Goal: Task Accomplishment & Management: Manage account settings

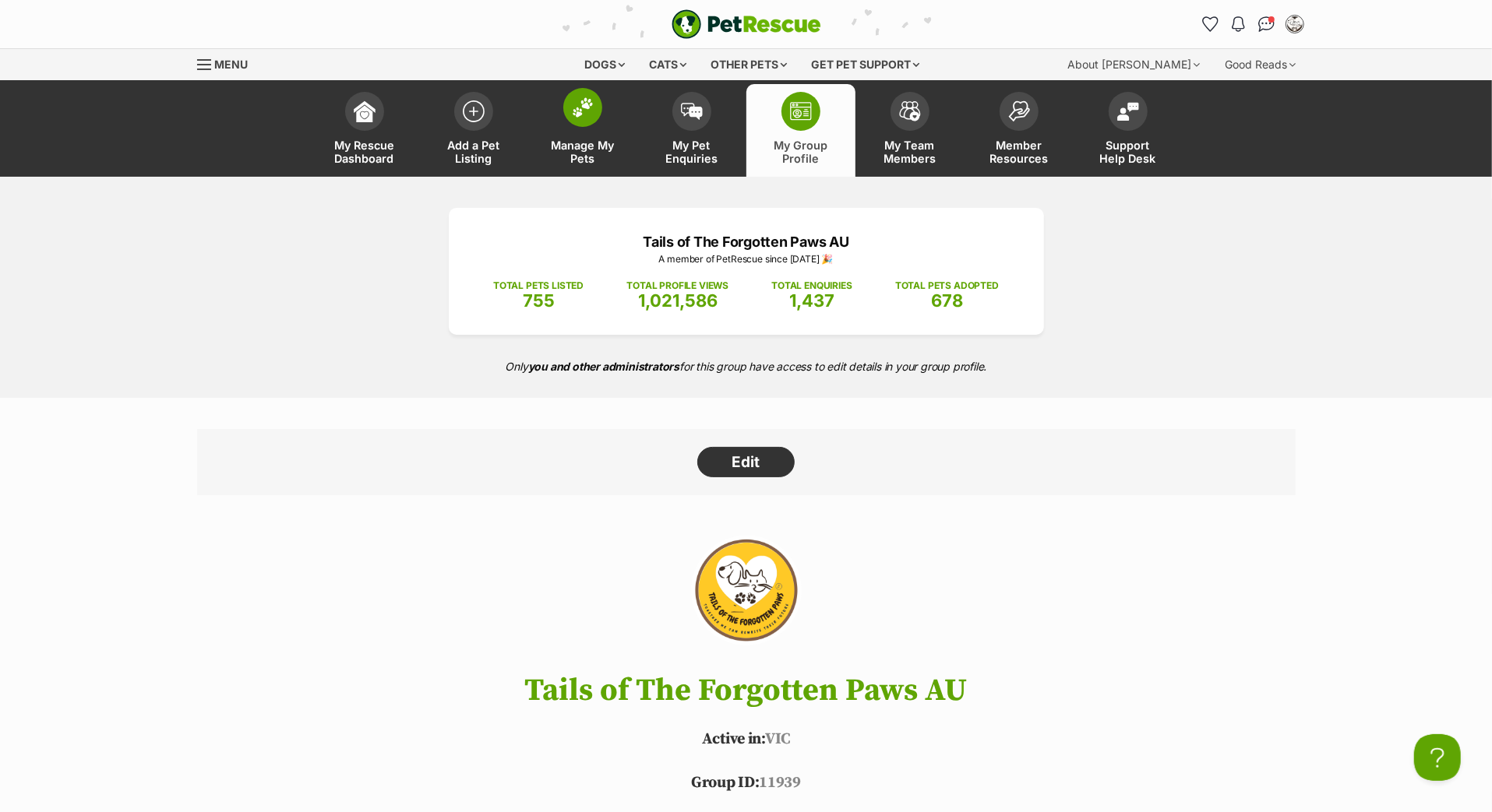
click at [588, 118] on img at bounding box center [583, 108] width 22 height 20
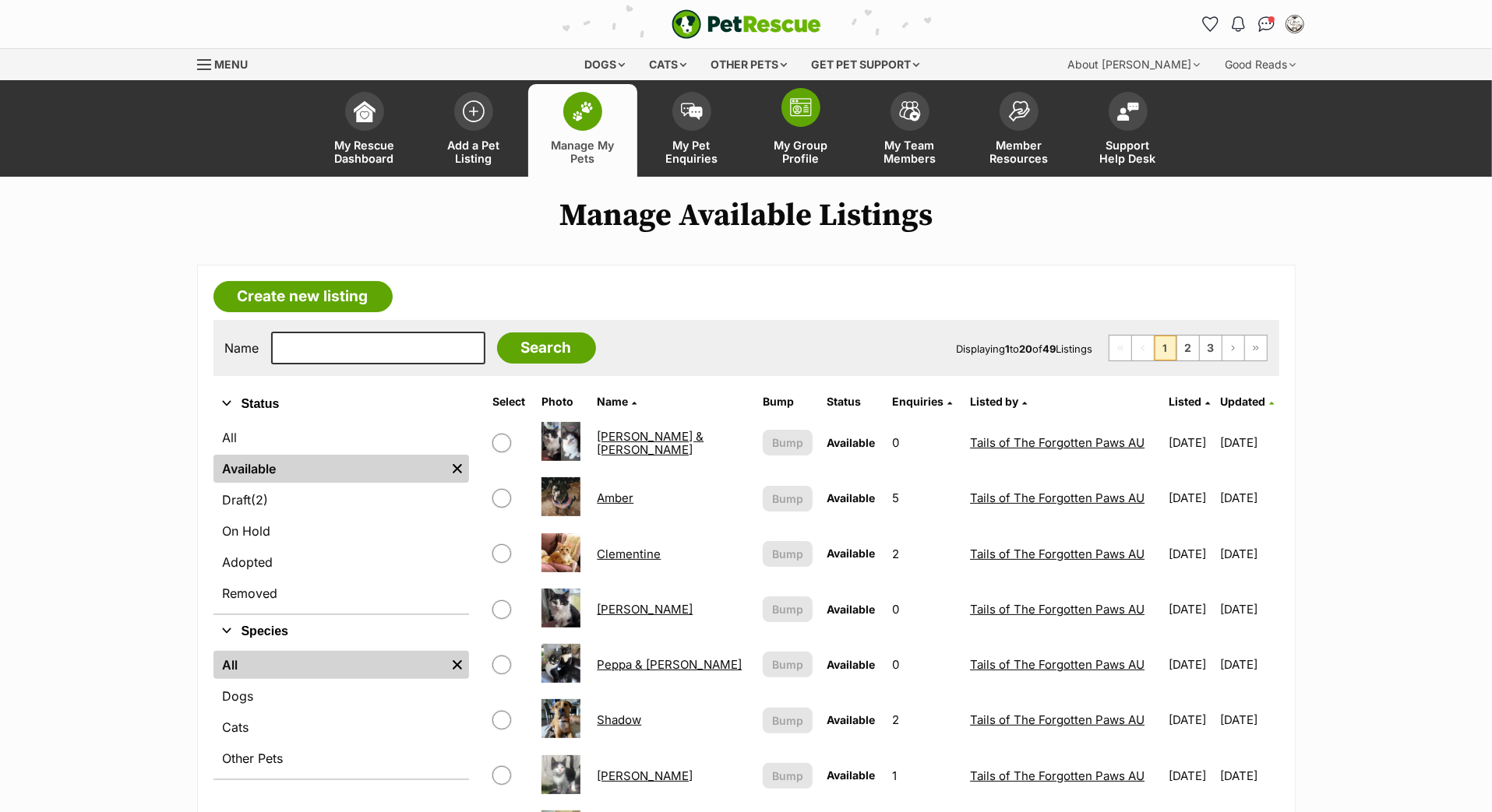
click at [804, 117] on img at bounding box center [801, 108] width 22 height 19
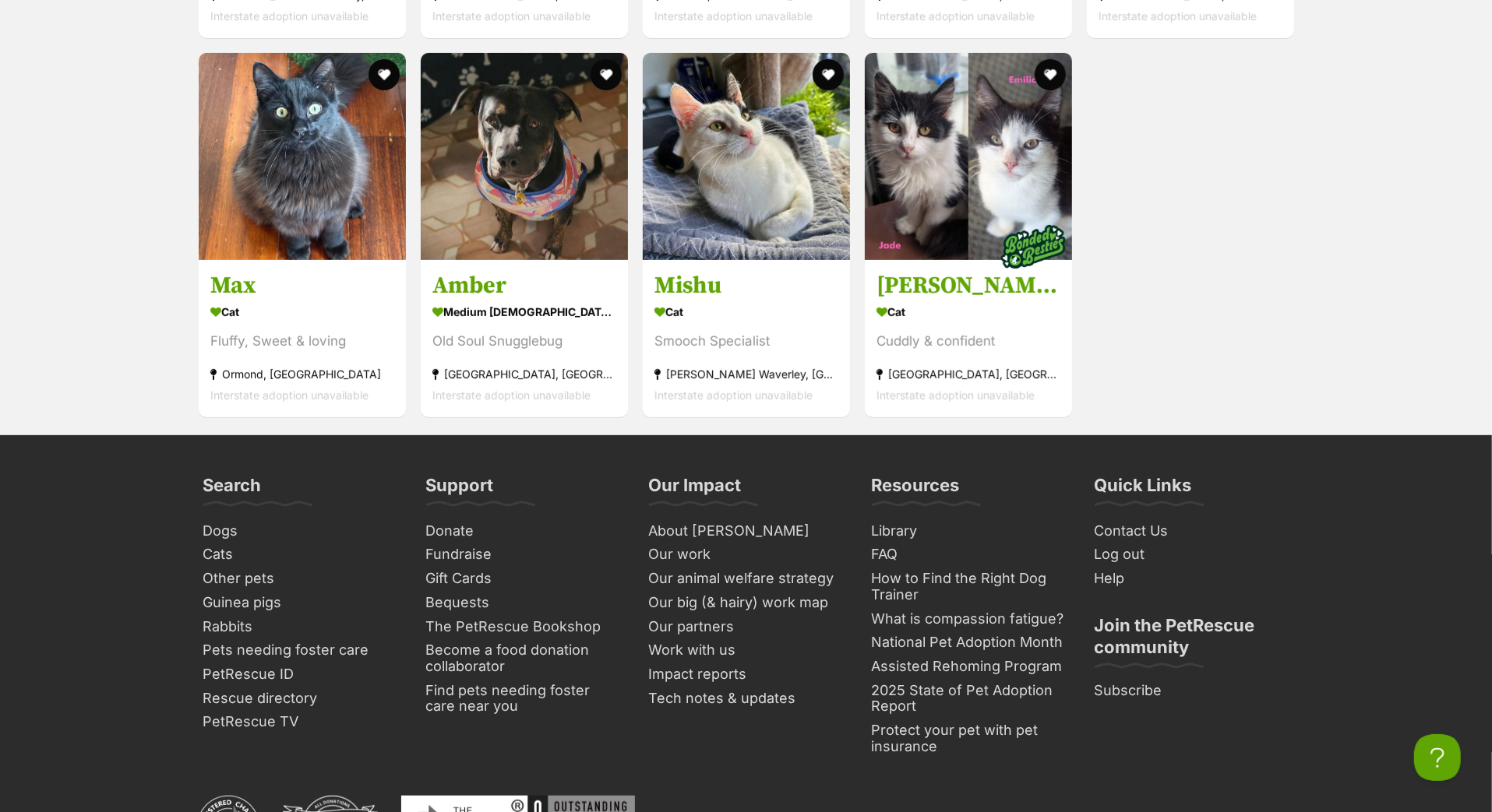
scroll to position [5624, 0]
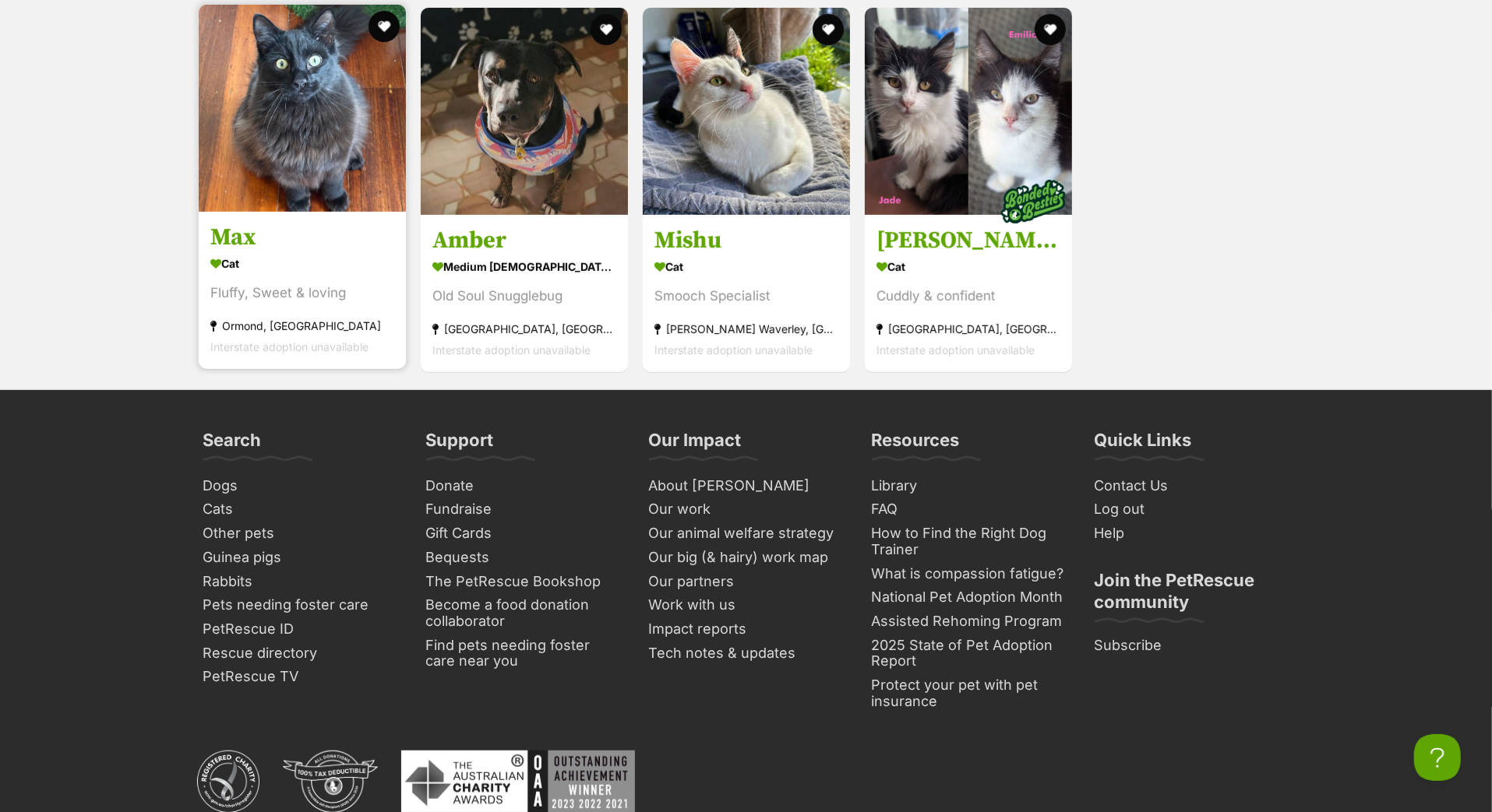
click at [245, 253] on h3 "Max" at bounding box center [302, 238] width 184 height 30
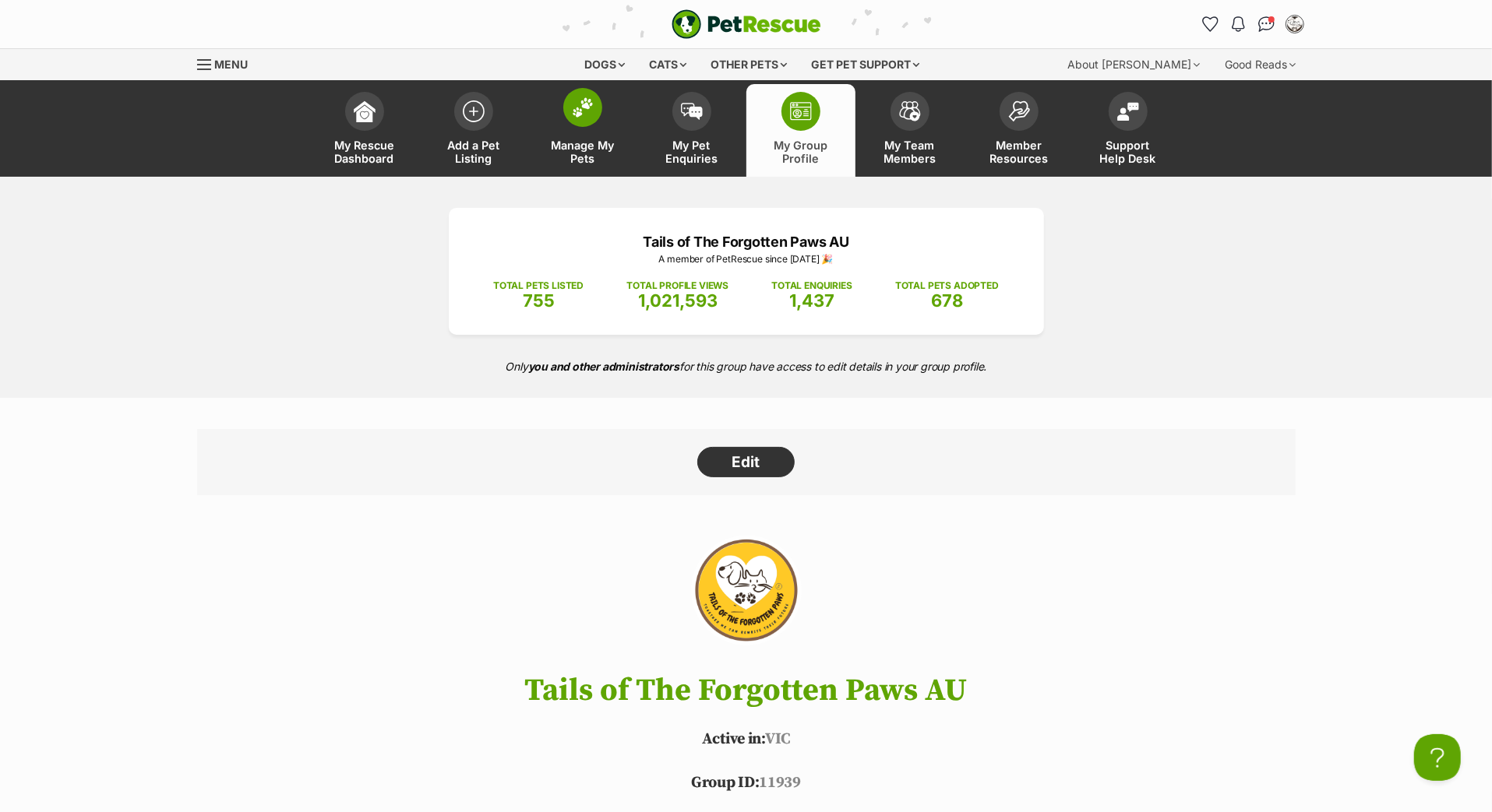
click at [594, 123] on span at bounding box center [583, 108] width 39 height 39
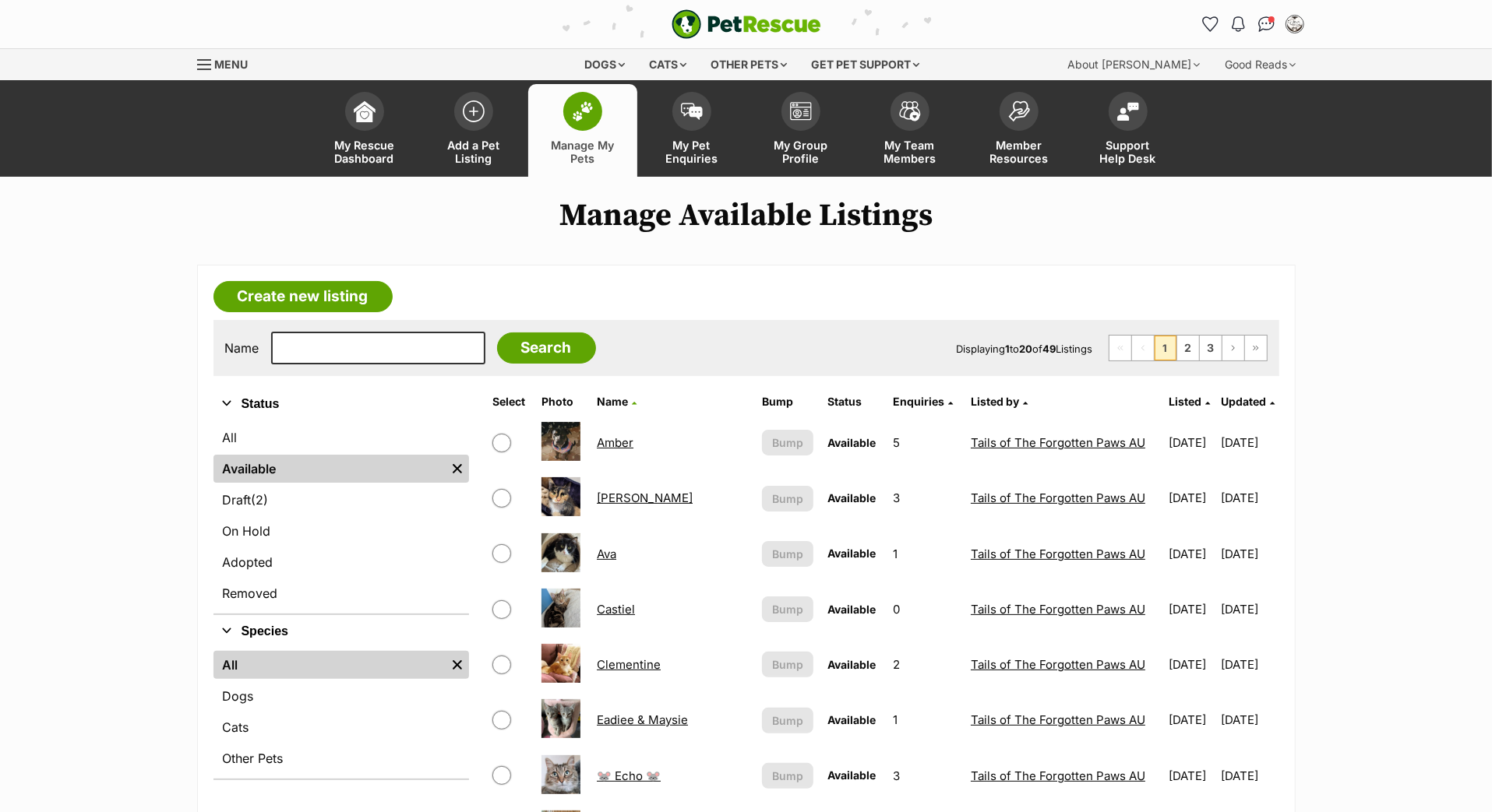
click at [1225, 408] on span "Updated" at bounding box center [1244, 401] width 45 height 13
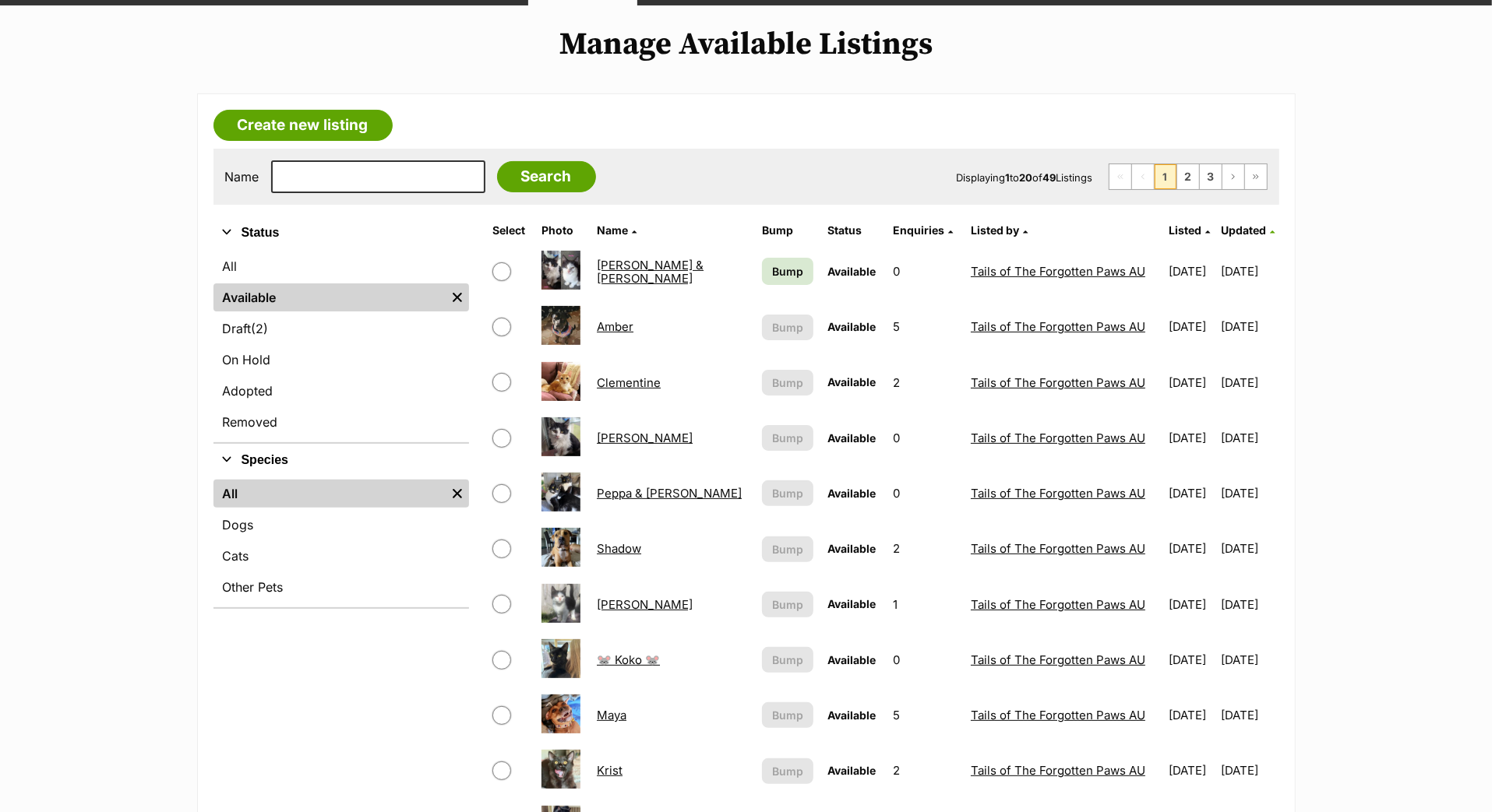
scroll to position [183, 0]
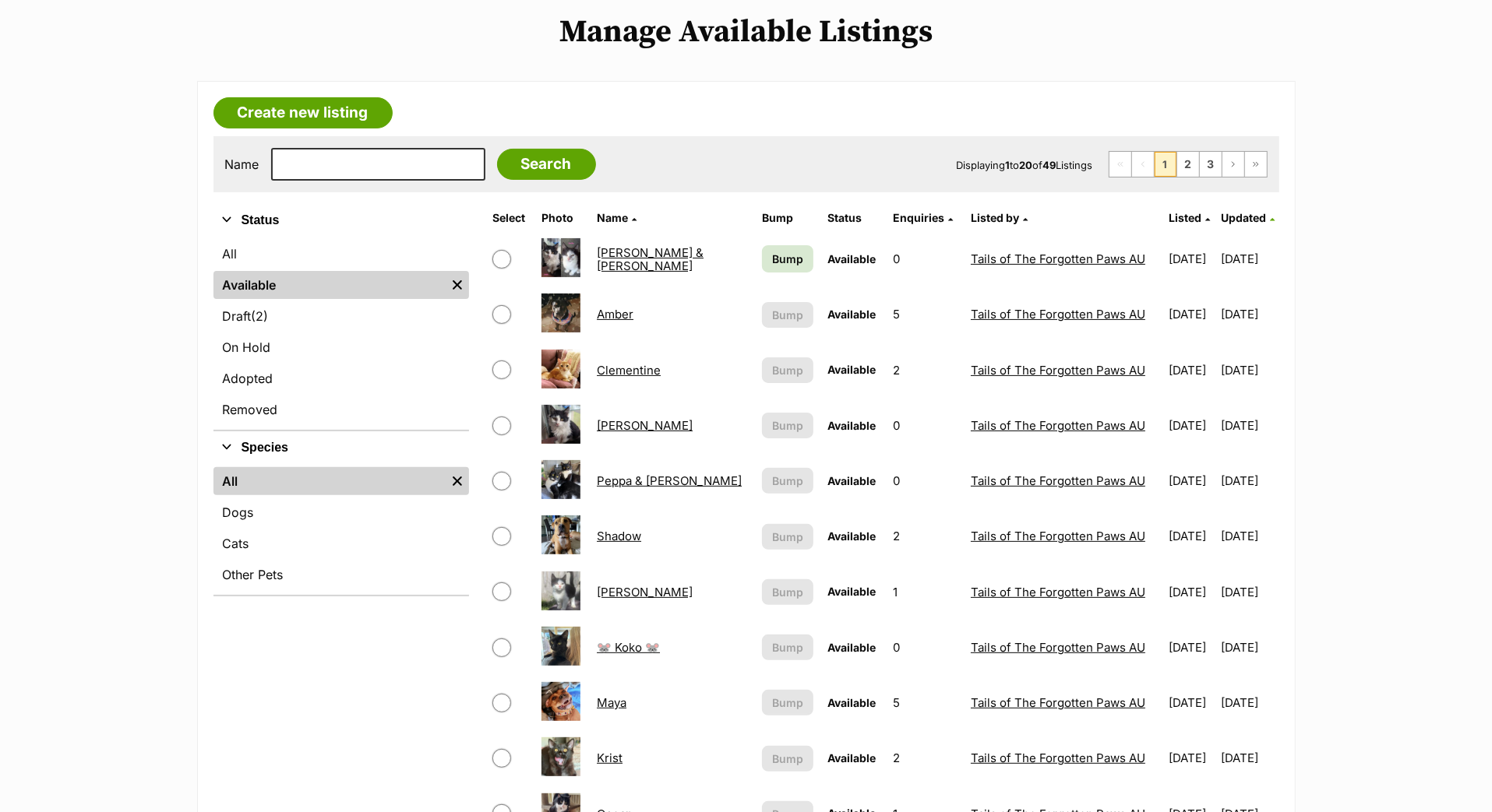
click at [772, 267] on span "Bump" at bounding box center [787, 258] width 31 height 16
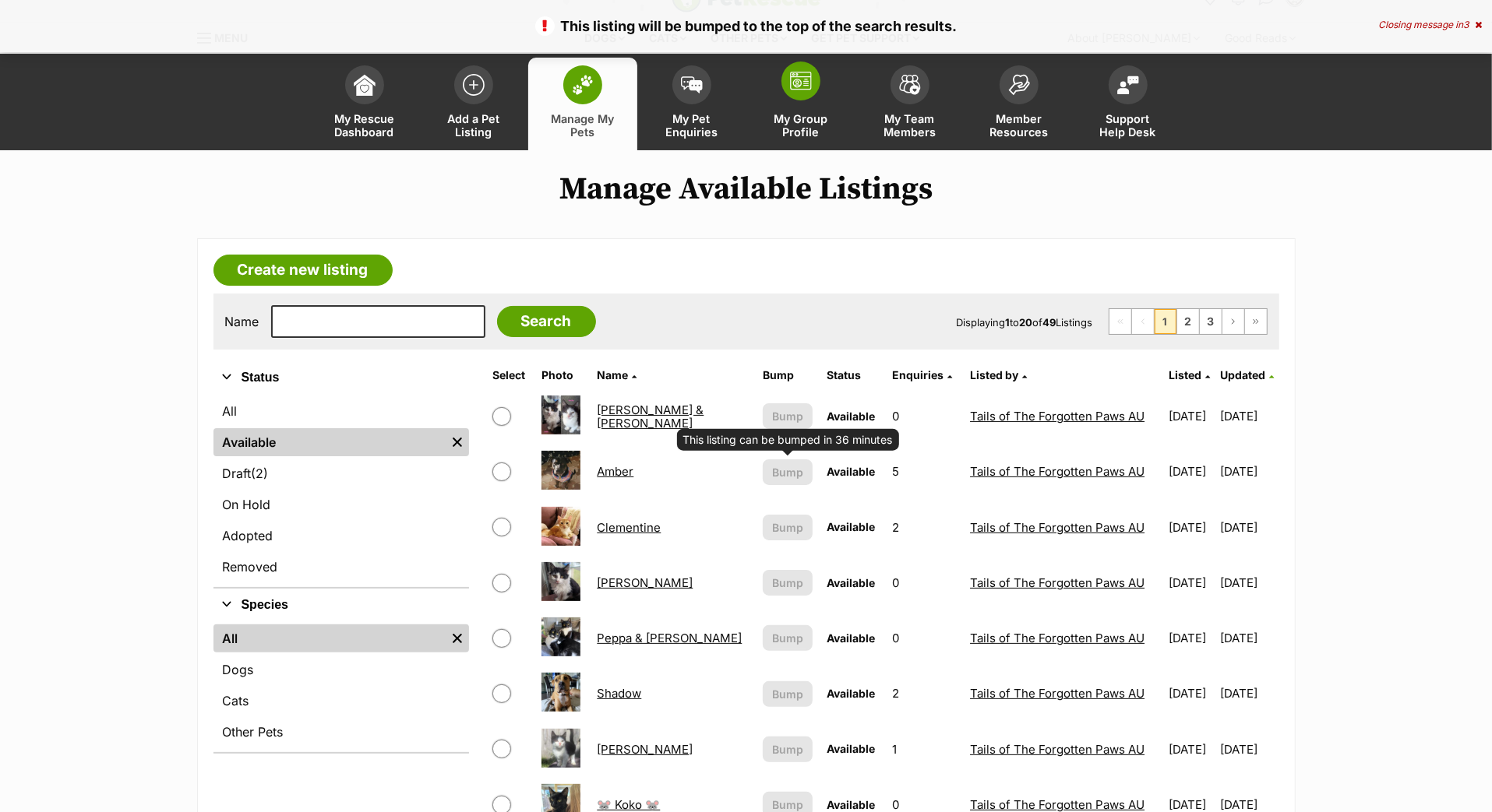
scroll to position [27, 0]
click at [802, 91] on img at bounding box center [801, 81] width 22 height 19
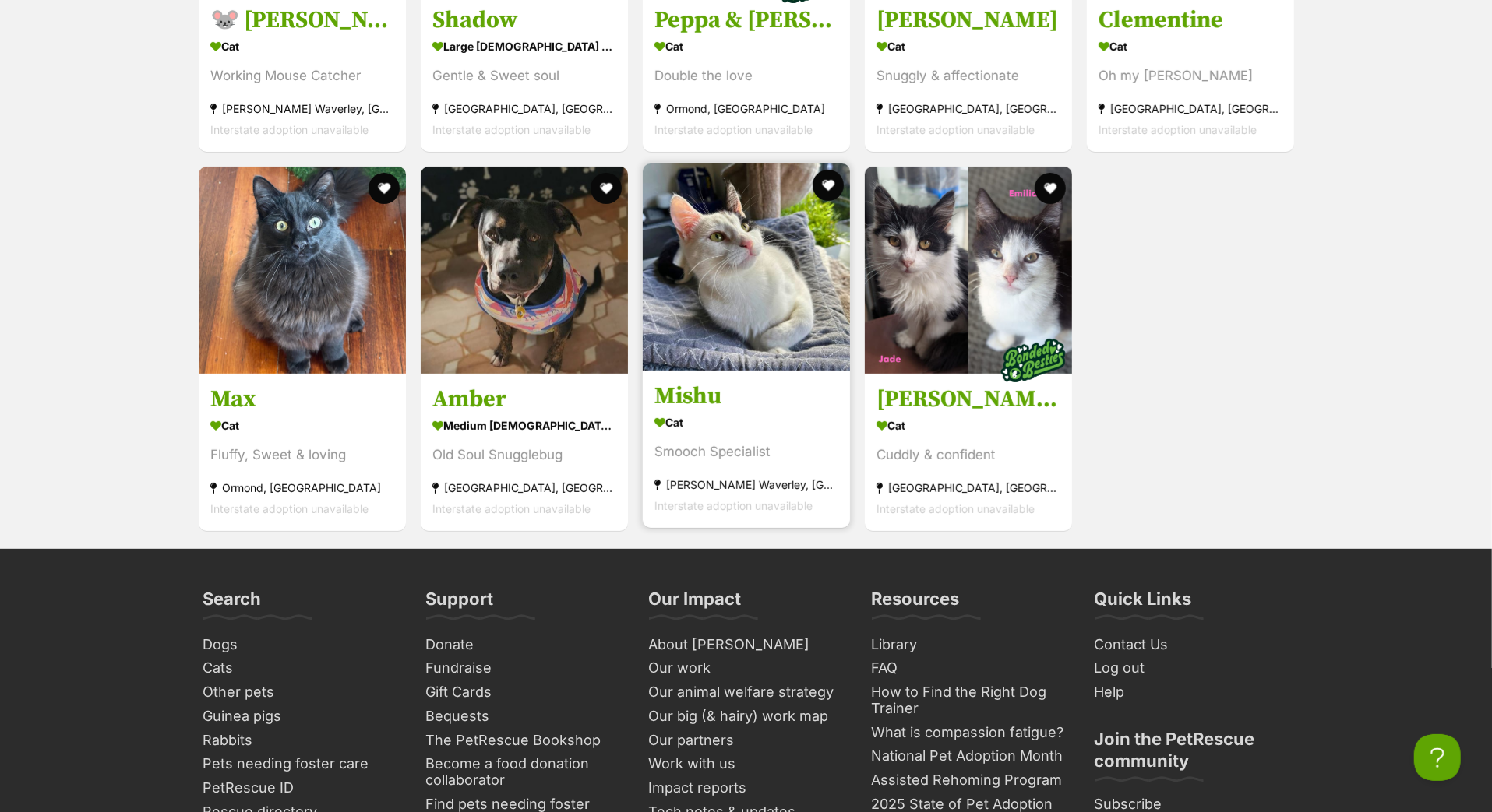
scroll to position [5479, 0]
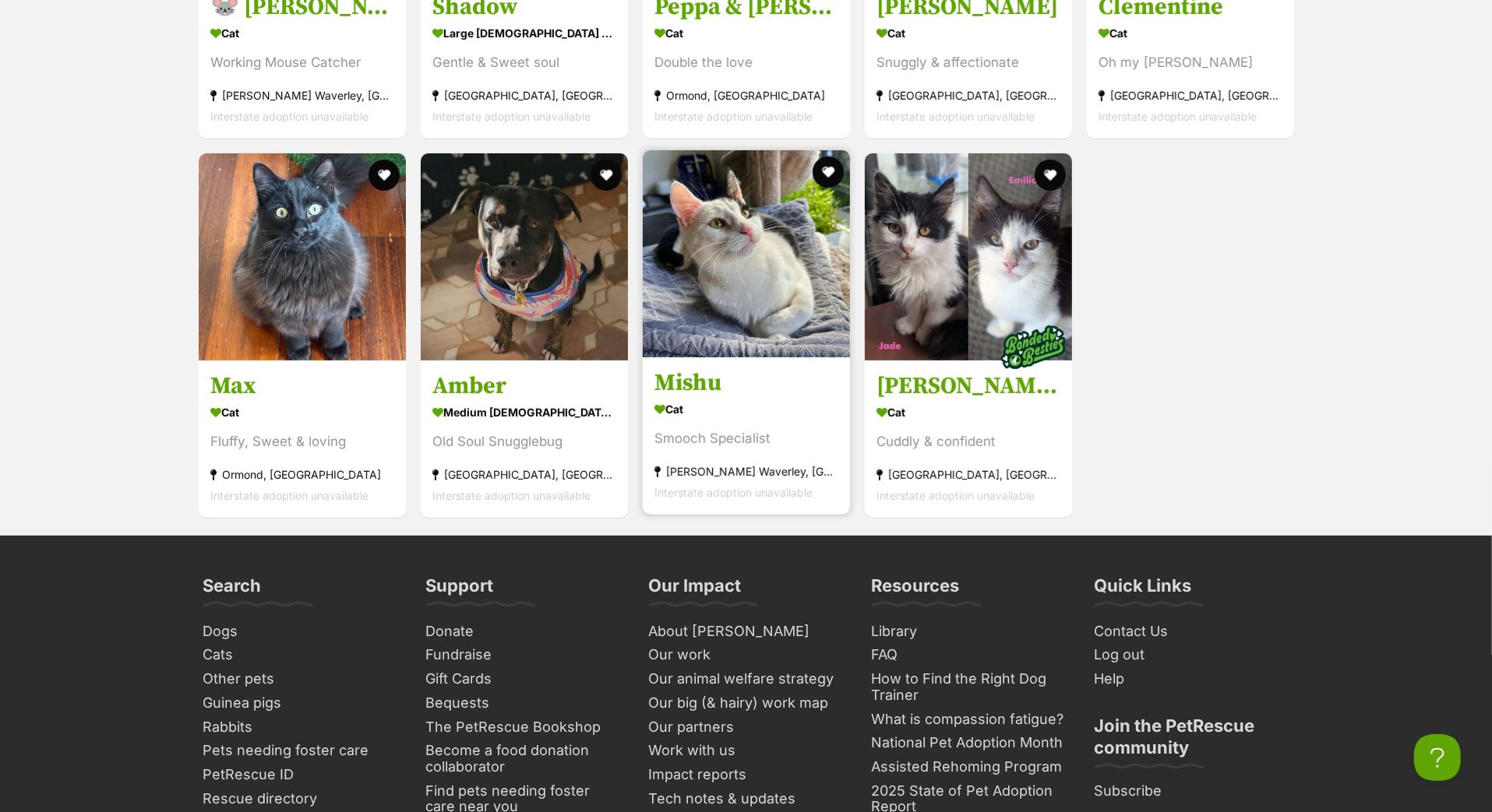
click at [687, 399] on h3 "Mishu" at bounding box center [746, 384] width 184 height 30
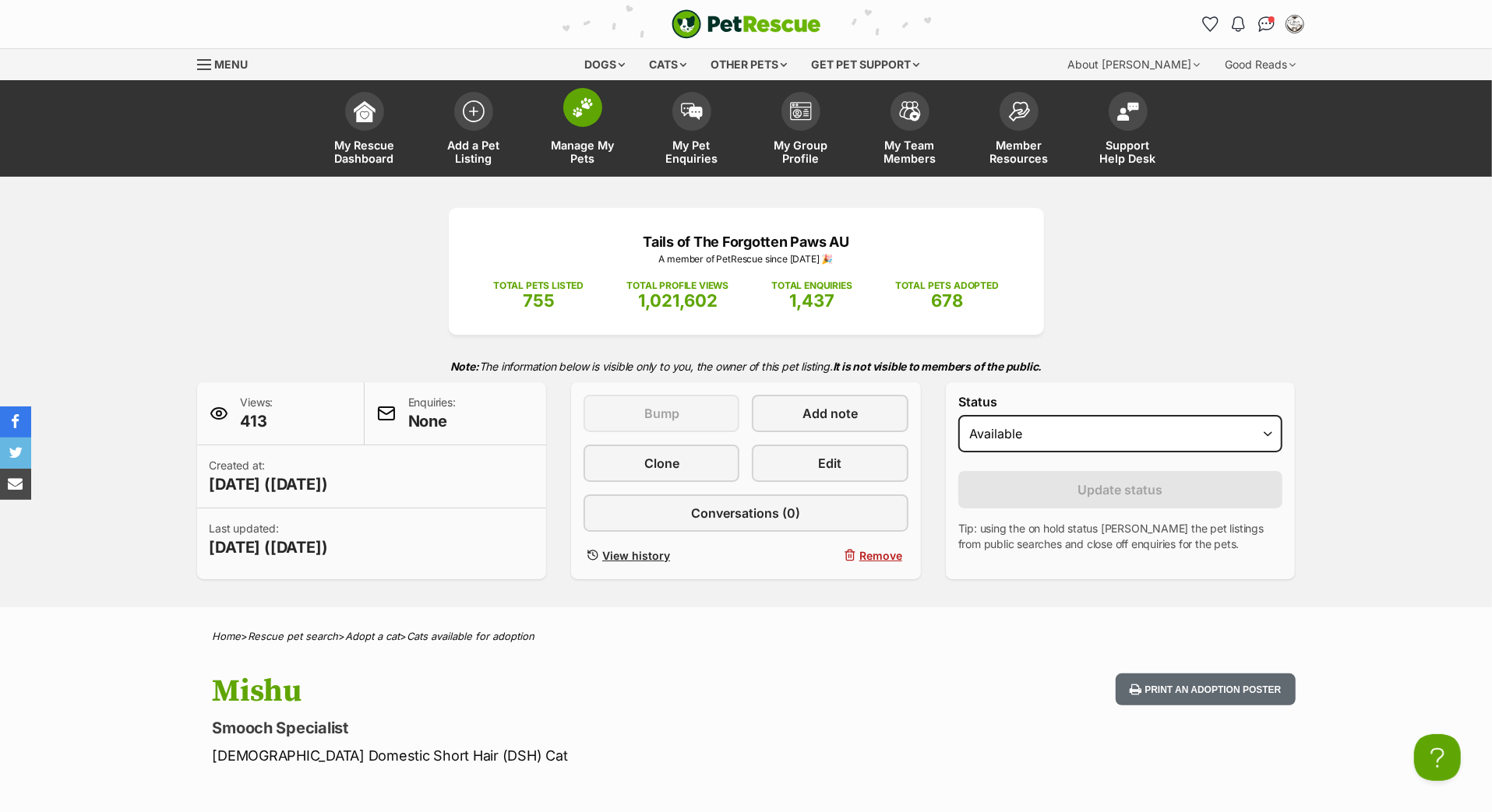
click at [582, 118] on img at bounding box center [583, 108] width 22 height 20
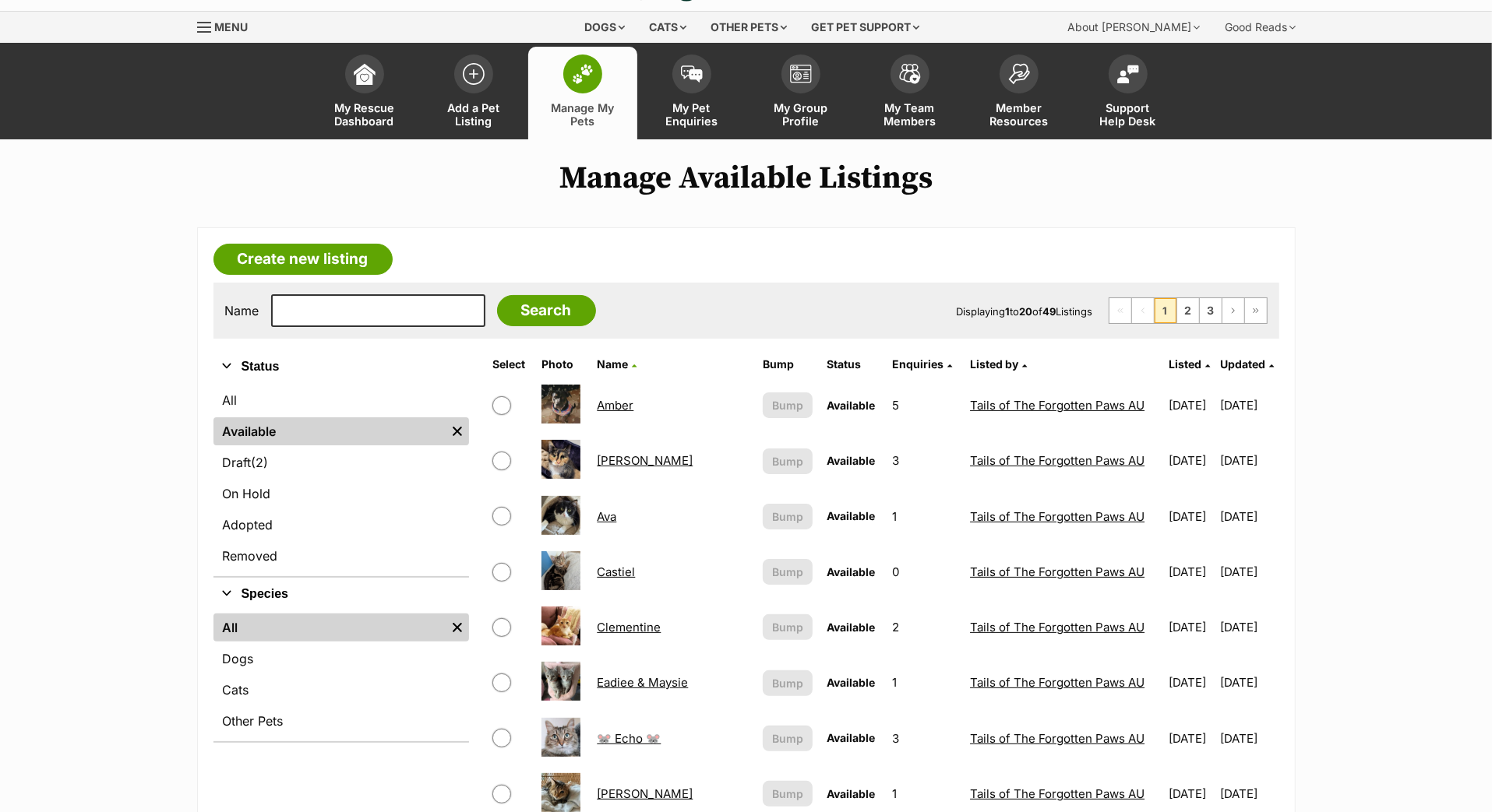
scroll to position [13, 0]
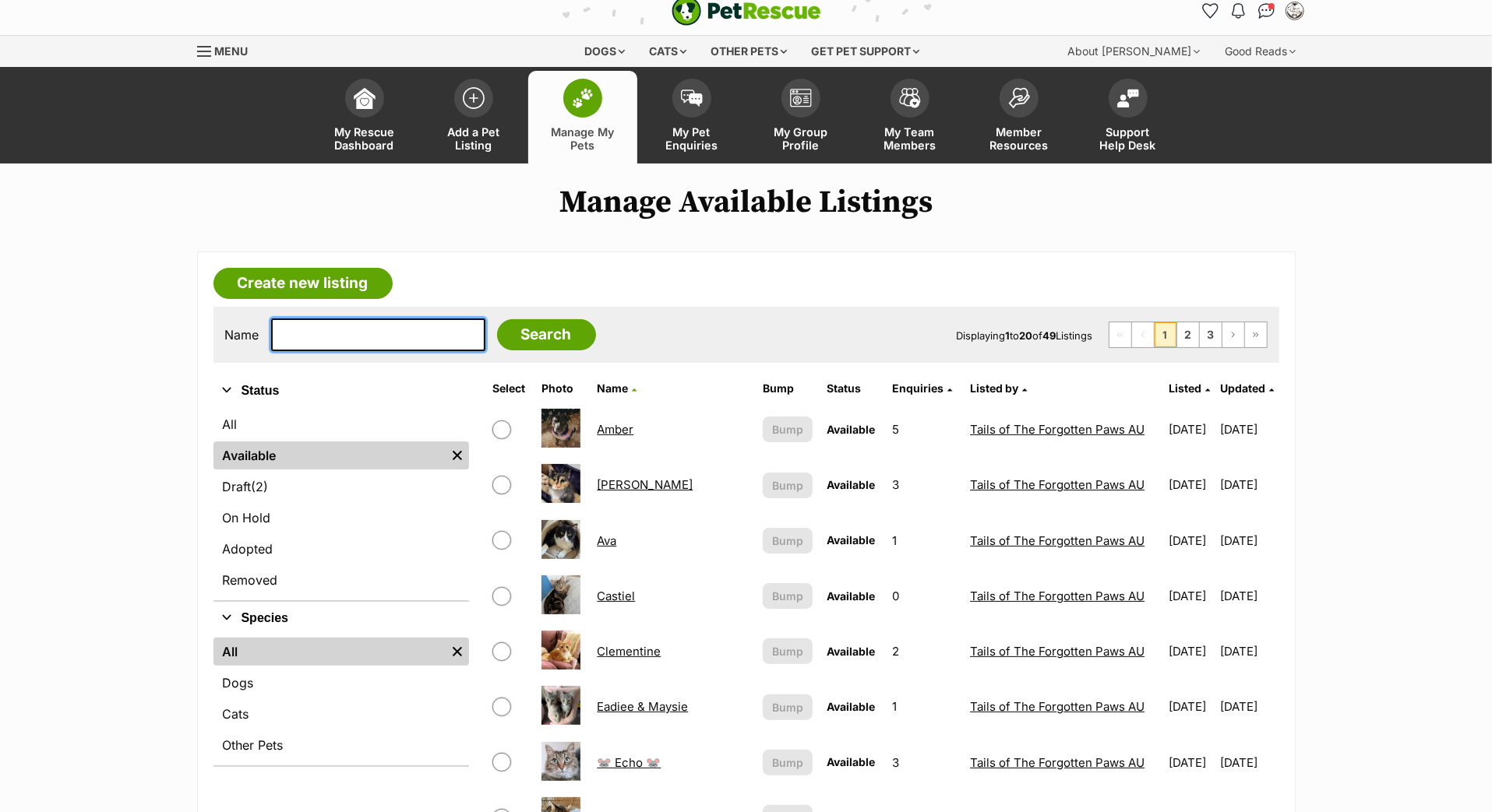
click at [335, 351] on input "text" at bounding box center [378, 335] width 214 height 33
type input "mushy"
drag, startPoint x: 489, startPoint y: 397, endPoint x: 559, endPoint y: 372, distance: 74.3
click at [559, 351] on input "Search" at bounding box center [546, 335] width 99 height 31
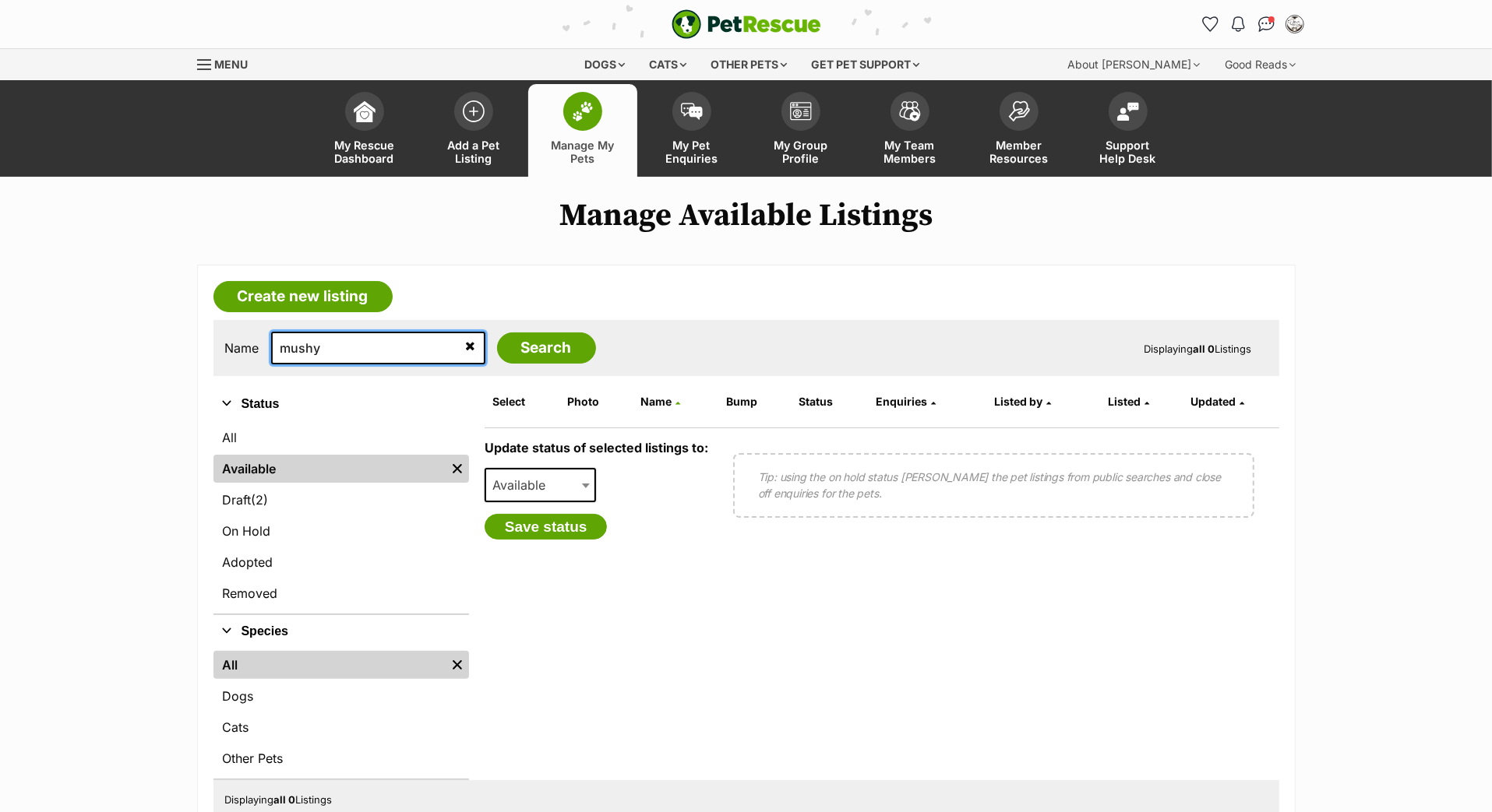
click at [334, 365] on input "mushy" at bounding box center [378, 348] width 214 height 33
type input "mushy"
drag, startPoint x: 359, startPoint y: 426, endPoint x: 615, endPoint y: 396, distance: 257.8
click at [596, 364] on input "Search" at bounding box center [546, 348] width 99 height 31
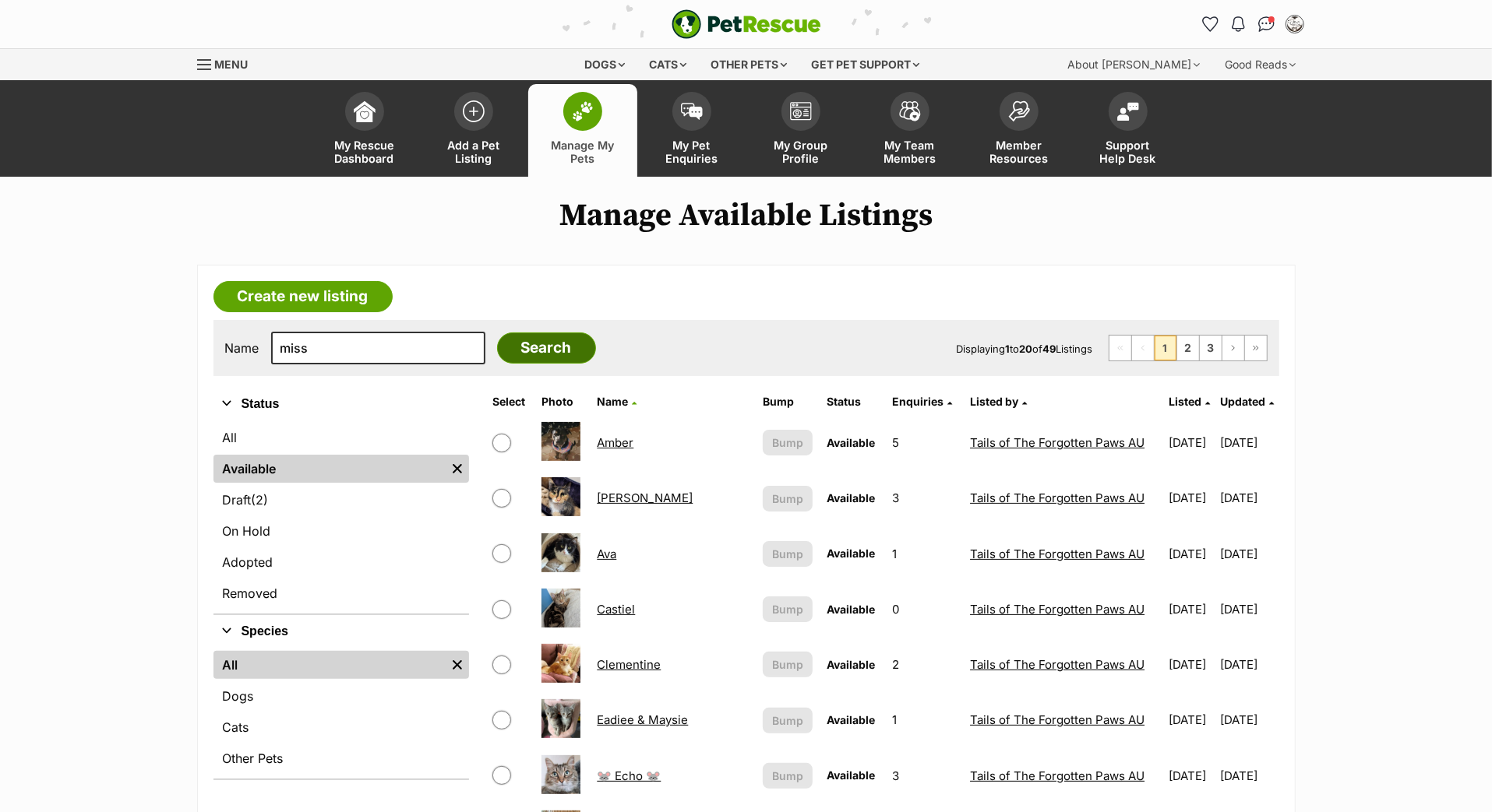
type input "miss"
drag, startPoint x: 535, startPoint y: 404, endPoint x: 599, endPoint y: 395, distance: 64.6
click at [596, 364] on input "Search" at bounding box center [546, 348] width 99 height 31
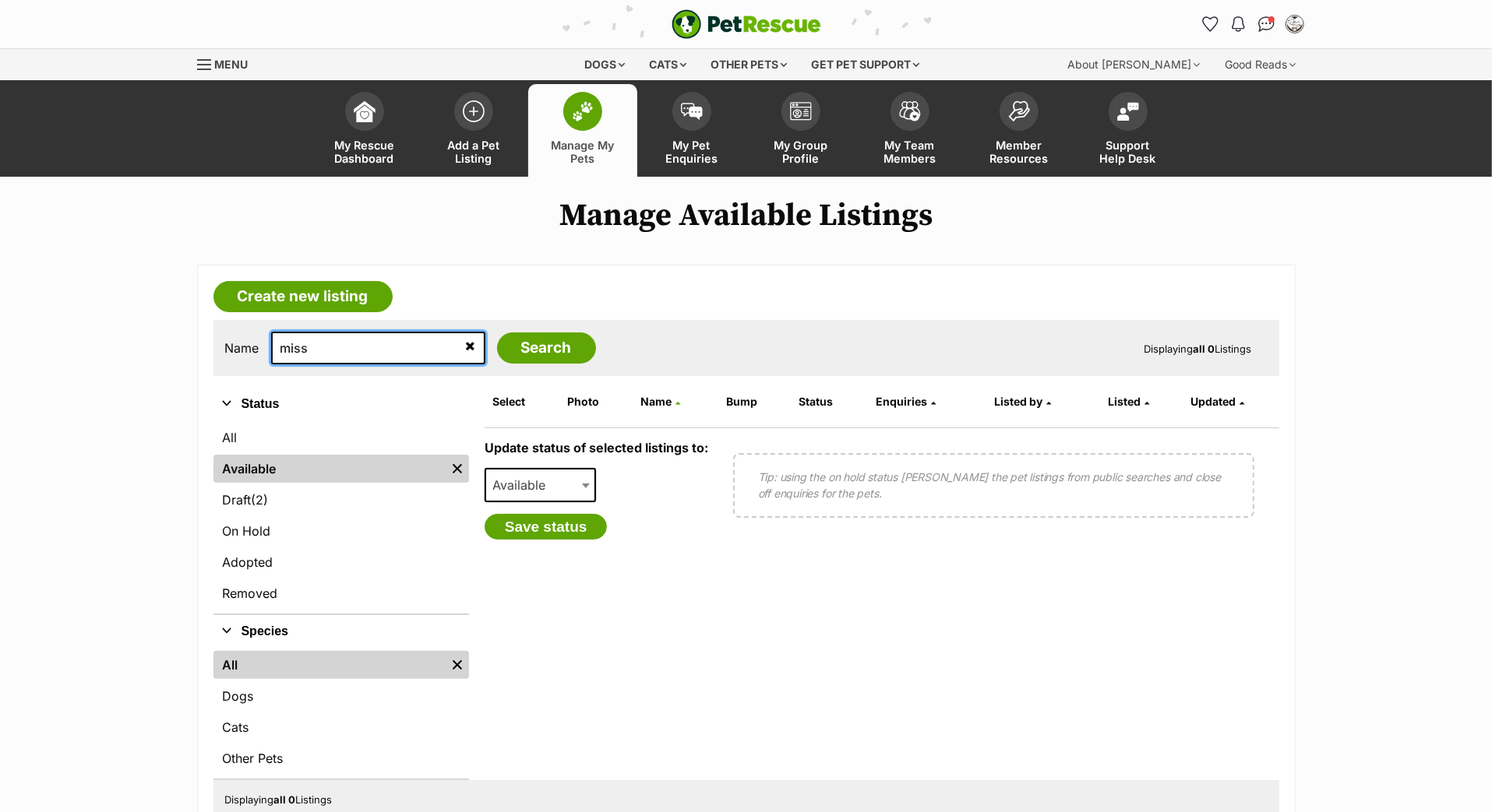
click at [368, 365] on input "miss" at bounding box center [378, 348] width 214 height 33
type input "mis"
click at [567, 364] on input "Search" at bounding box center [546, 348] width 99 height 31
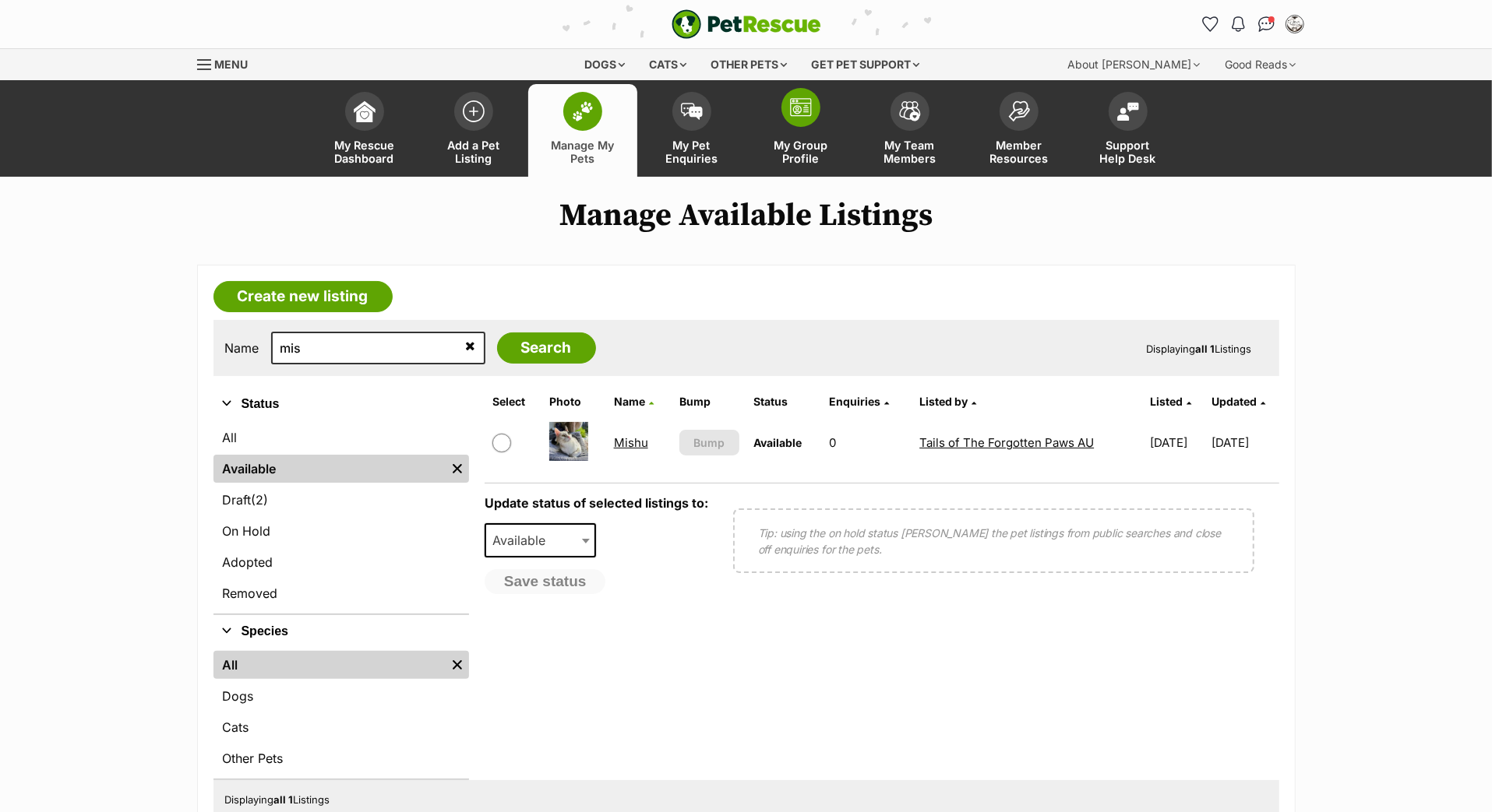
click at [792, 157] on span "My Group Profile" at bounding box center [801, 152] width 70 height 27
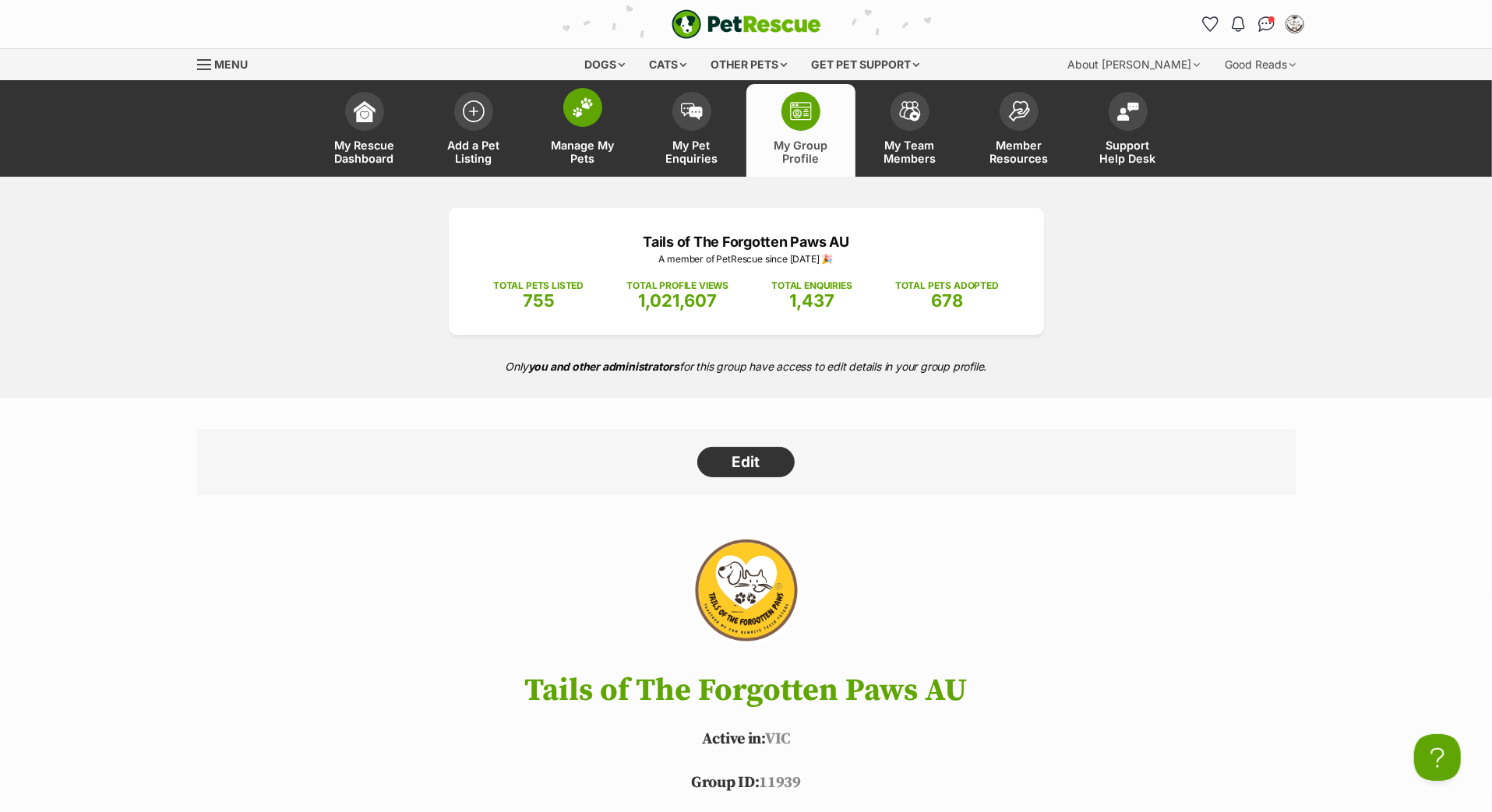
scroll to position [-1, 0]
click at [580, 118] on img at bounding box center [583, 108] width 22 height 20
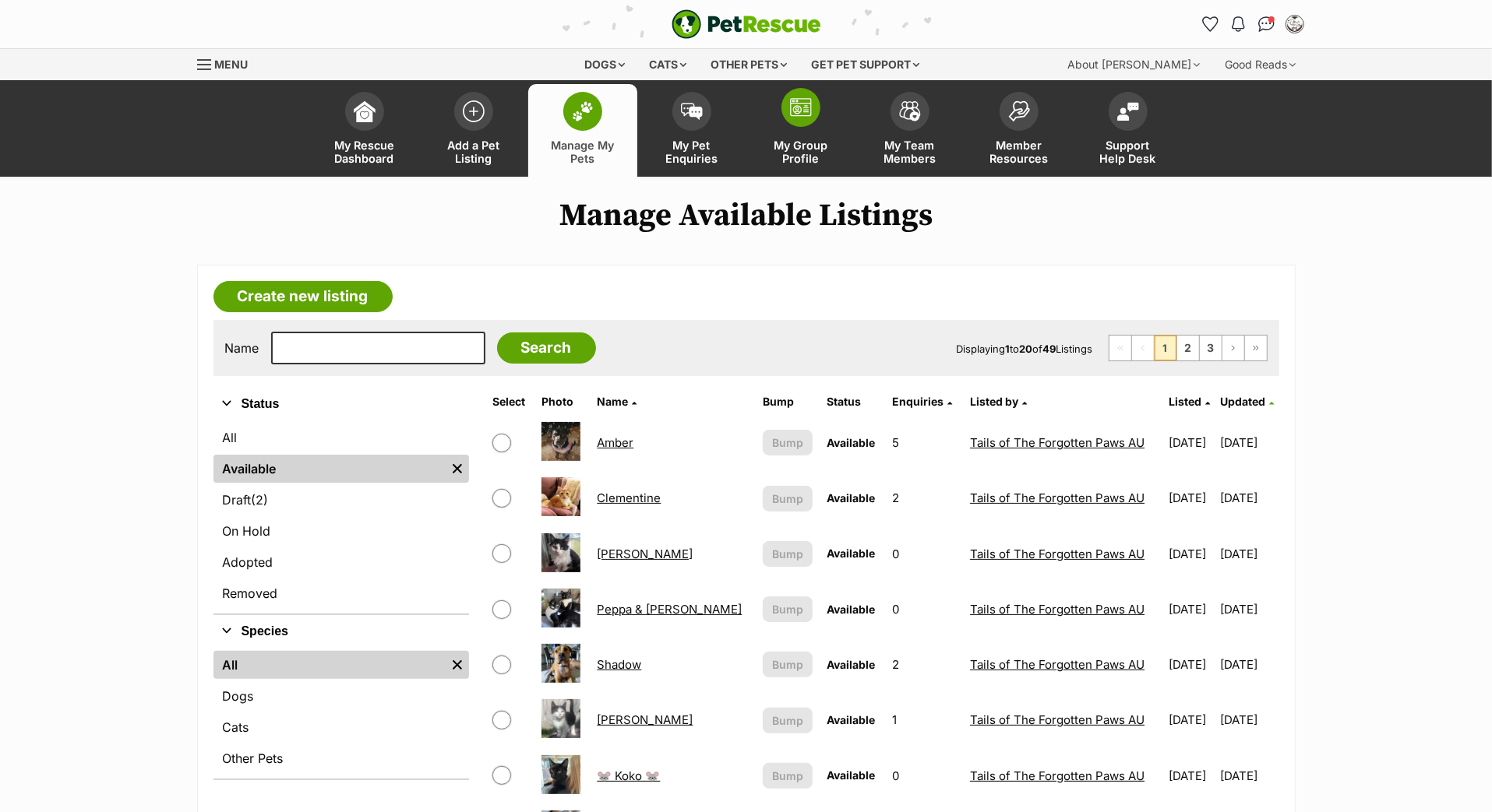
click at [798, 127] on span at bounding box center [801, 108] width 39 height 39
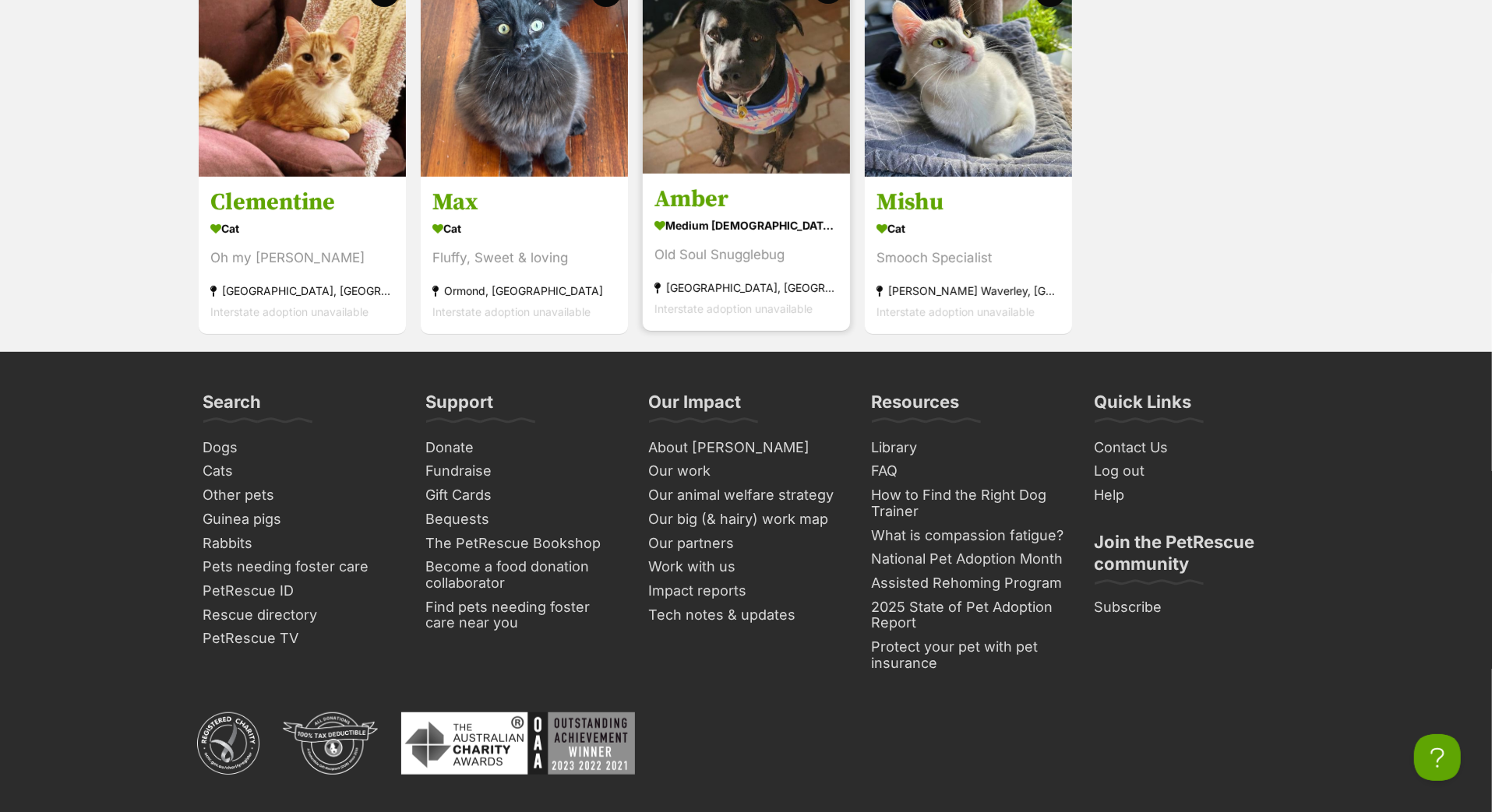
scroll to position [5747, 0]
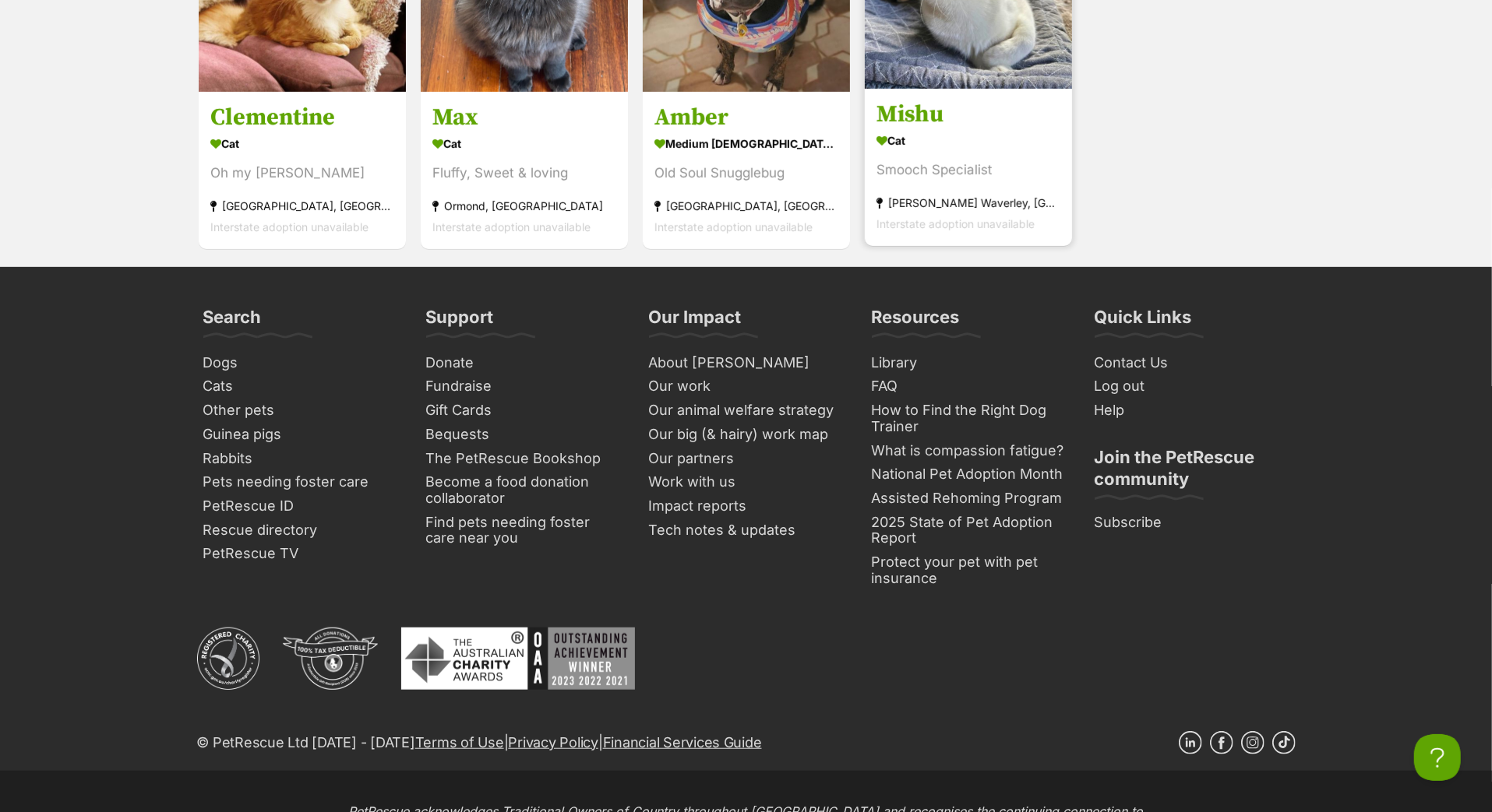
click at [920, 130] on h3 "Mishu" at bounding box center [968, 116] width 184 height 30
click at [905, 130] on h3 "Mishu" at bounding box center [968, 116] width 184 height 30
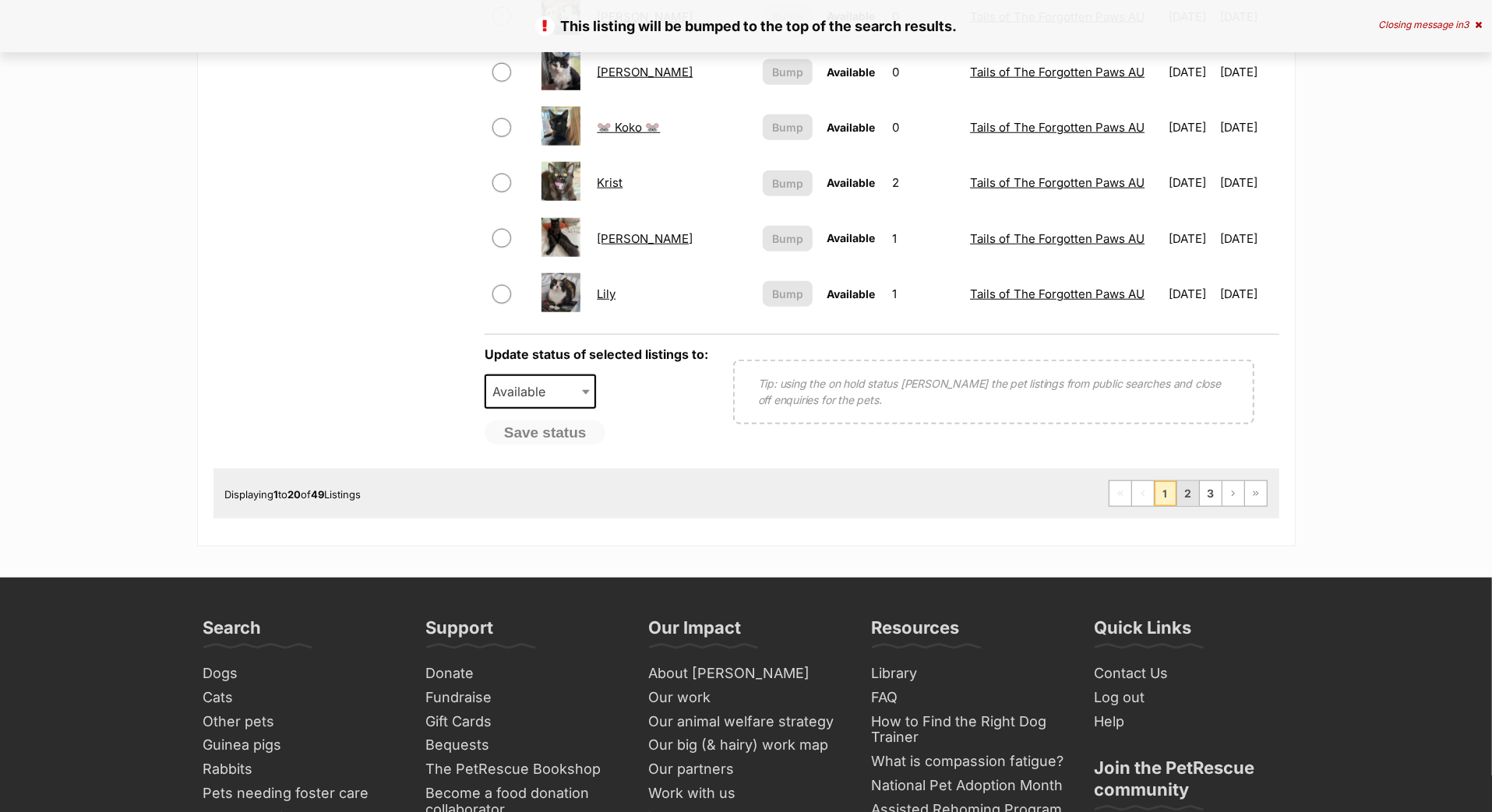
click at [1177, 506] on link "2" at bounding box center [1188, 493] width 22 height 25
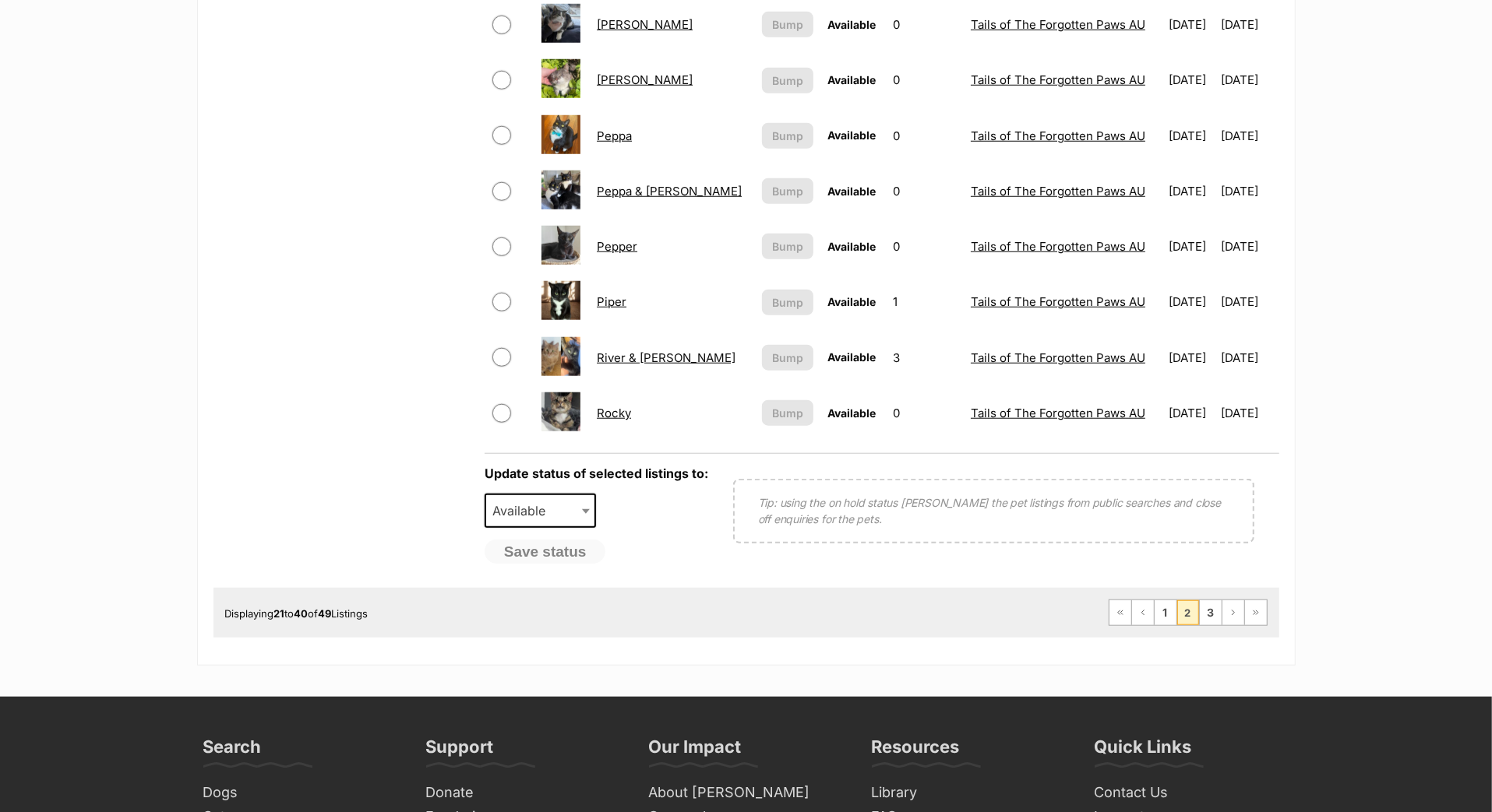
scroll to position [1088, 0]
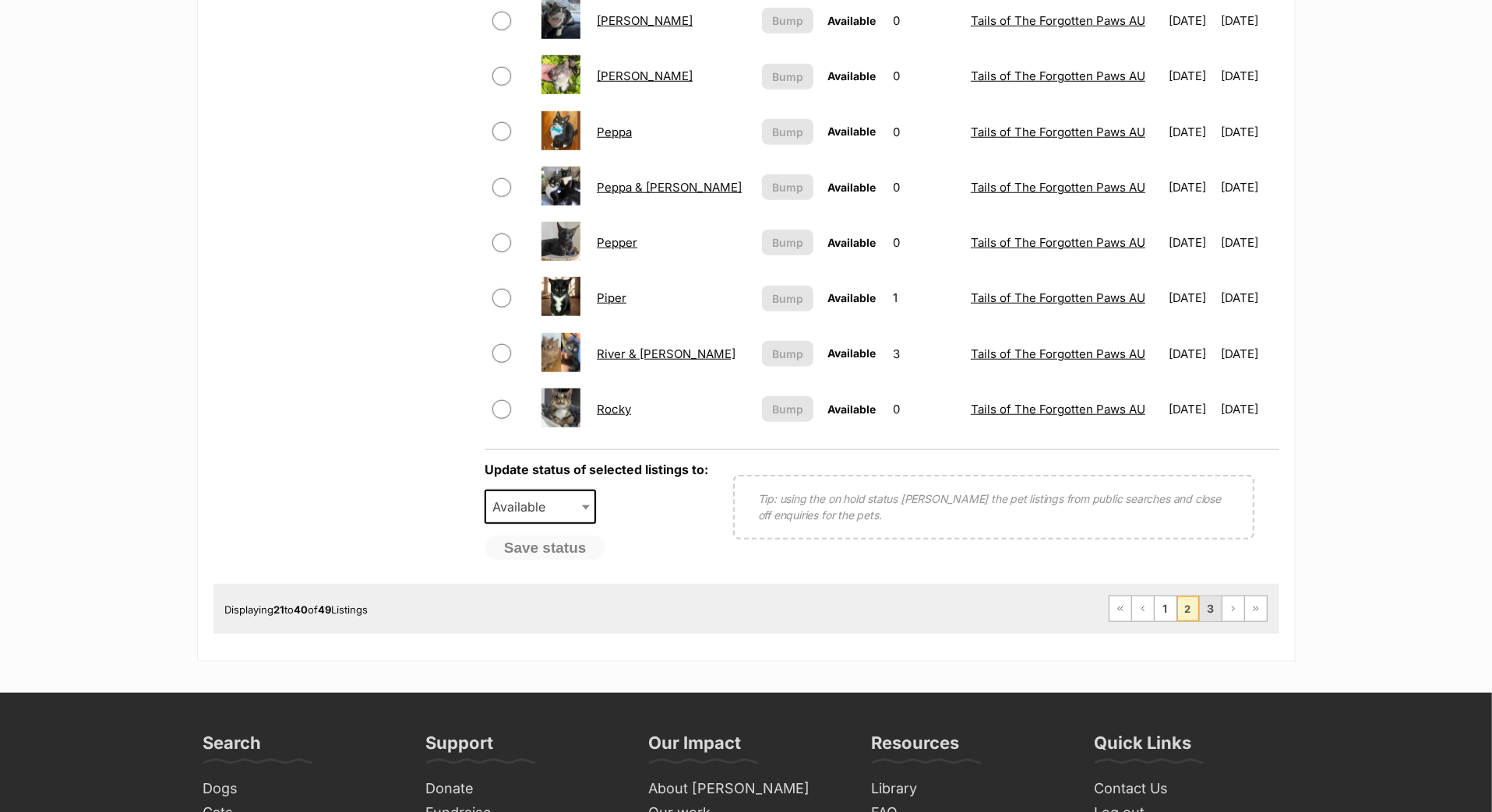
click at [1200, 621] on link "3" at bounding box center [1211, 609] width 22 height 25
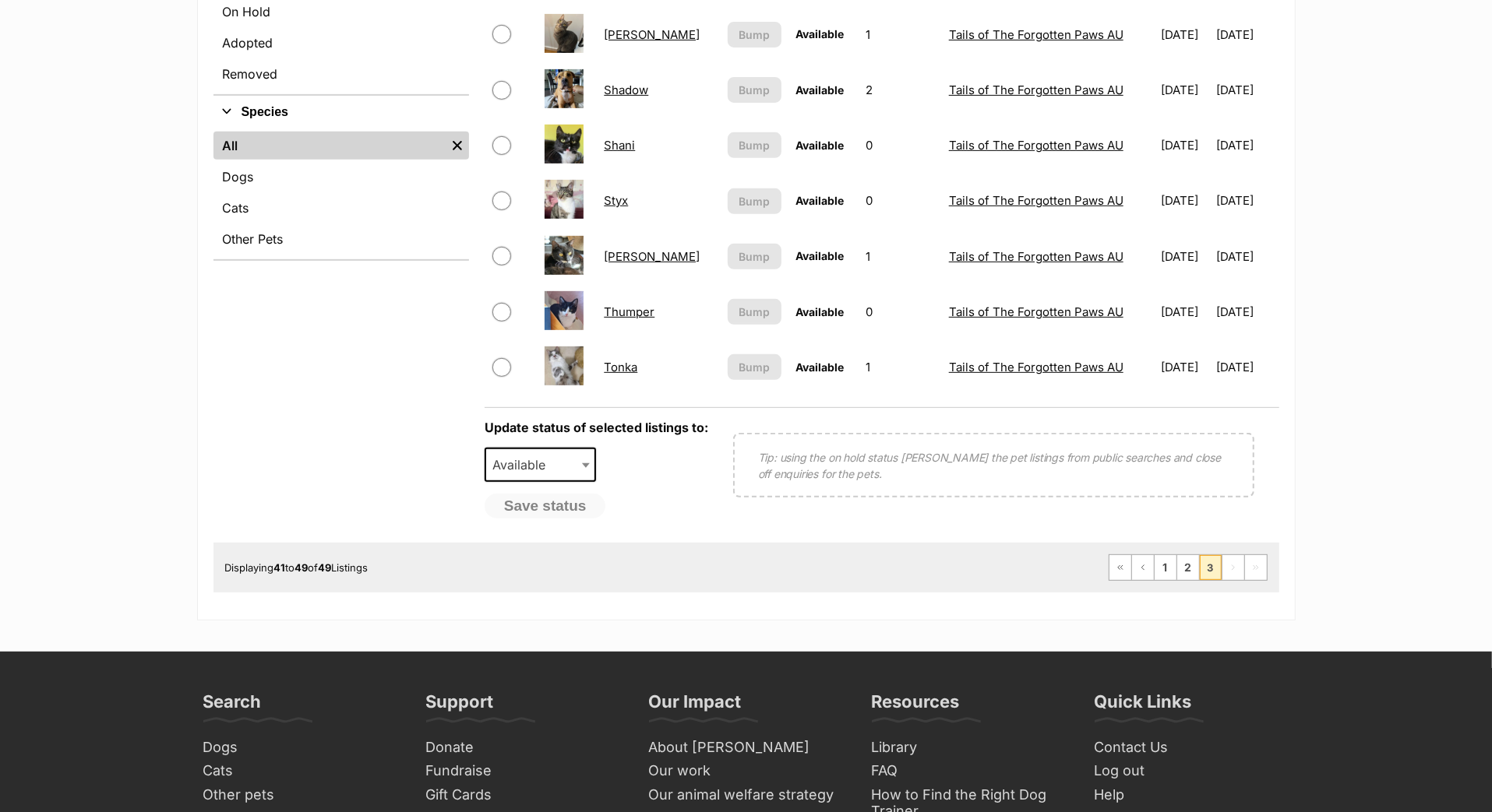
scroll to position [535, 0]
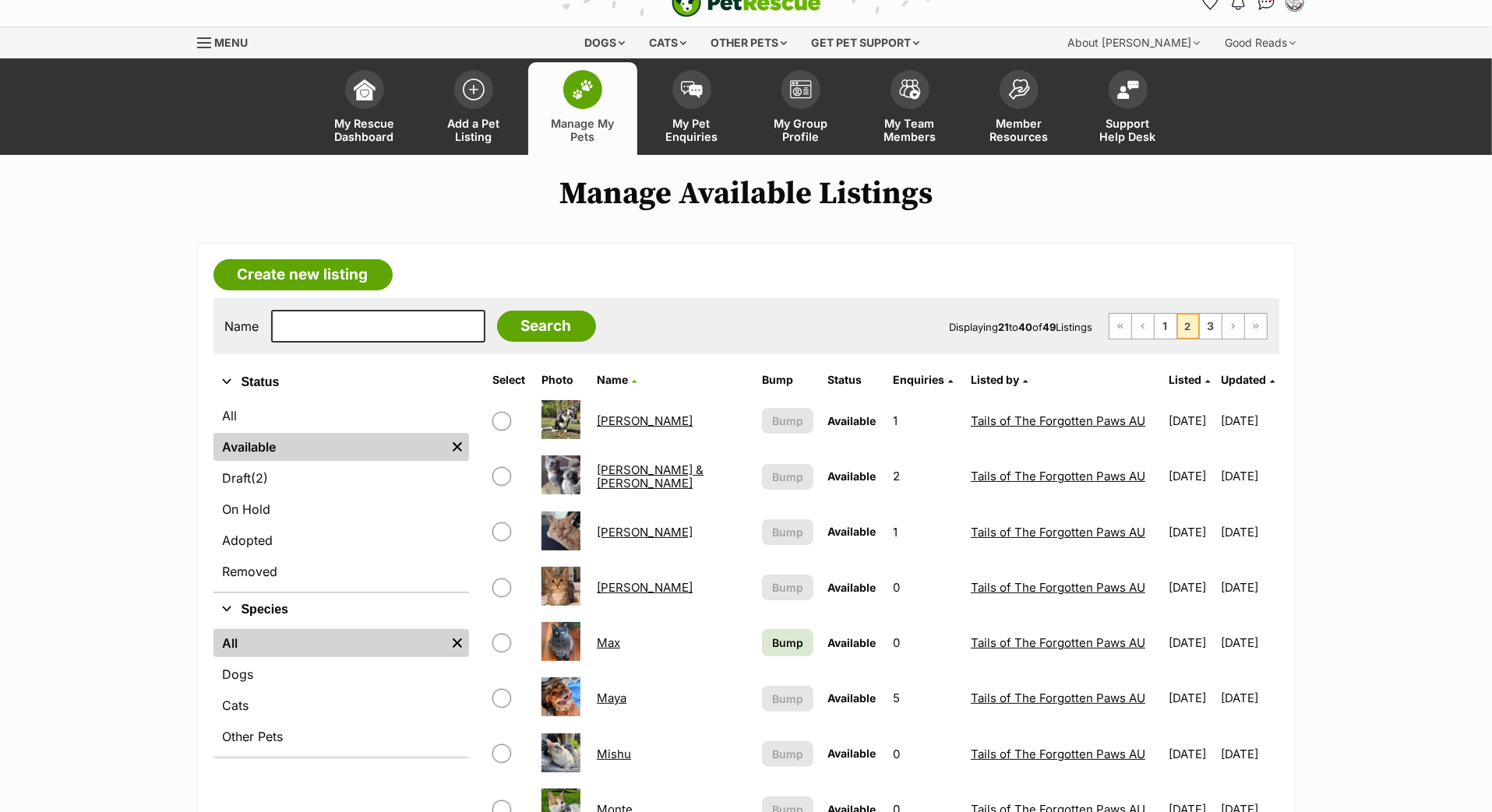
click at [772, 651] on span "Bump" at bounding box center [787, 643] width 31 height 16
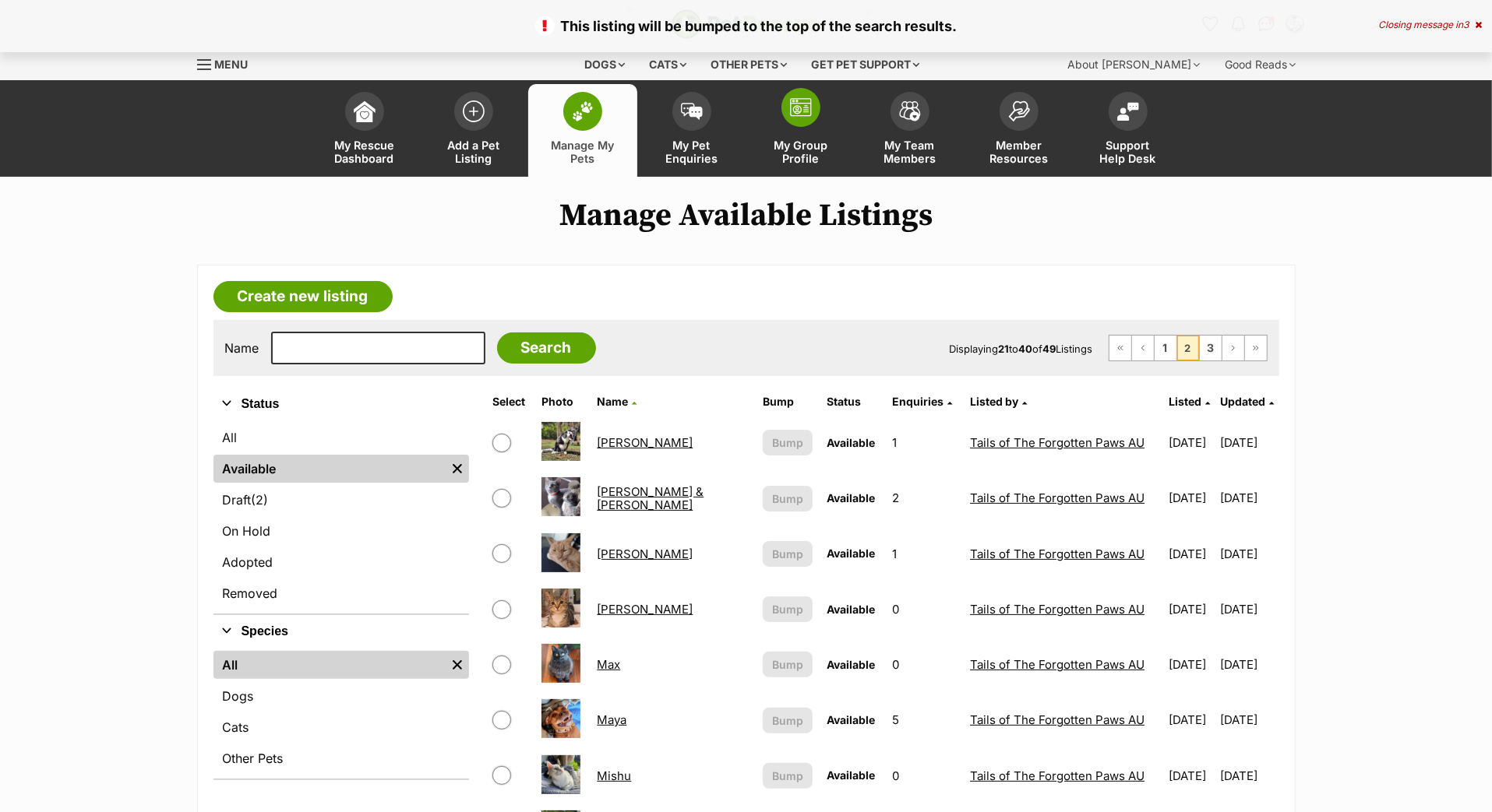
click at [807, 117] on img at bounding box center [801, 108] width 22 height 19
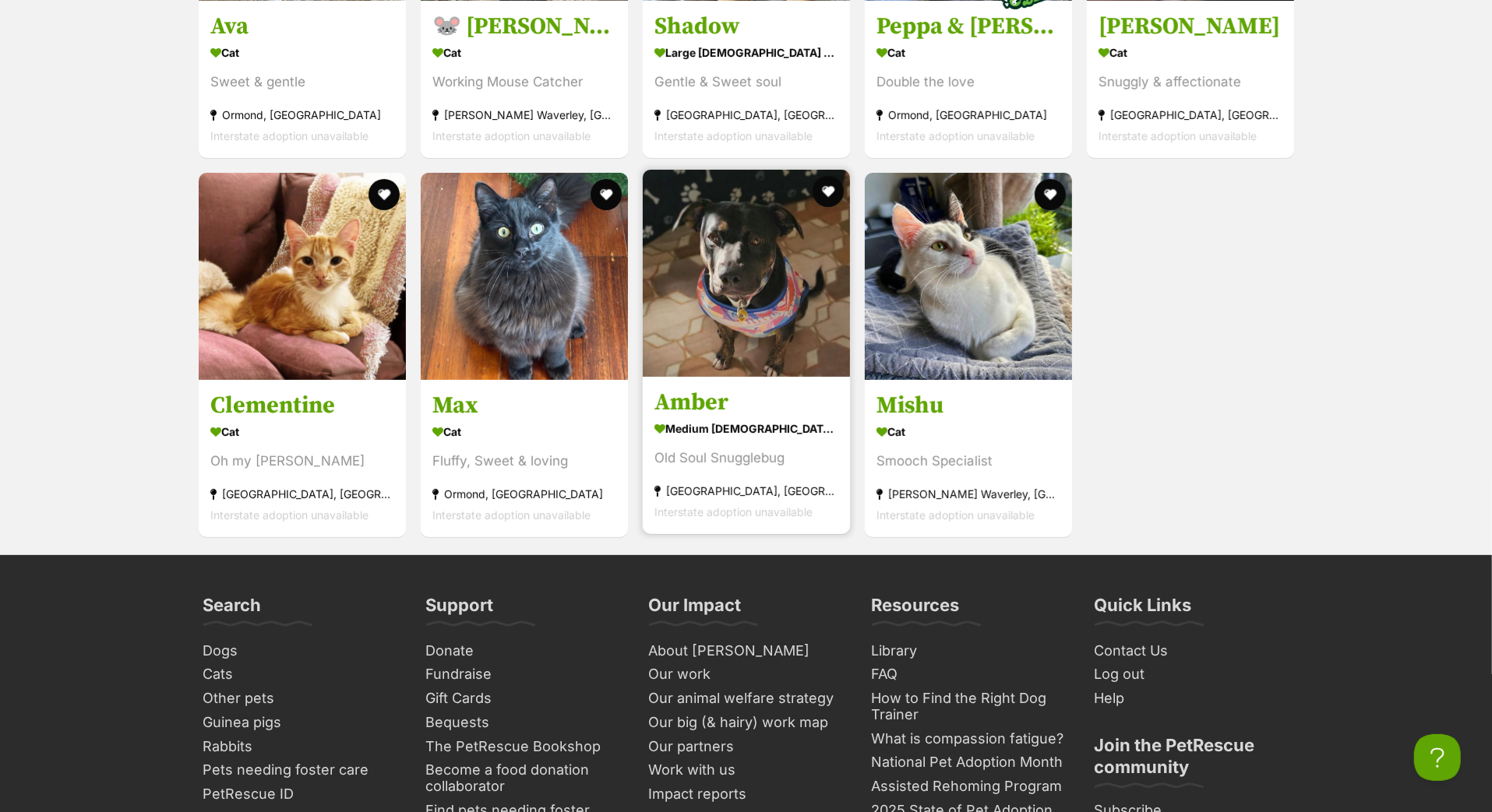
scroll to position [5445, 0]
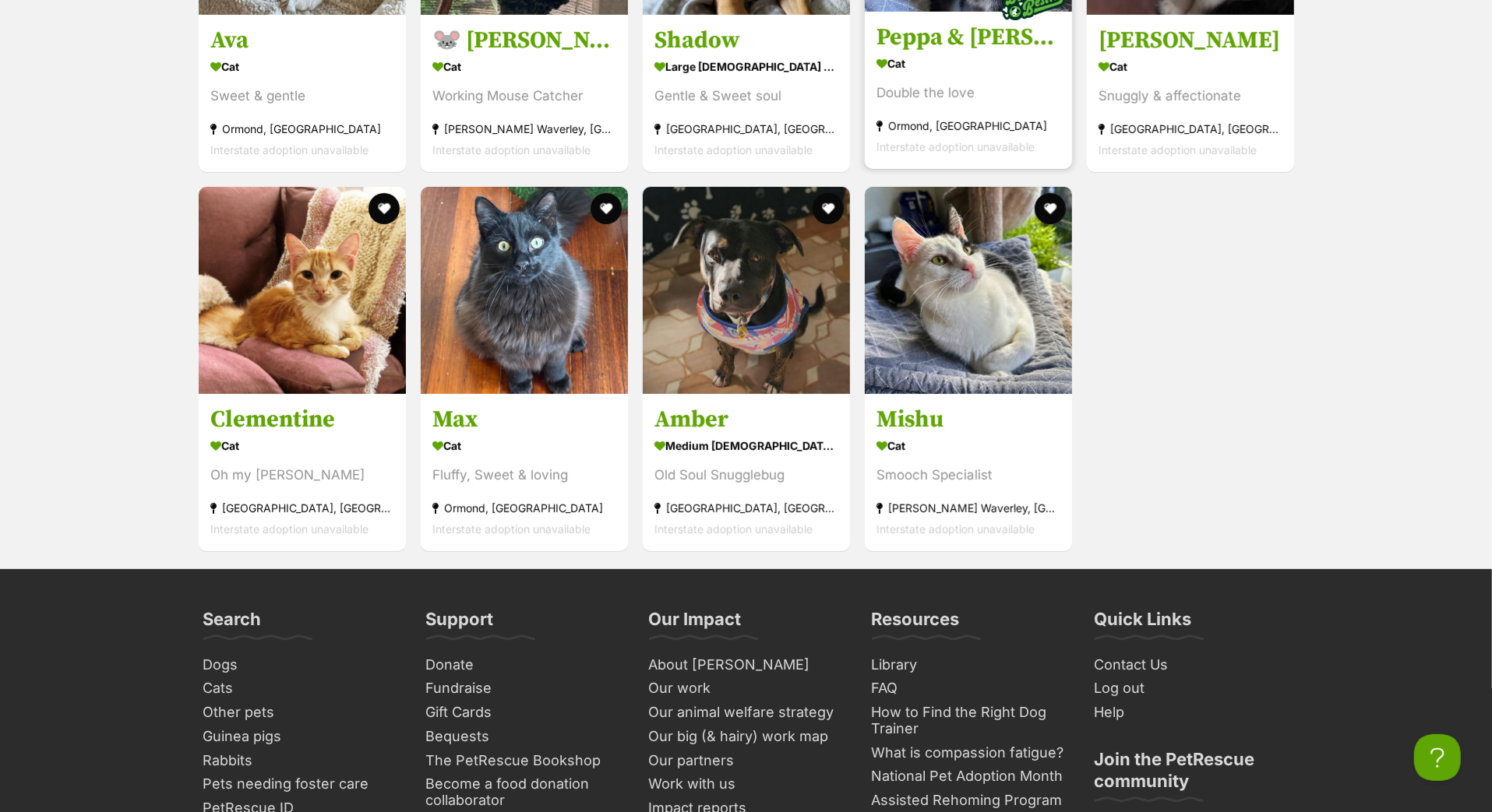
click at [954, 52] on h3 "Peppa & [PERSON_NAME]" at bounding box center [968, 37] width 184 height 30
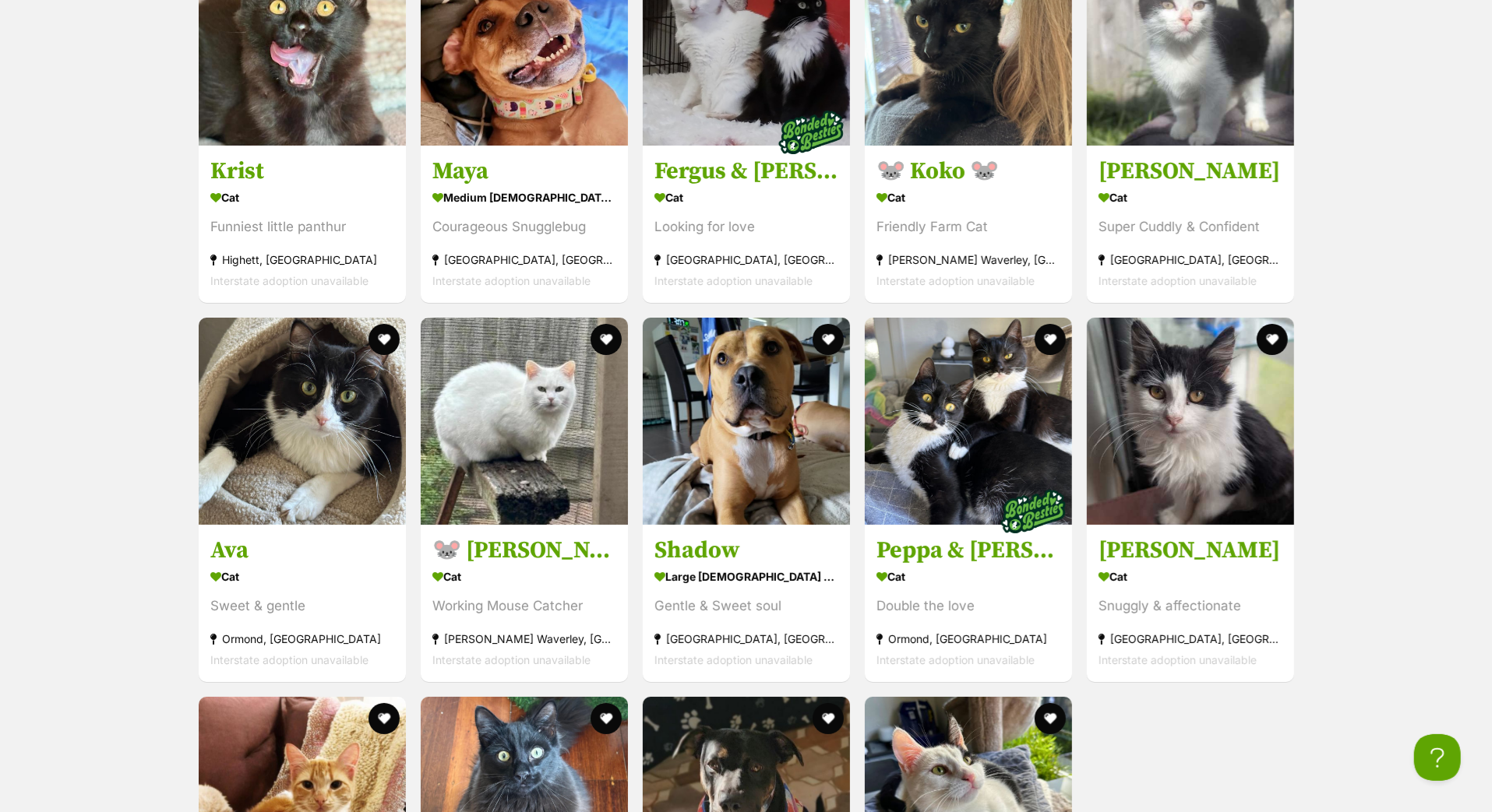
scroll to position [4938, 0]
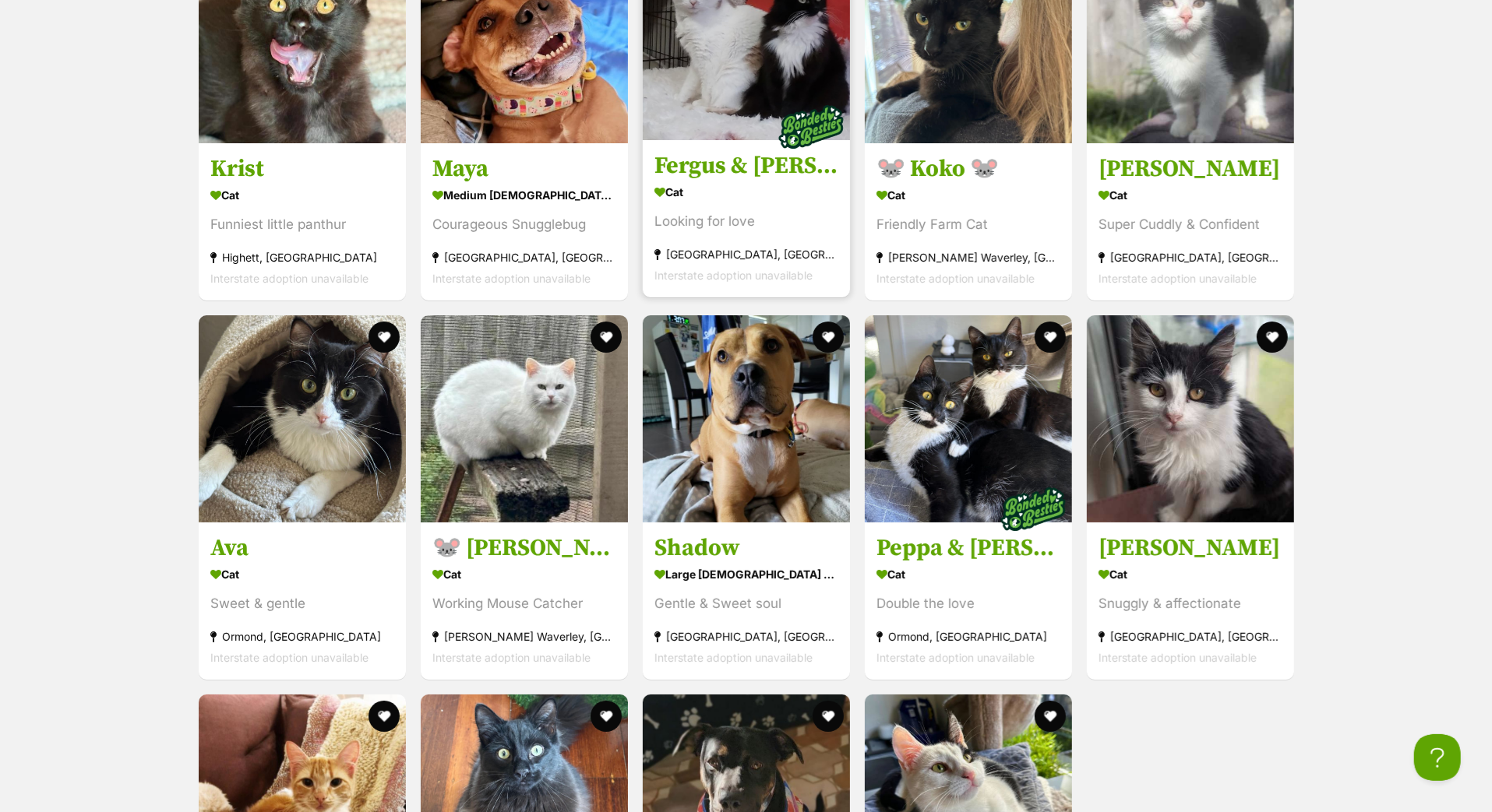
click at [720, 180] on h3 "Fergus & Dorrie" at bounding box center [746, 166] width 184 height 30
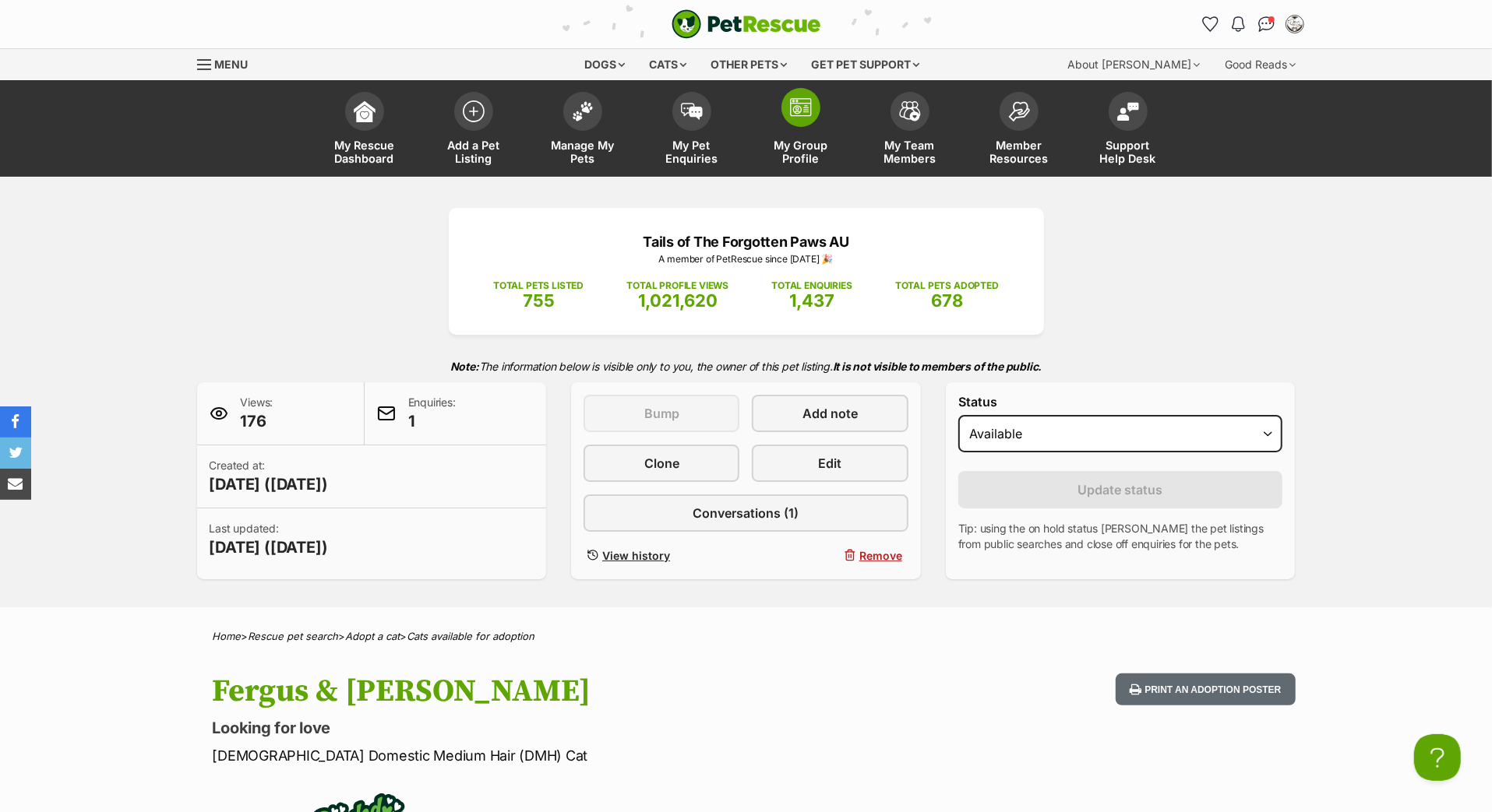
click at [803, 127] on span at bounding box center [801, 108] width 39 height 39
click at [777, 137] on link "My Group Profile" at bounding box center [801, 130] width 109 height 93
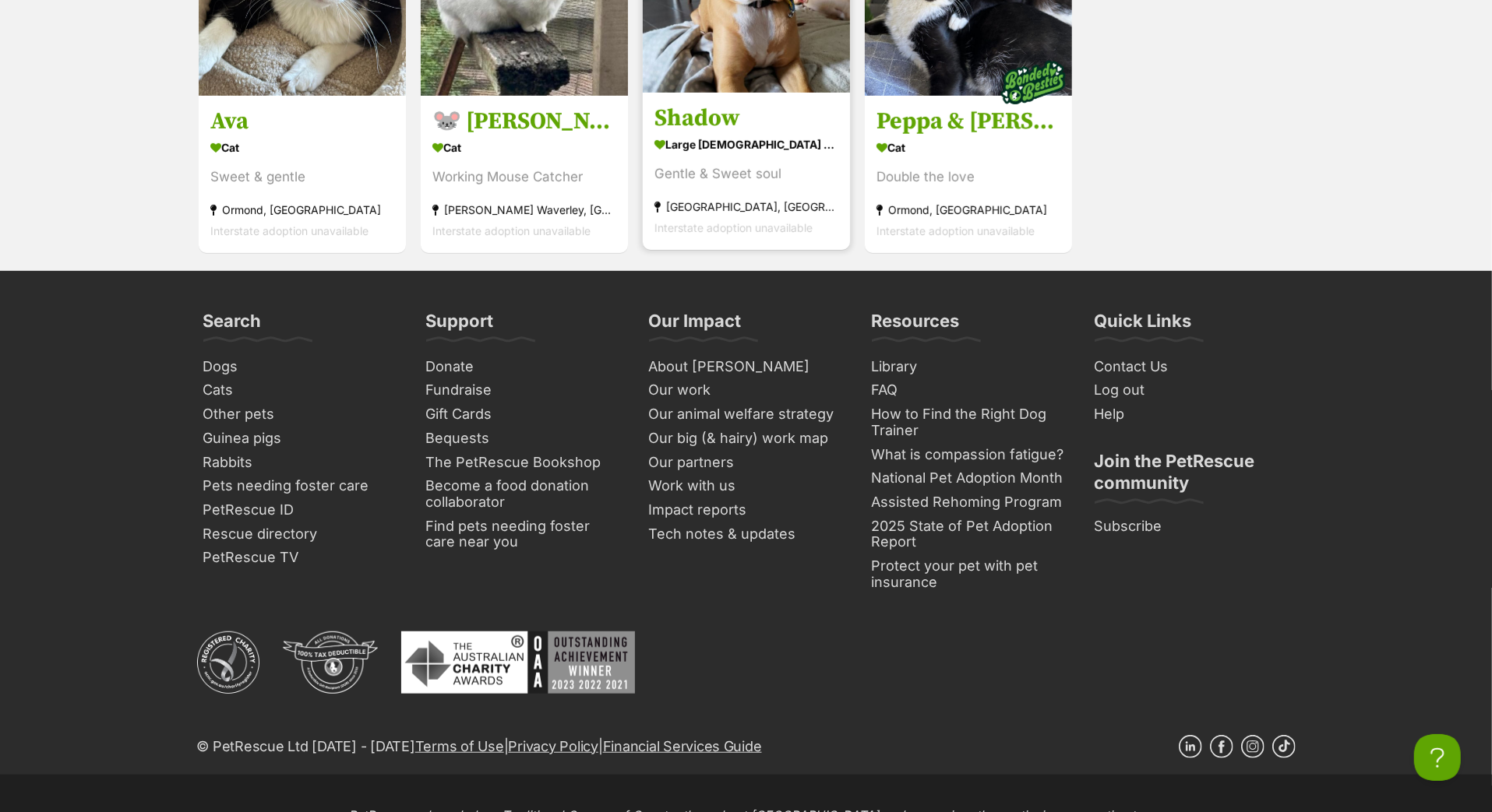
scroll to position [5781, 0]
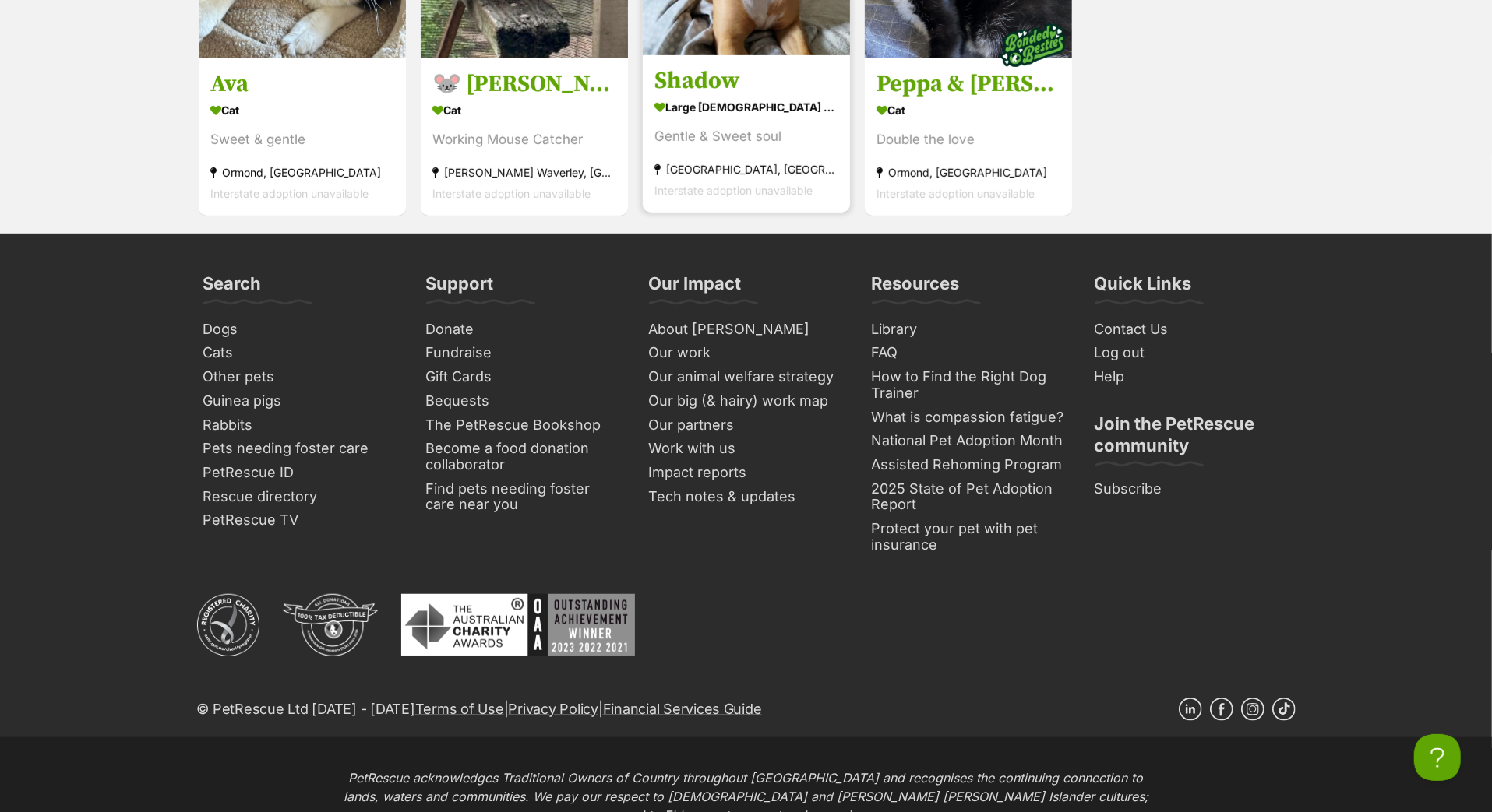
click at [726, 97] on h3 "Shadow" at bounding box center [746, 82] width 184 height 30
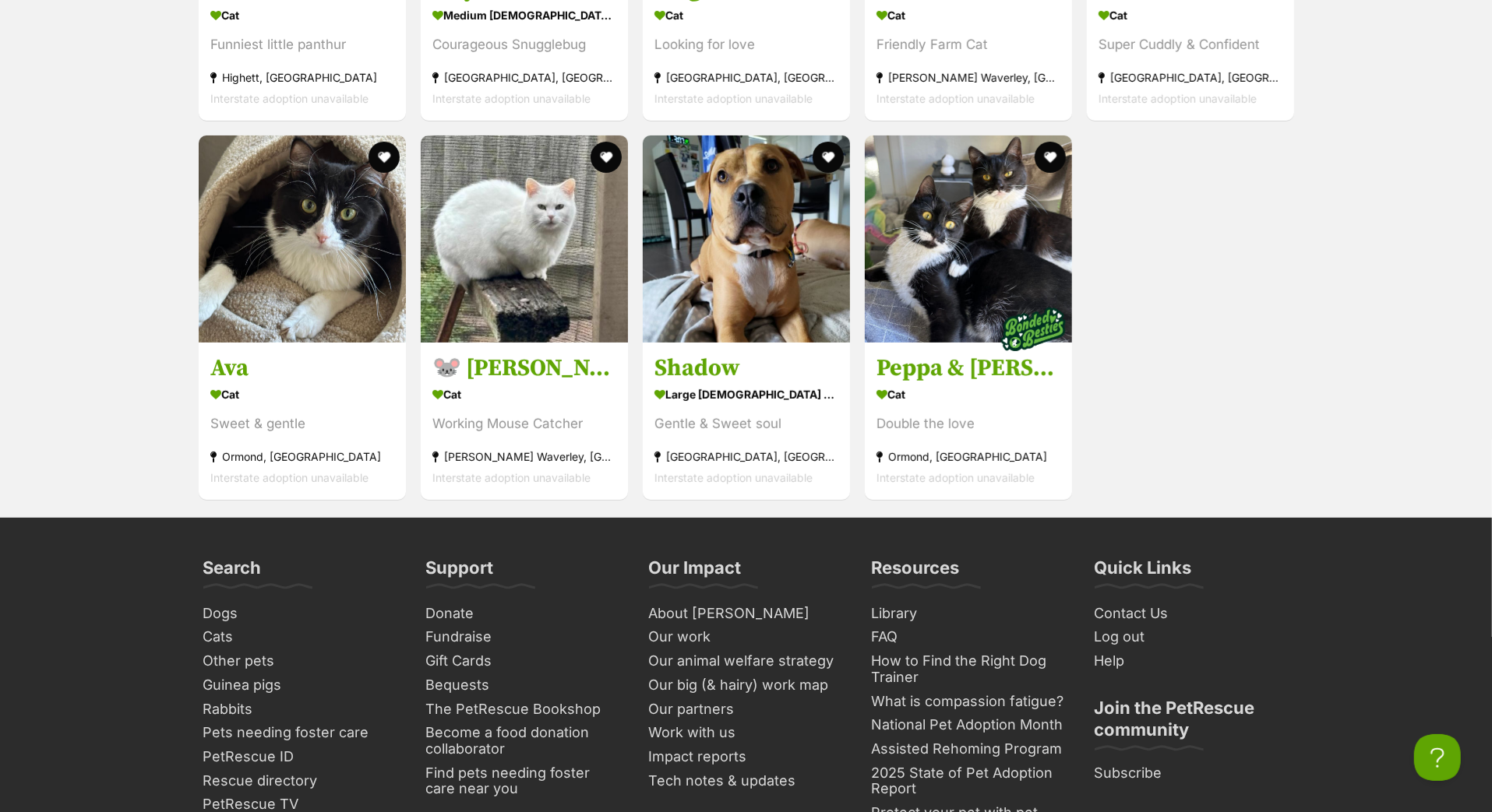
scroll to position [5522, 0]
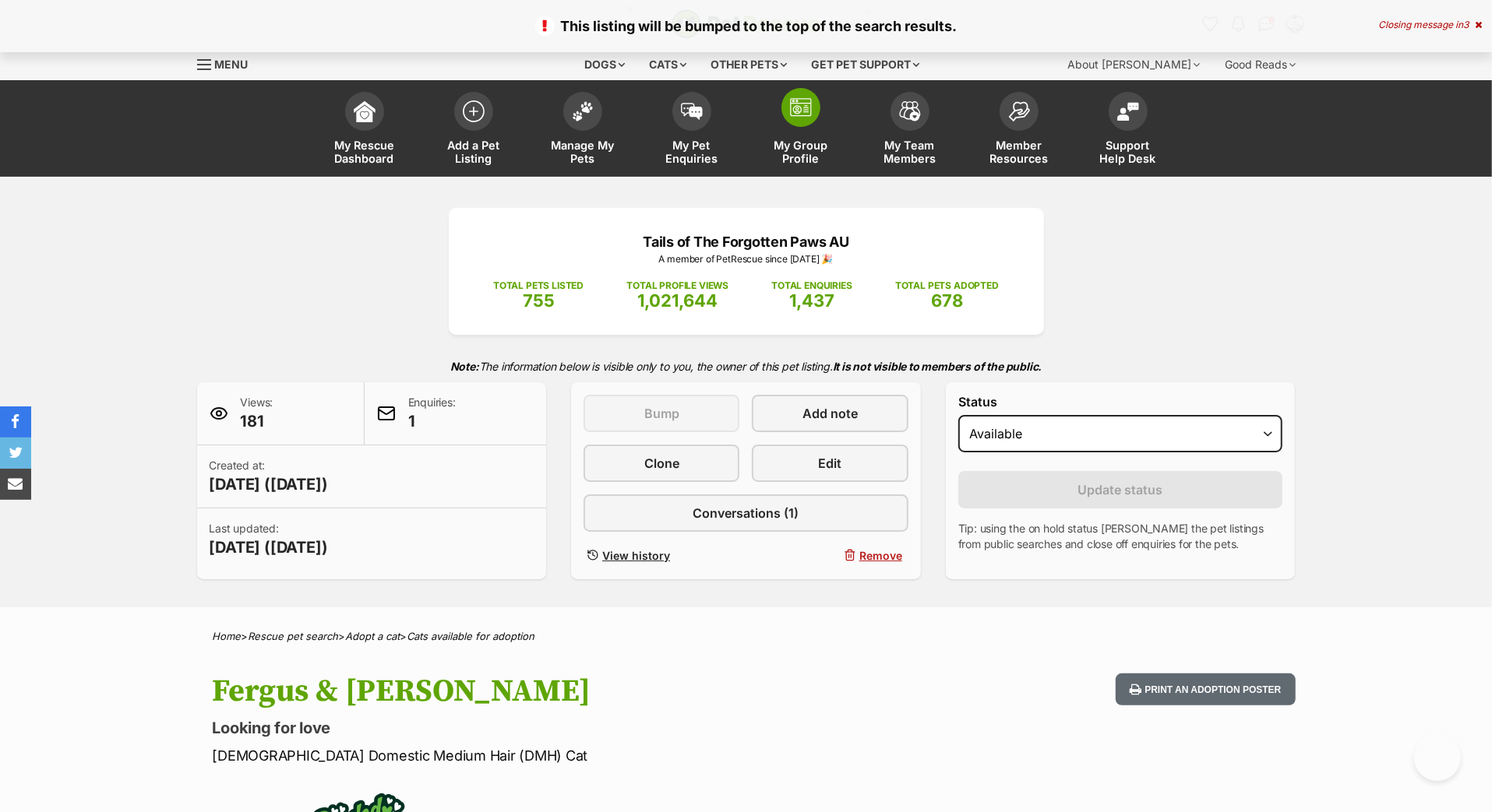
click at [808, 151] on link "My Group Profile" at bounding box center [801, 130] width 109 height 93
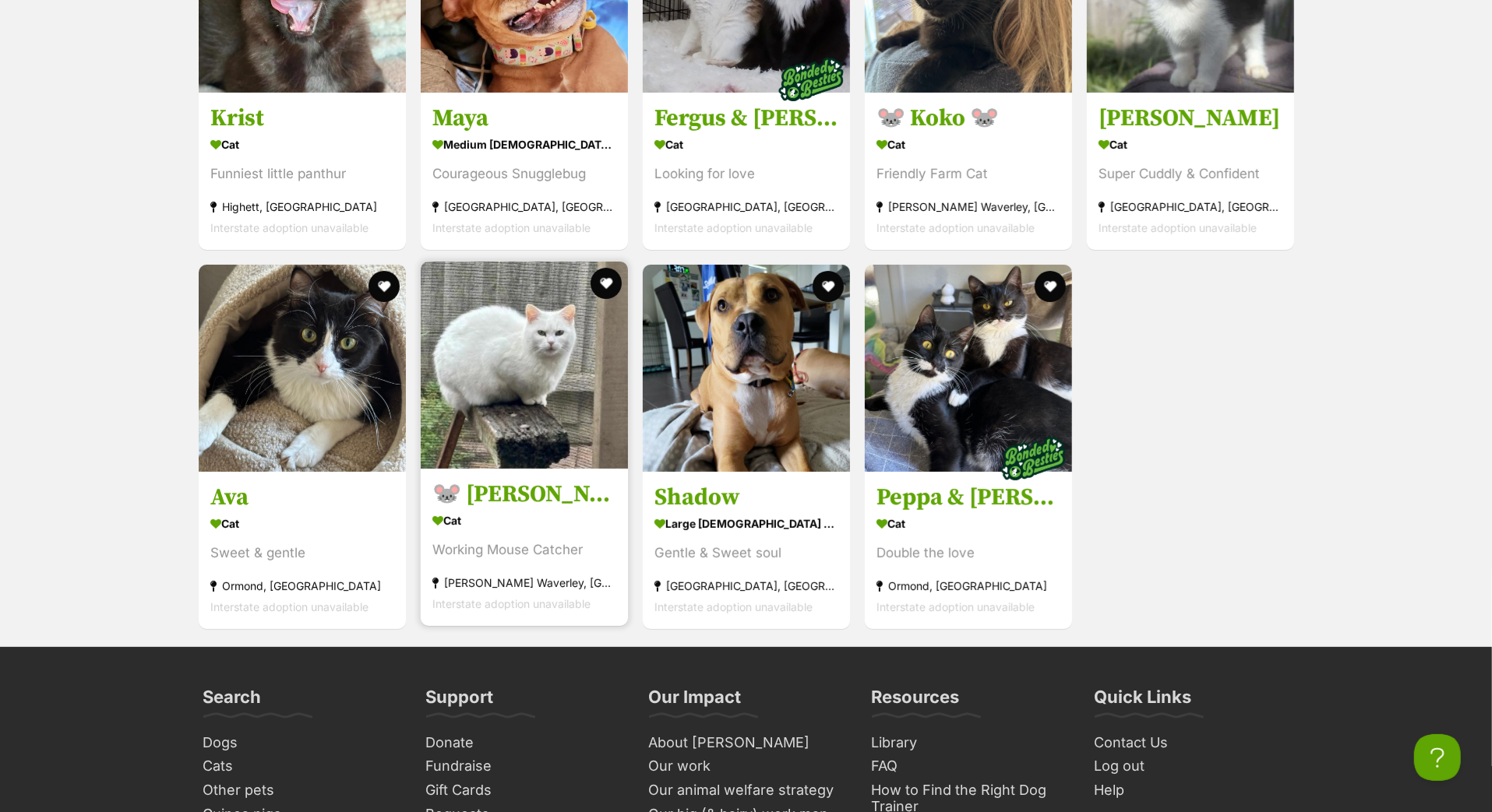
scroll to position [5365, 0]
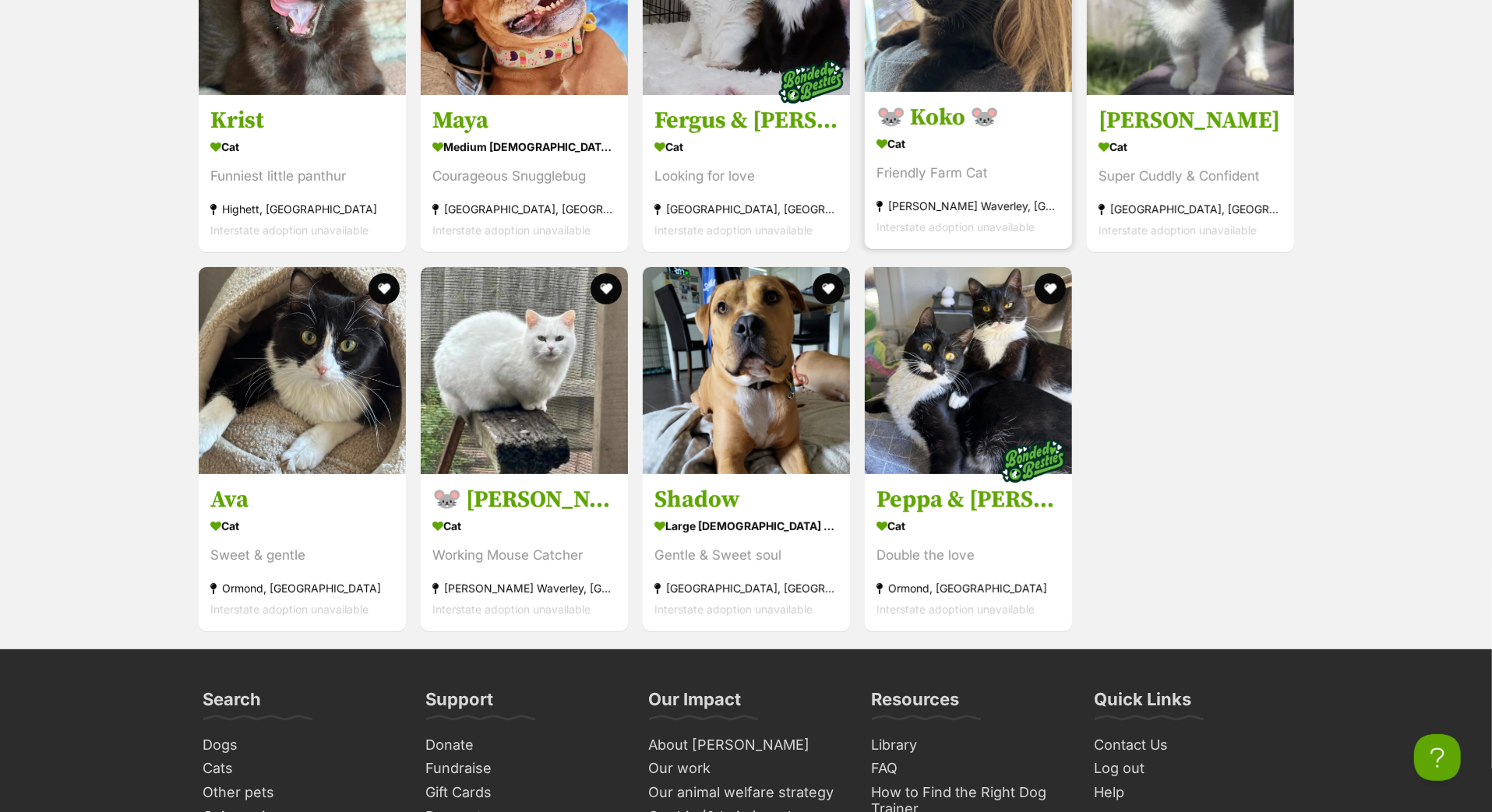
click at [937, 133] on h3 "🐭 Koko 🐭" at bounding box center [968, 118] width 184 height 30
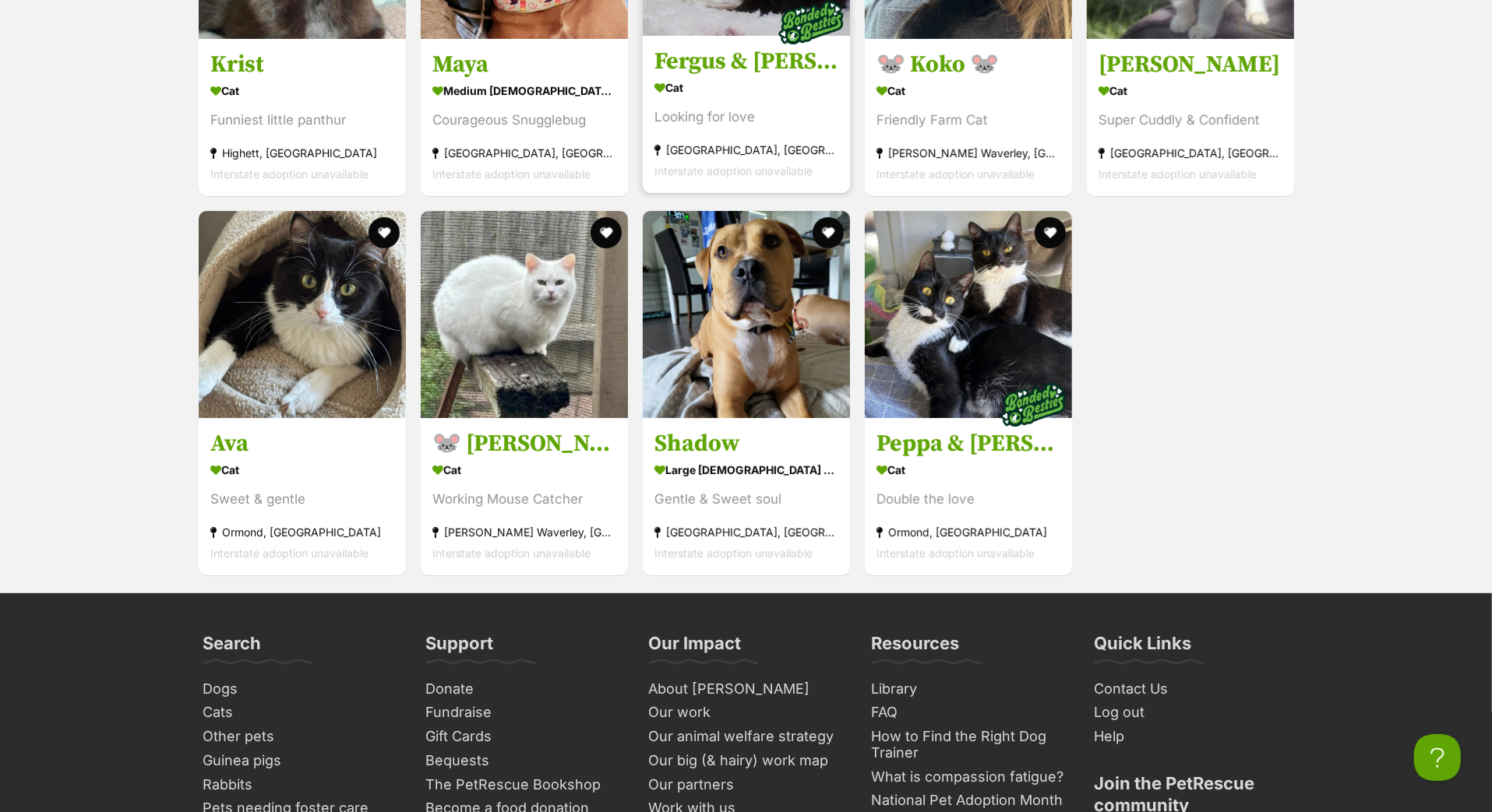
scroll to position [5426, 0]
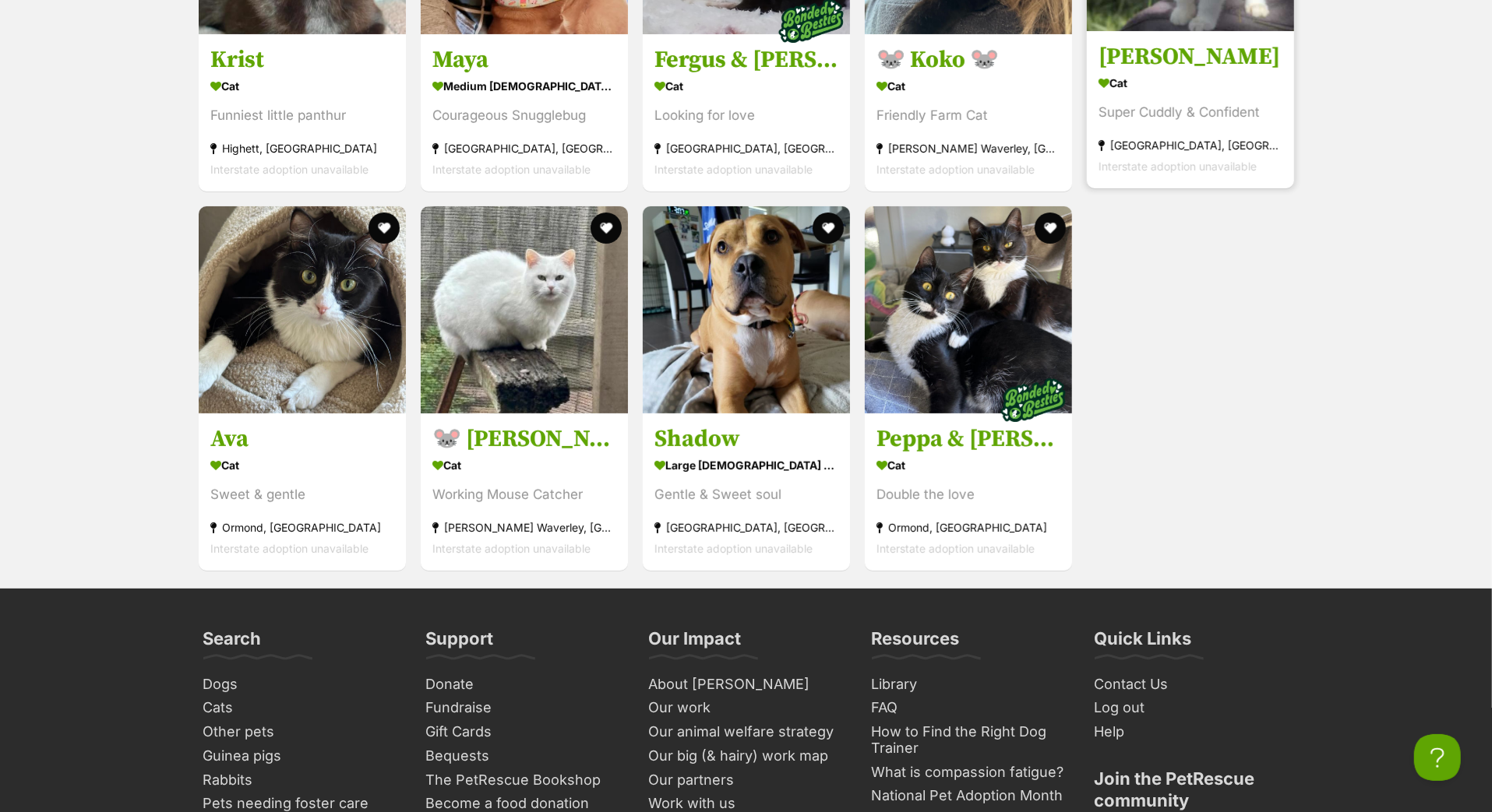
click at [1182, 72] on h3 "[PERSON_NAME]" at bounding box center [1190, 57] width 184 height 30
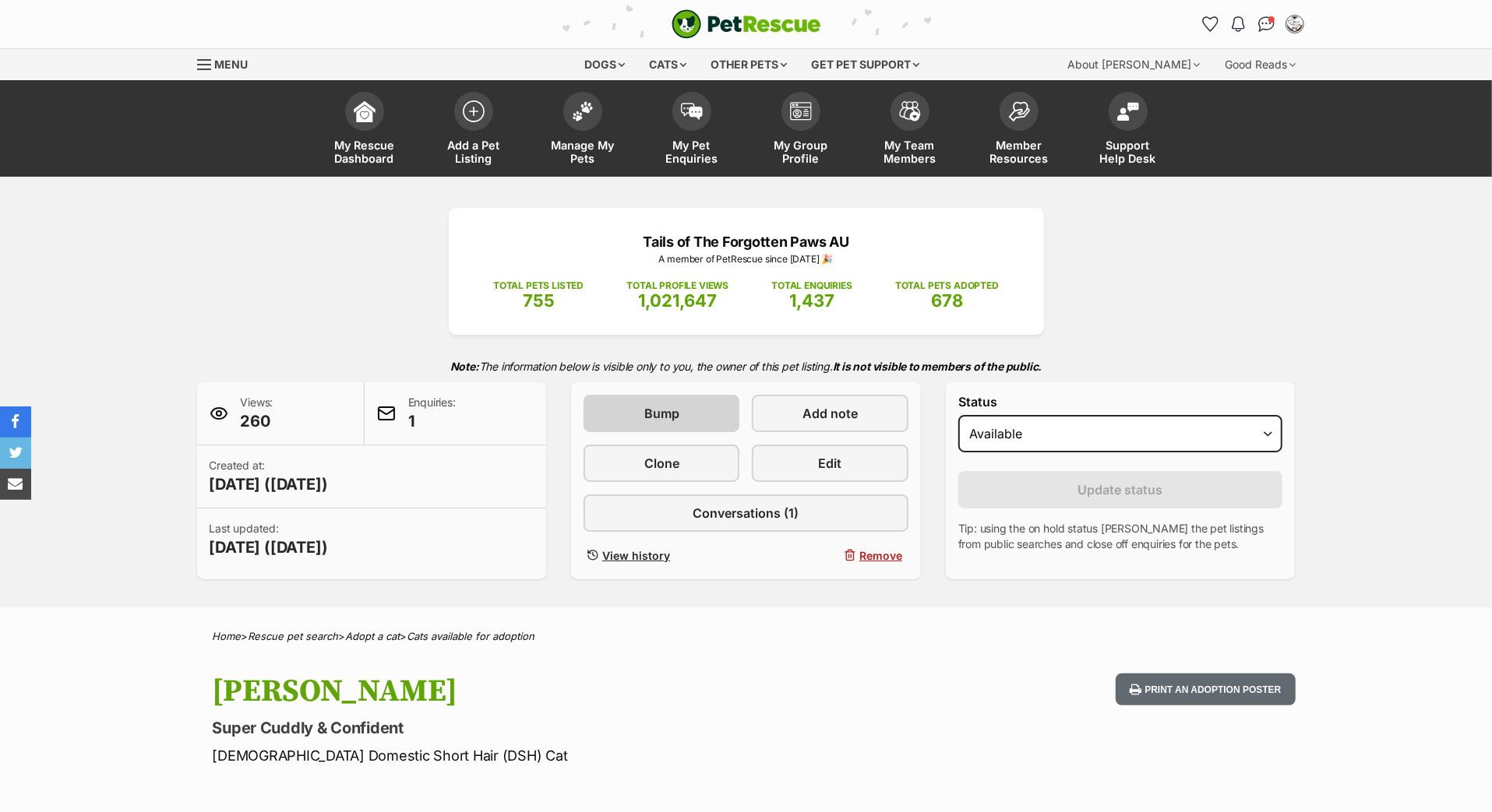
click at [667, 423] on span "Bump" at bounding box center [662, 414] width 35 height 19
click at [801, 117] on img at bounding box center [801, 108] width 22 height 19
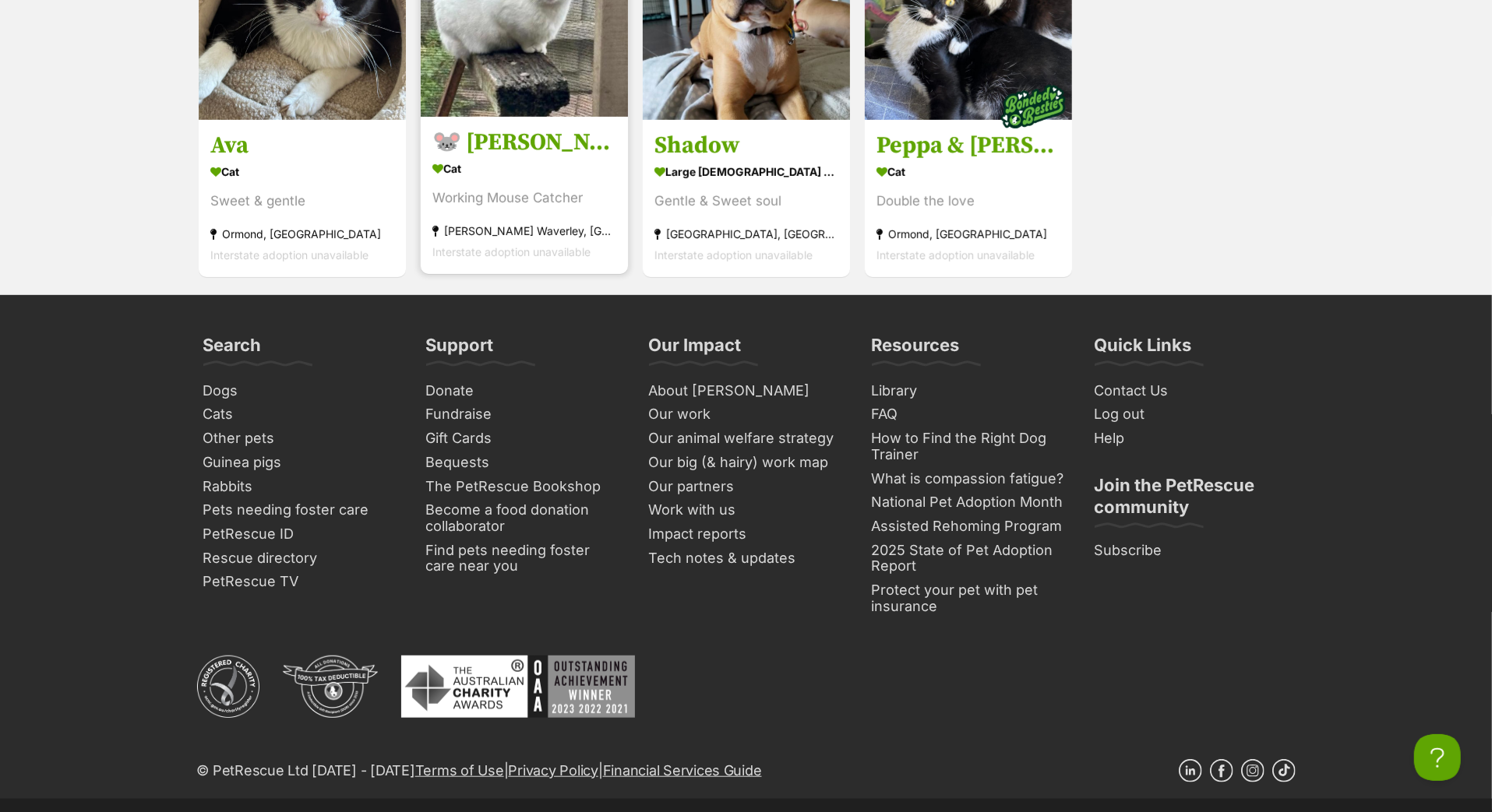
scroll to position [5686, 0]
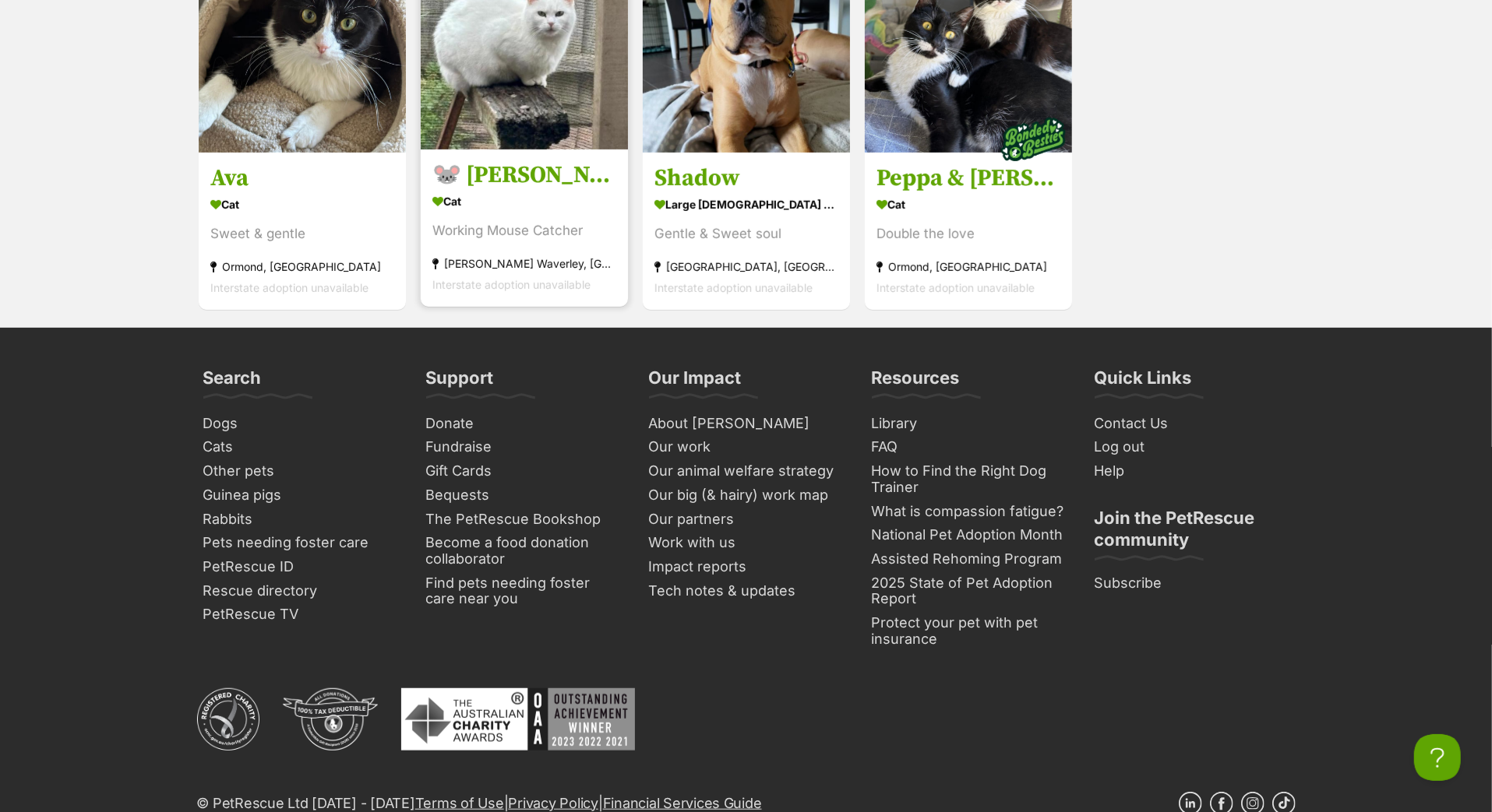
click at [532, 191] on h3 "🐭 [PERSON_NAME] 🐭" at bounding box center [524, 176] width 184 height 30
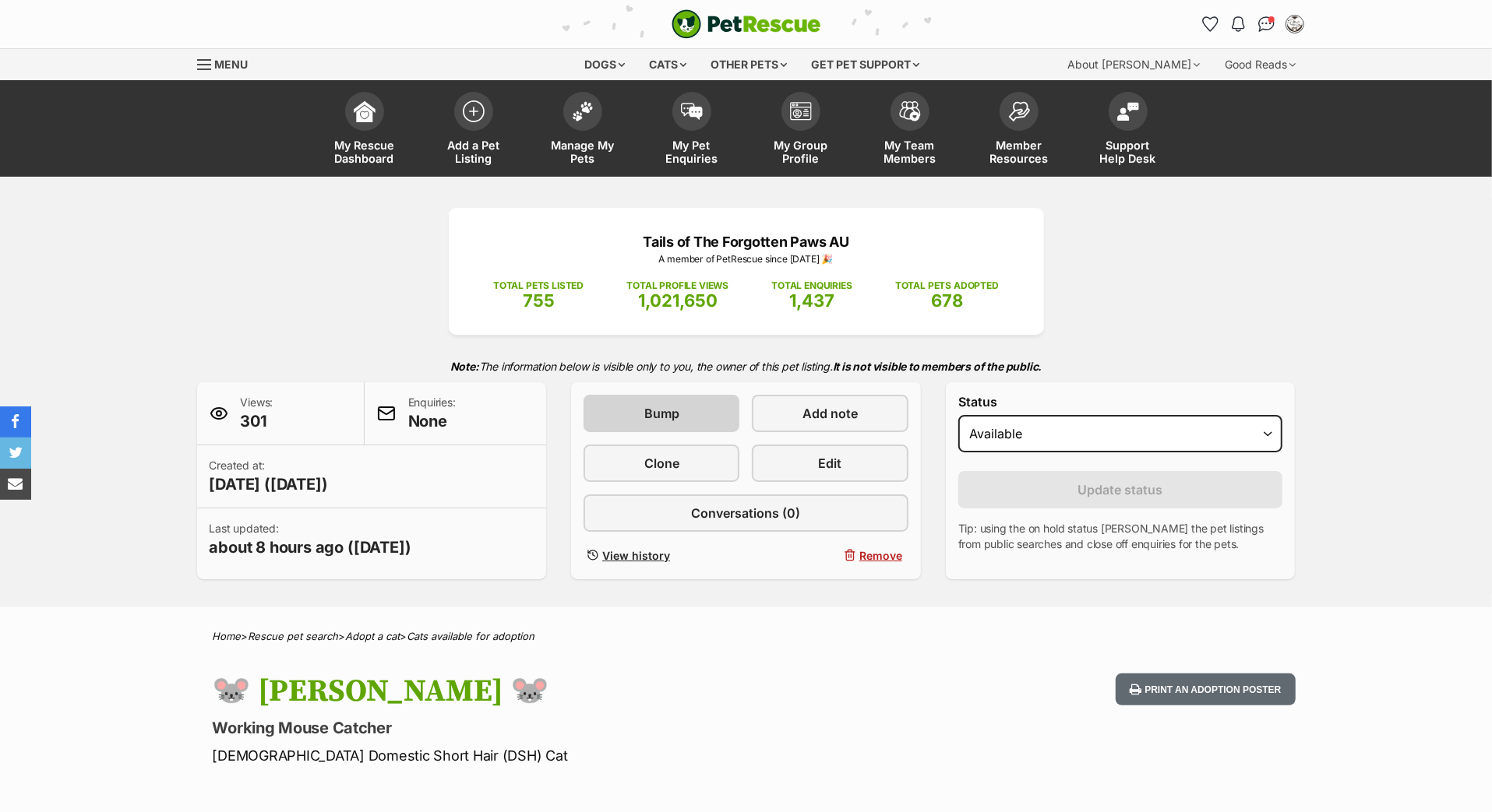
click at [673, 423] on span "Bump" at bounding box center [662, 414] width 35 height 19
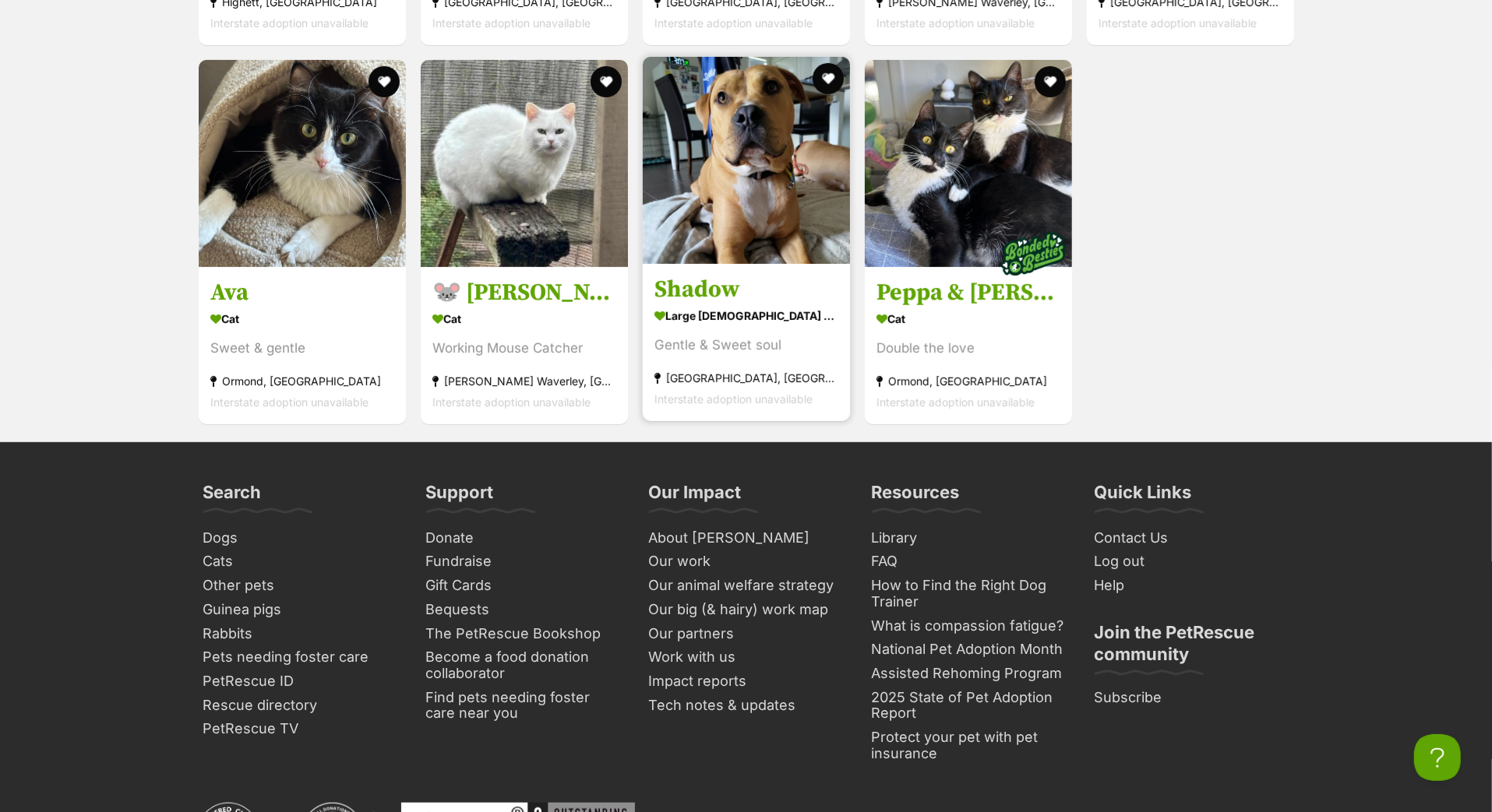
scroll to position [5577, 0]
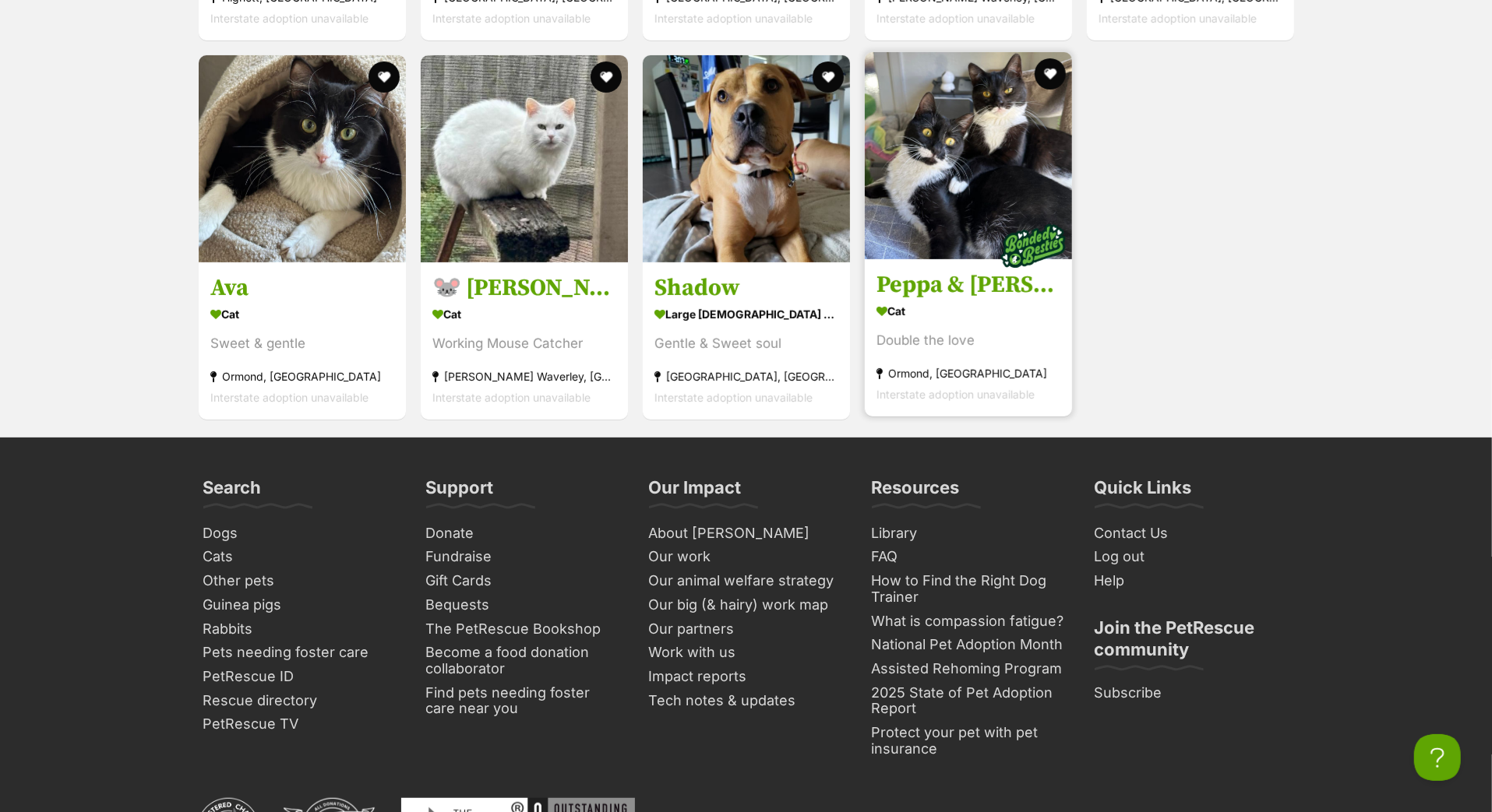
click at [932, 301] on h3 "Peppa & [PERSON_NAME]" at bounding box center [968, 286] width 184 height 30
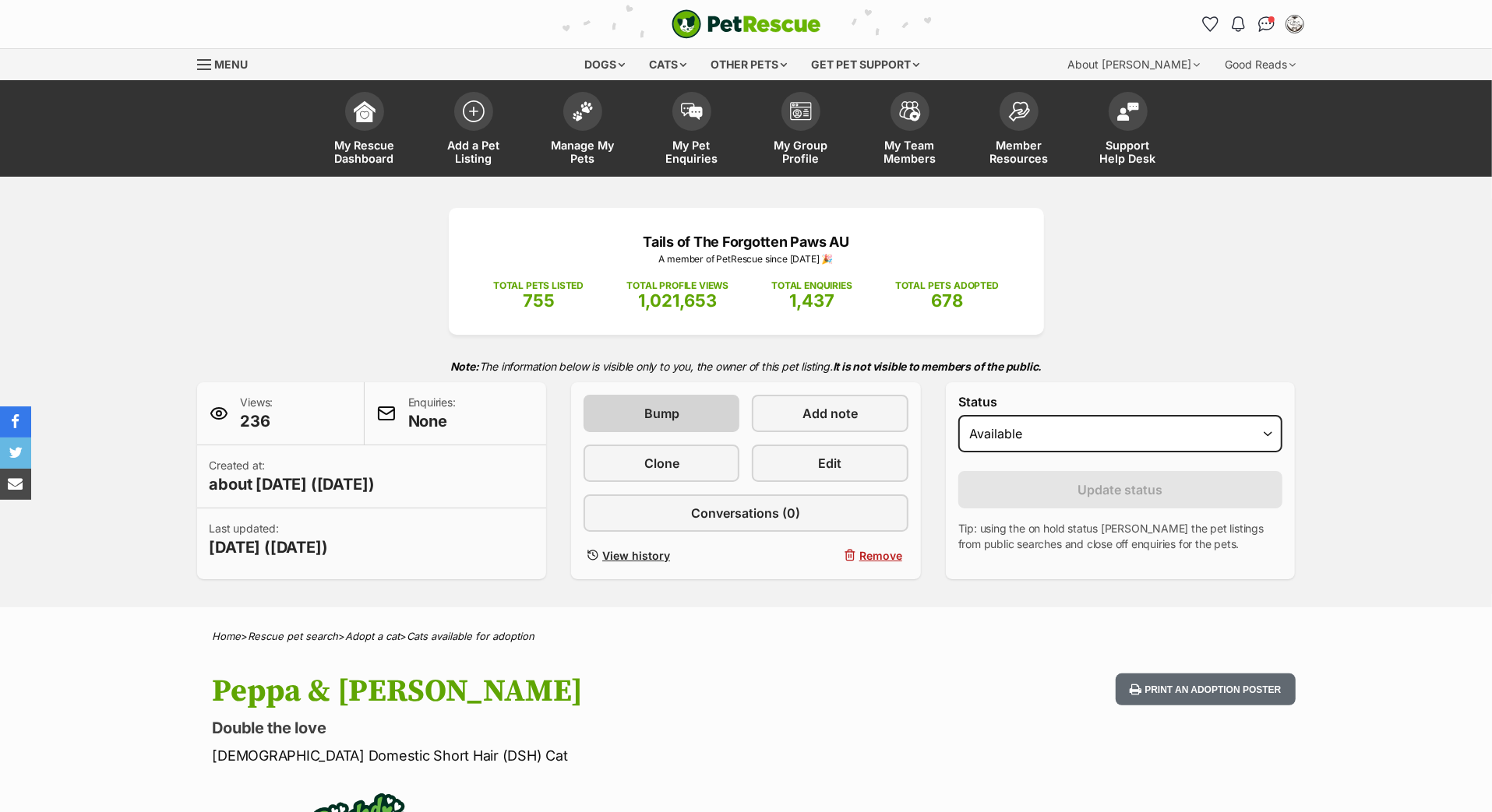
click at [676, 423] on span "Bump" at bounding box center [662, 414] width 35 height 19
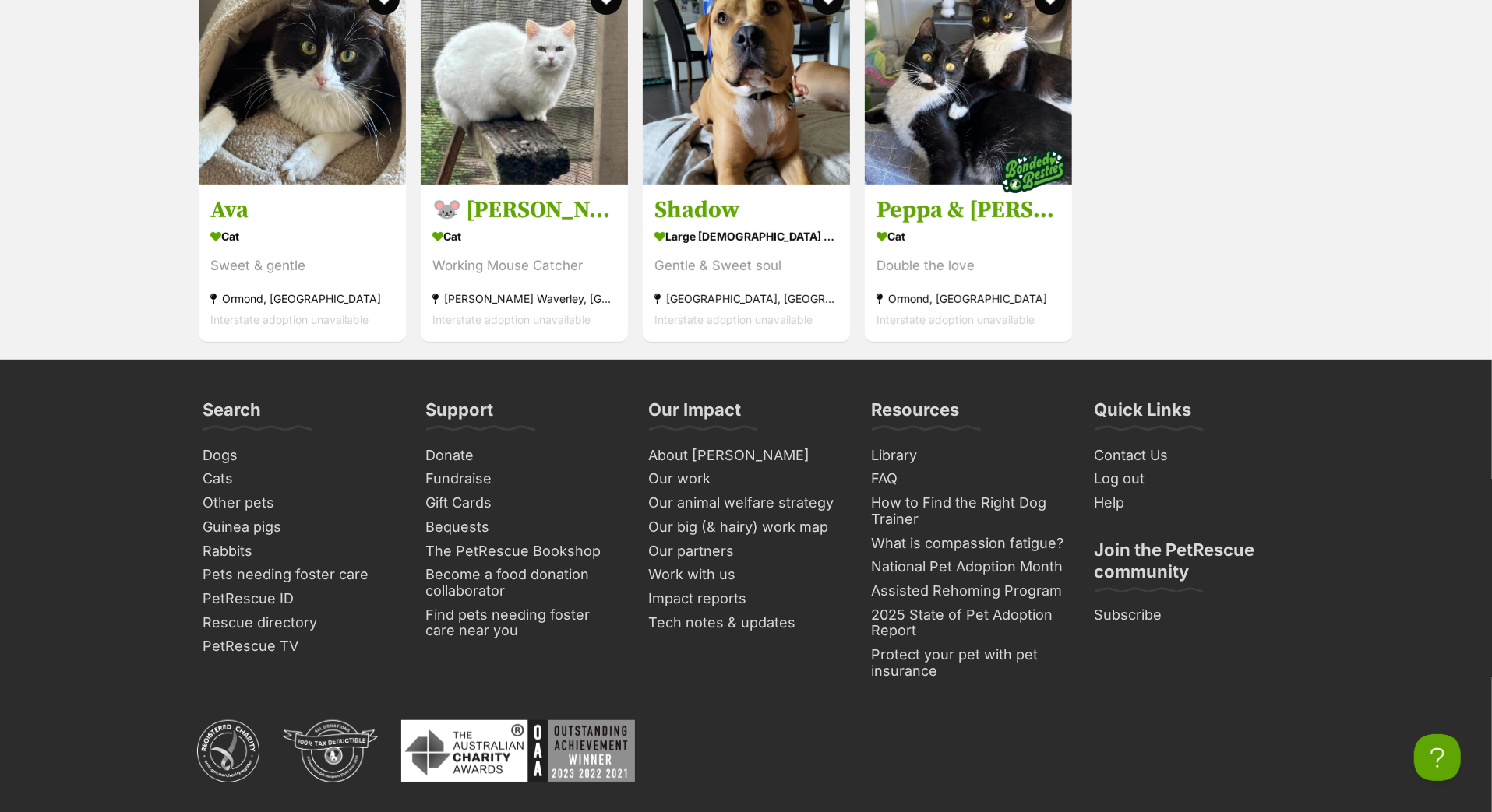
scroll to position [5659, 0]
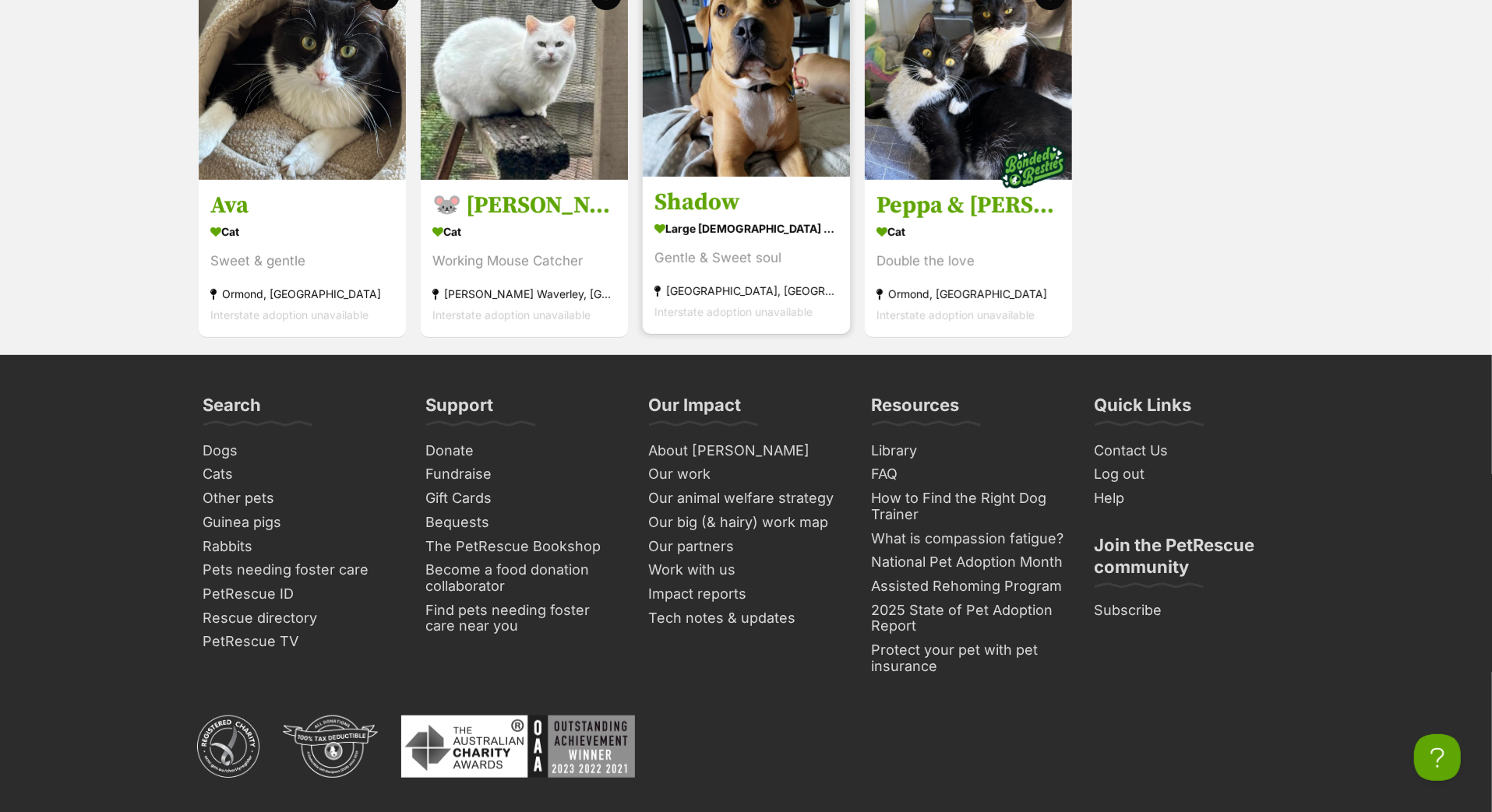
click at [739, 218] on h3 "Shadow" at bounding box center [746, 203] width 184 height 30
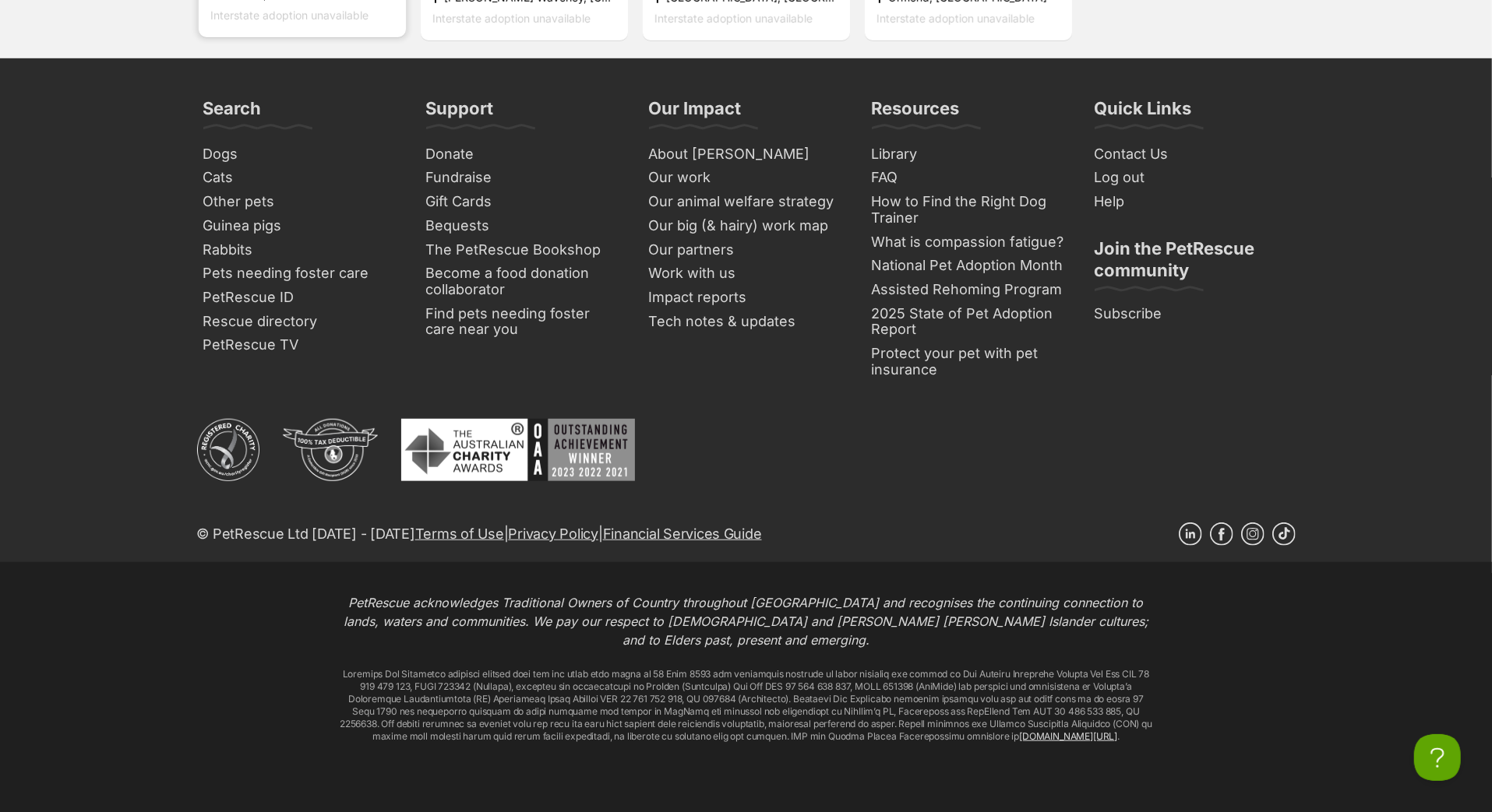
scroll to position [5845, 0]
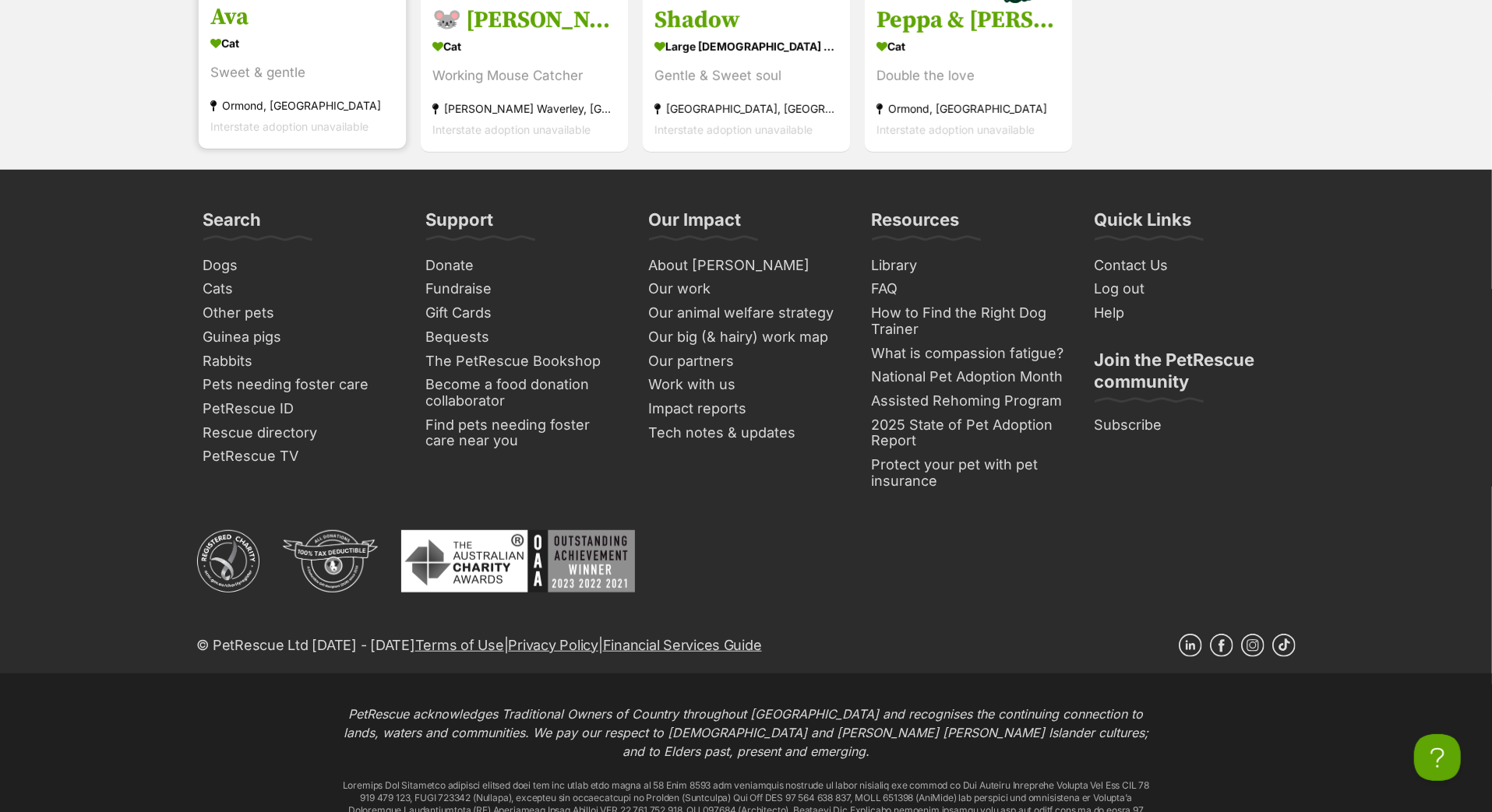
click at [258, 33] on h3 "Ava" at bounding box center [302, 18] width 184 height 30
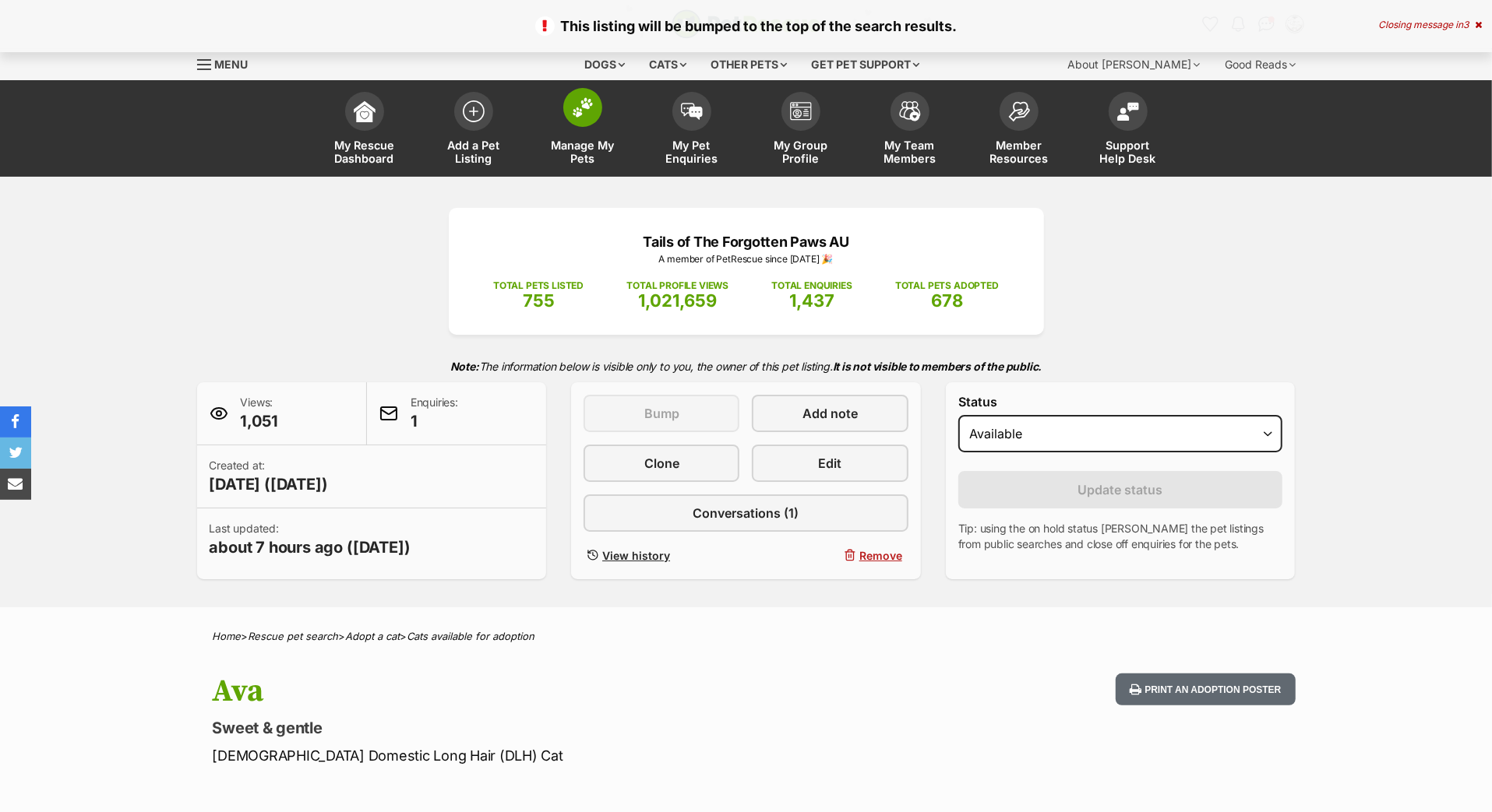
click at [586, 118] on img at bounding box center [583, 108] width 22 height 20
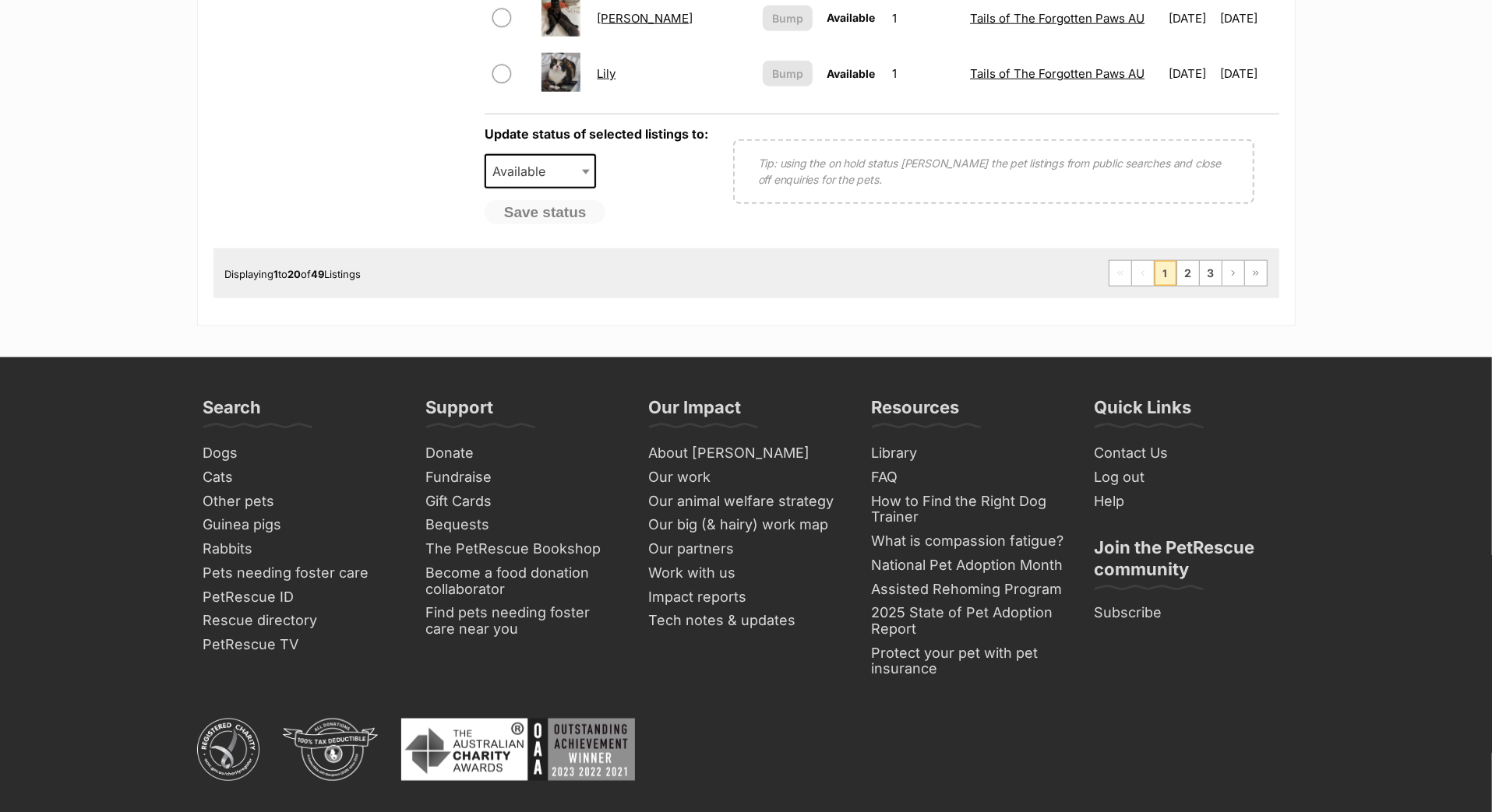
scroll to position [1477, 0]
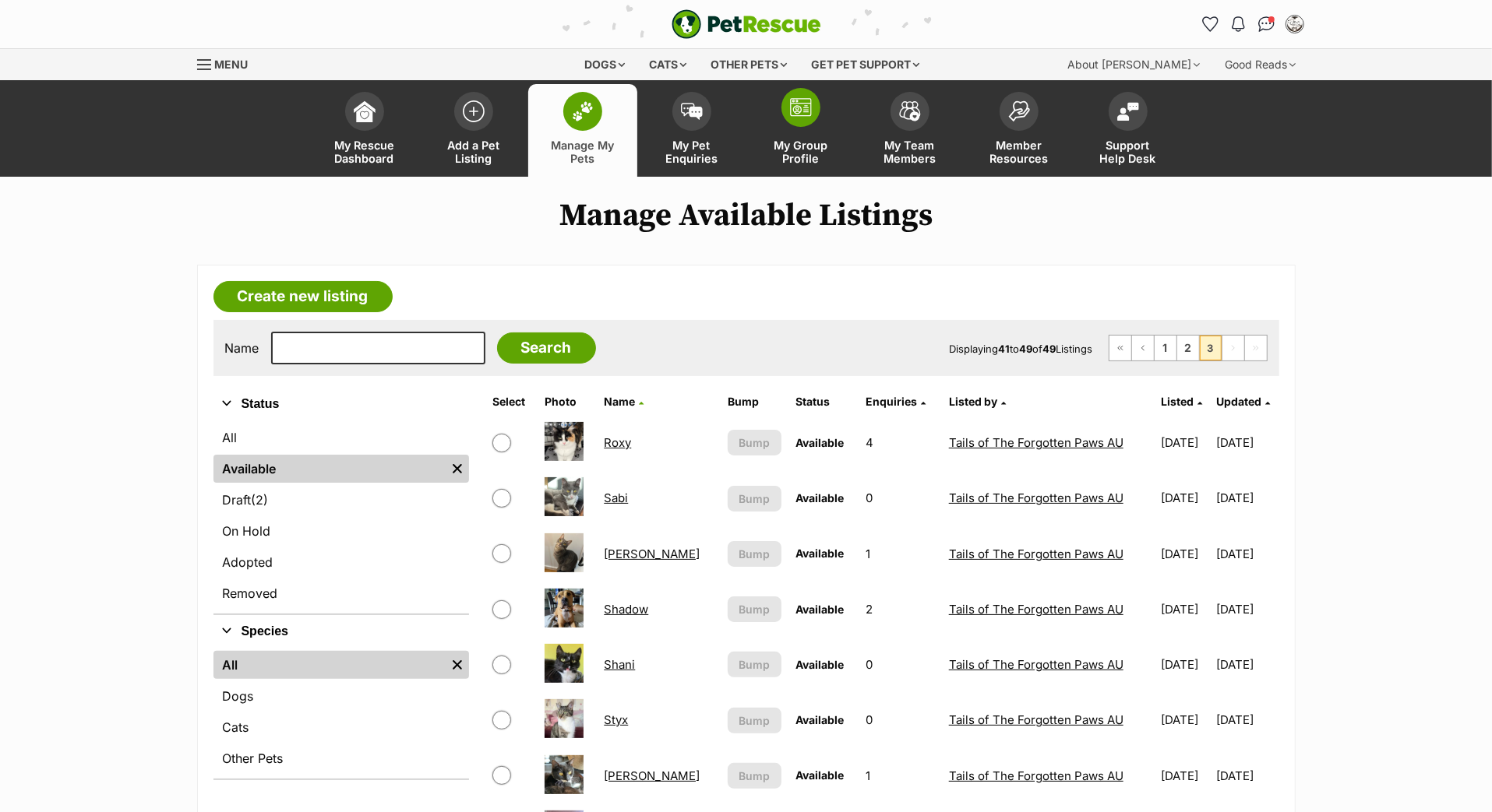
click at [806, 127] on span at bounding box center [801, 108] width 39 height 39
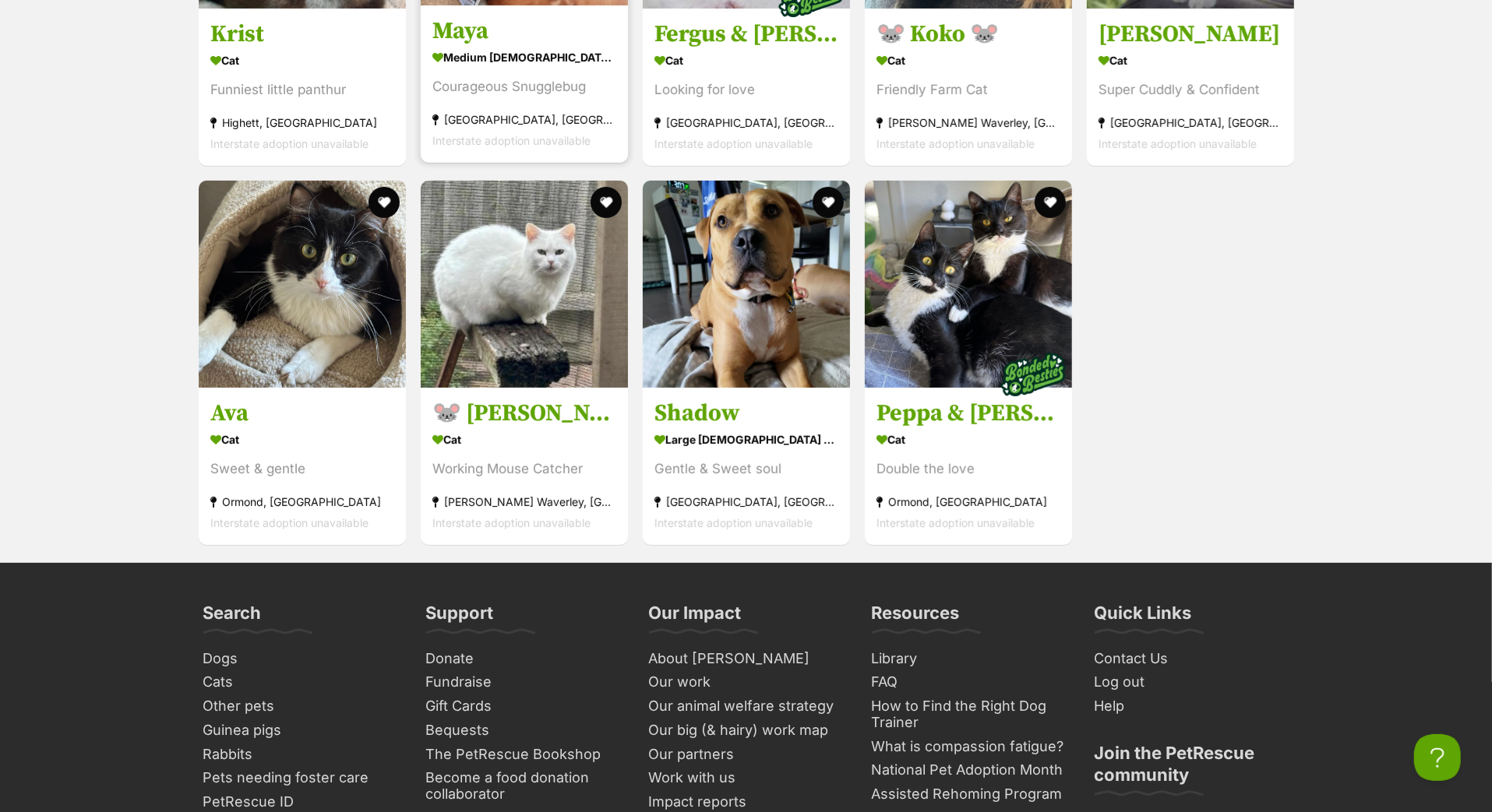
scroll to position [5452, 0]
click at [459, 45] on h3 "Maya" at bounding box center [524, 30] width 184 height 30
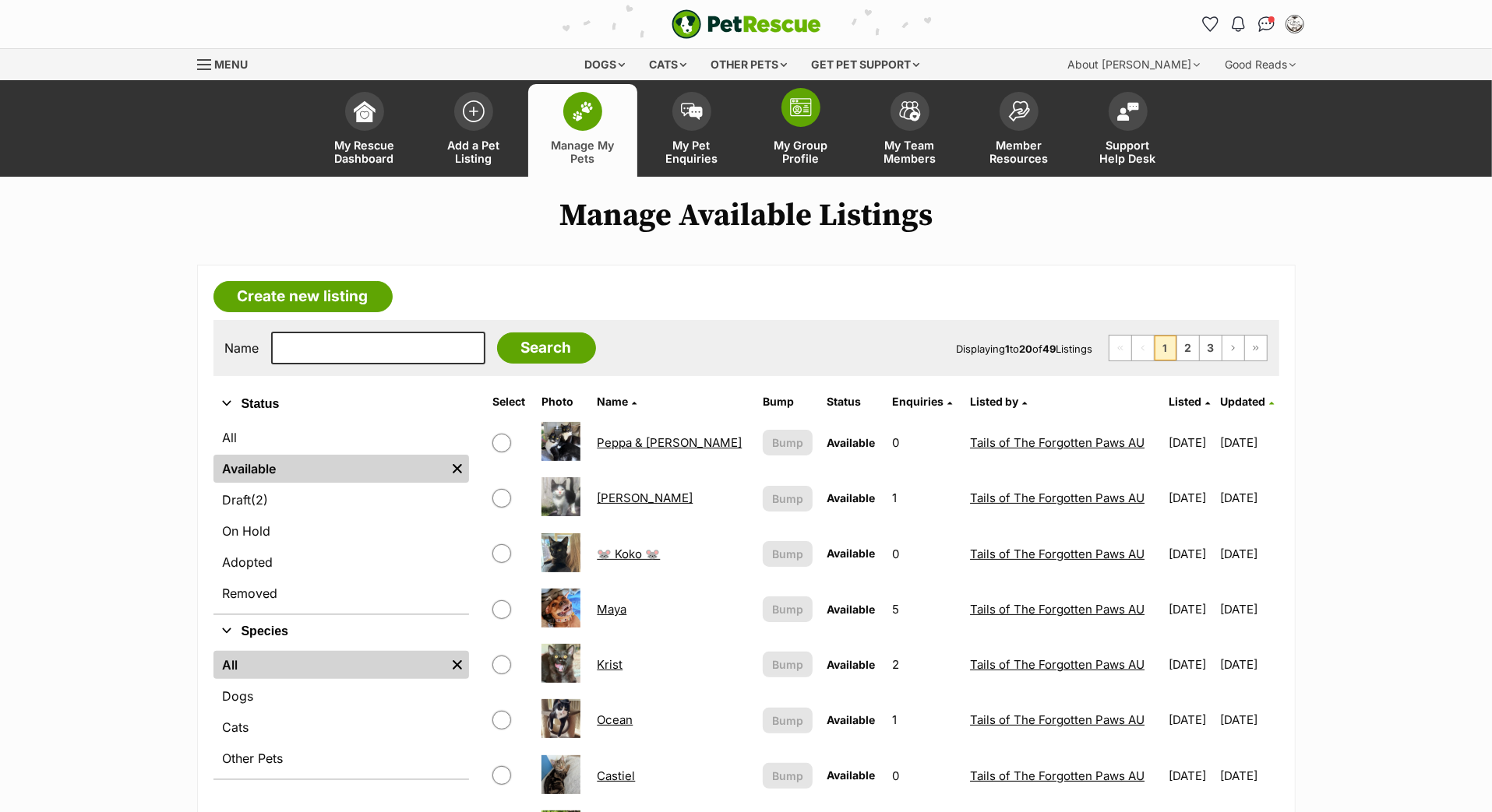
click at [802, 117] on img at bounding box center [801, 108] width 22 height 19
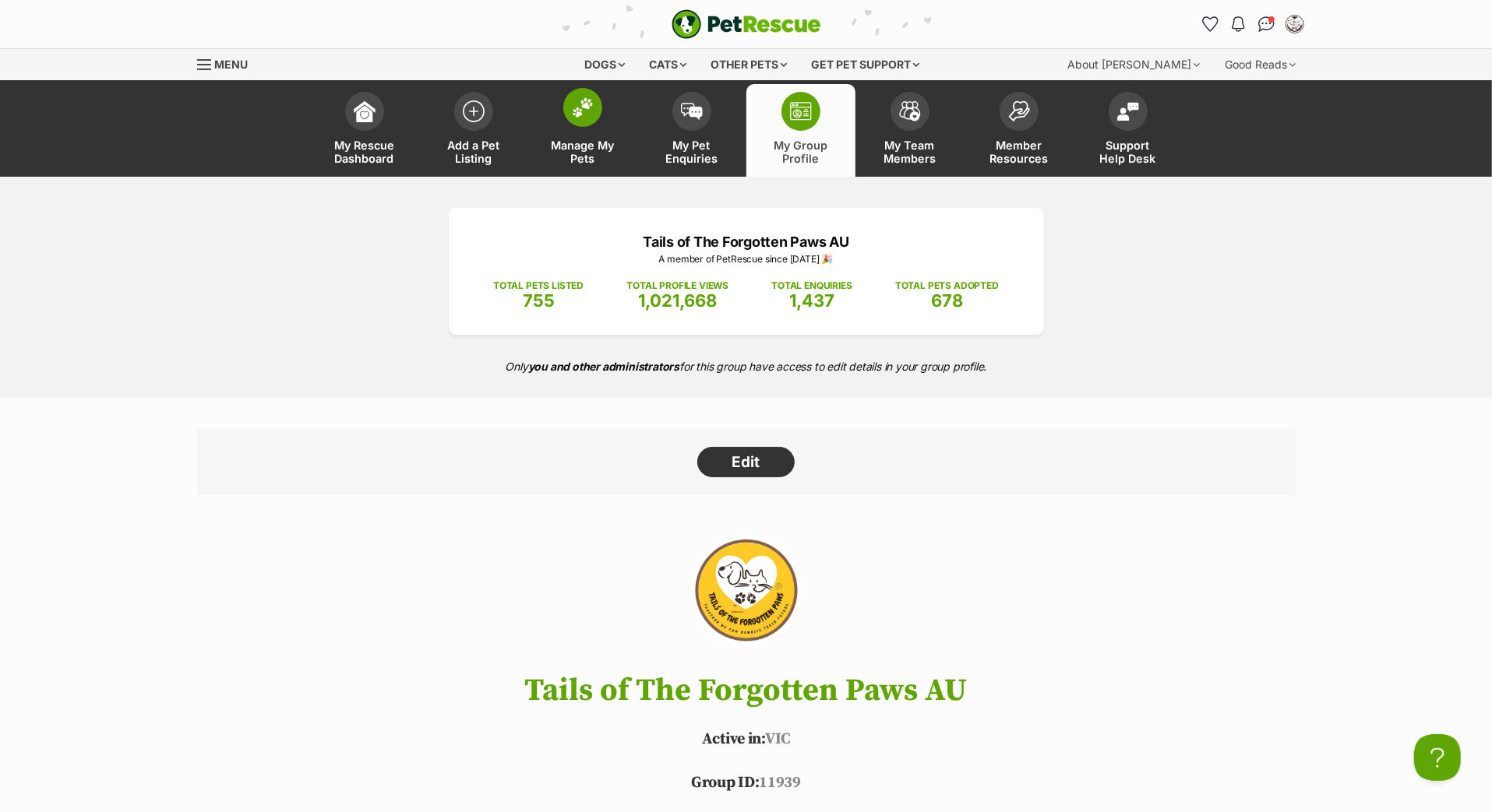
click at [576, 127] on span at bounding box center [583, 108] width 39 height 39
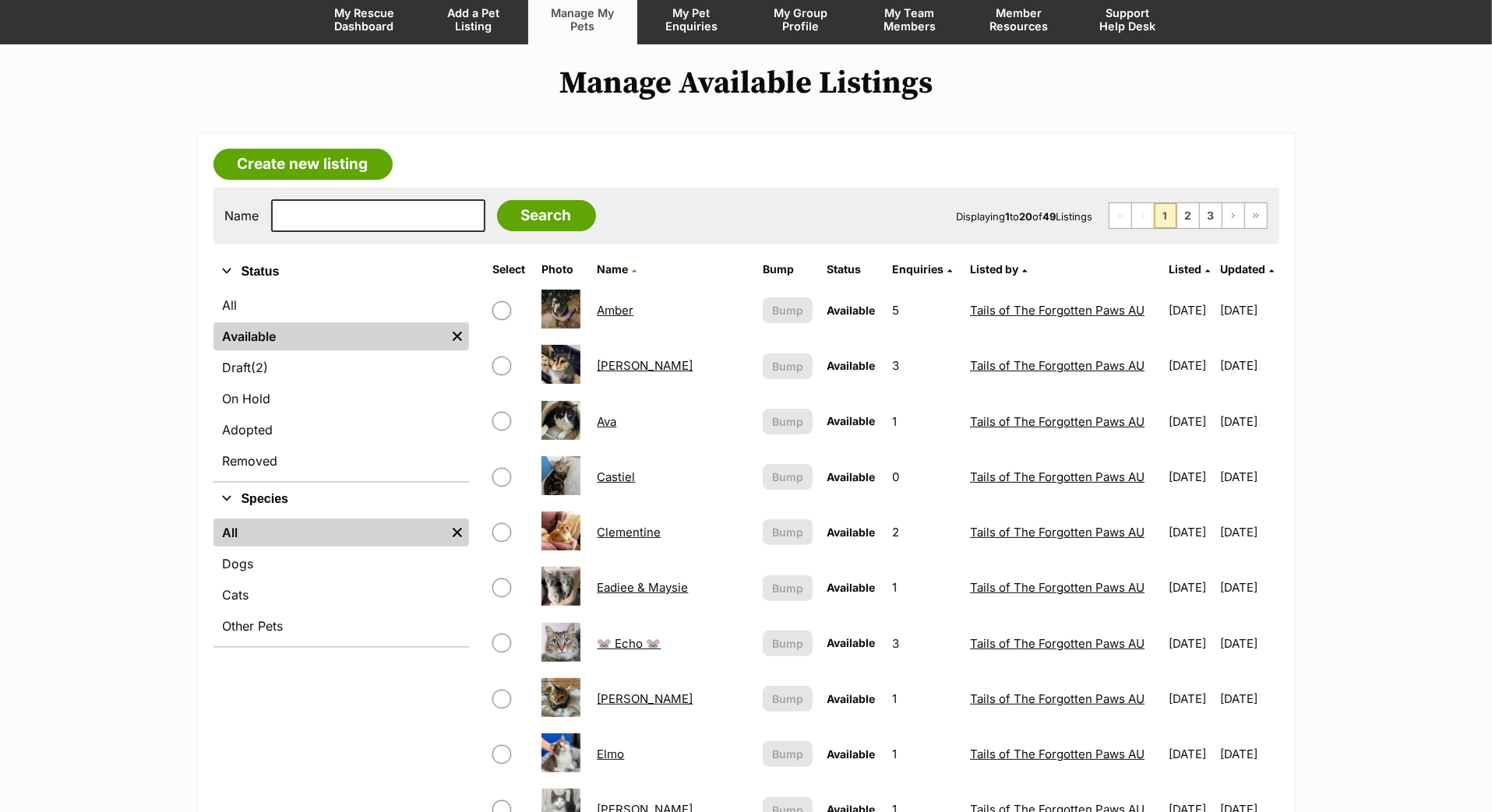
scroll to position [119, 0]
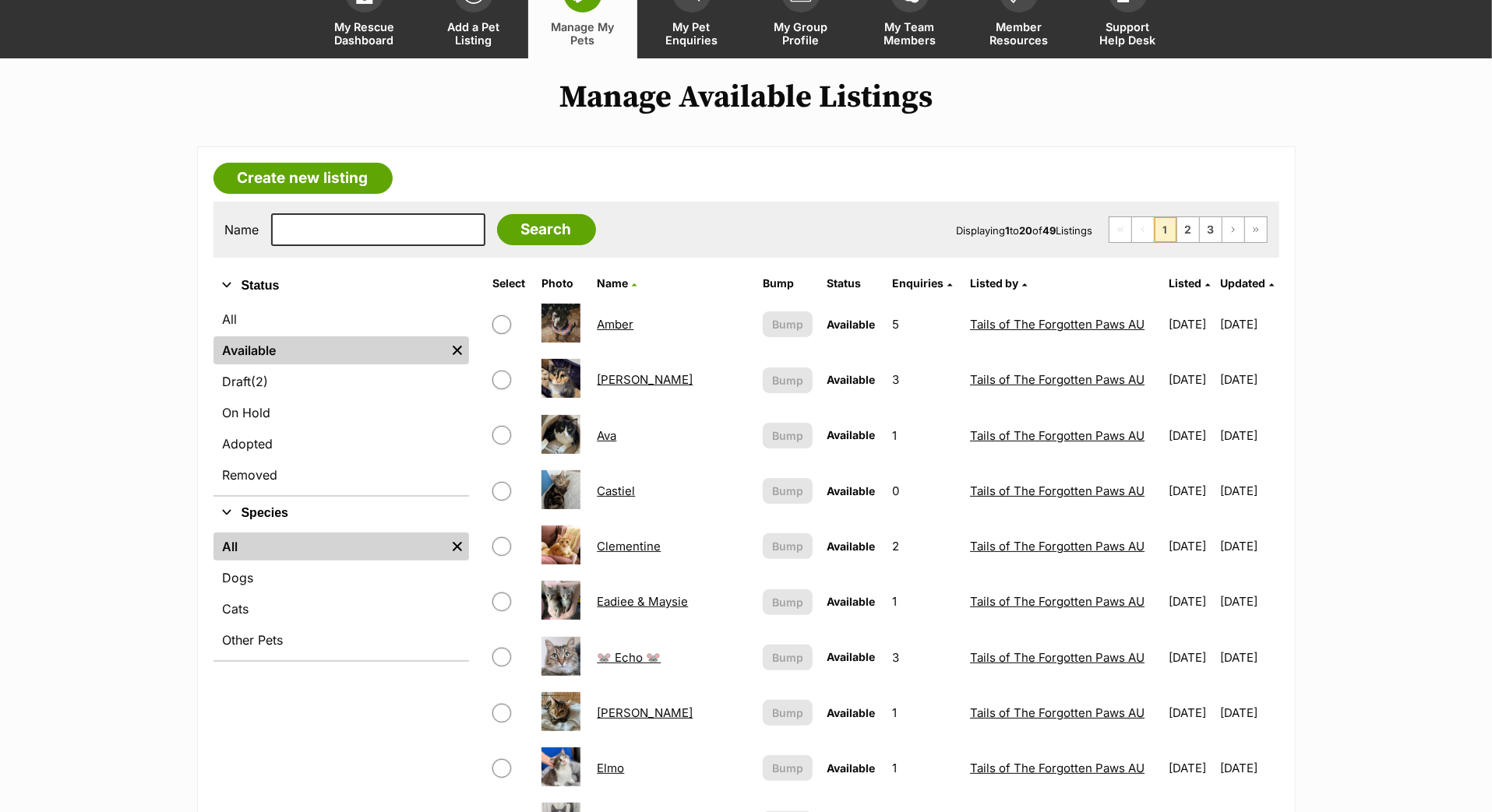
click at [1239, 290] on span "Updated" at bounding box center [1244, 283] width 45 height 13
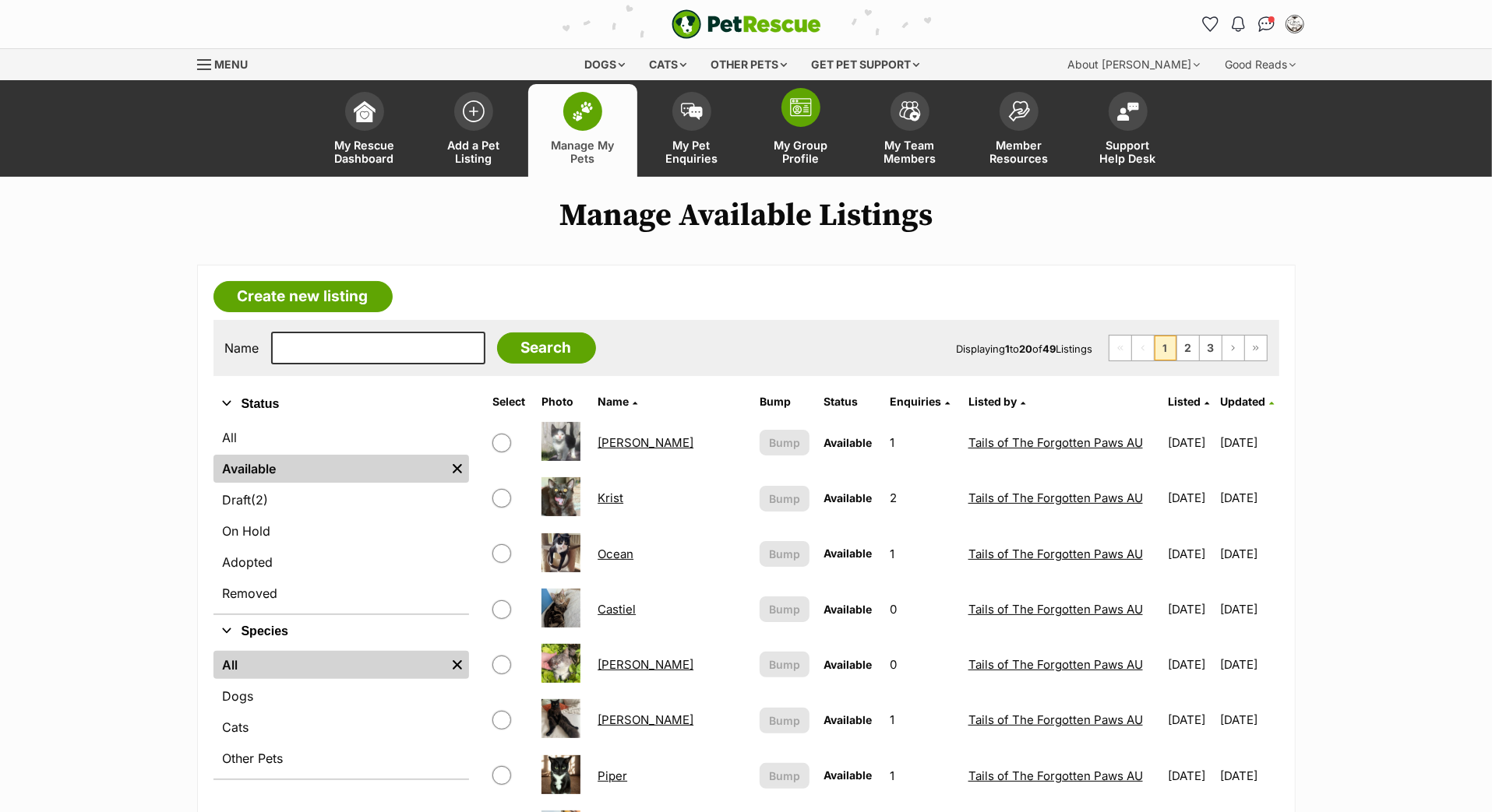
click at [784, 144] on link "My Group Profile" at bounding box center [801, 130] width 109 height 93
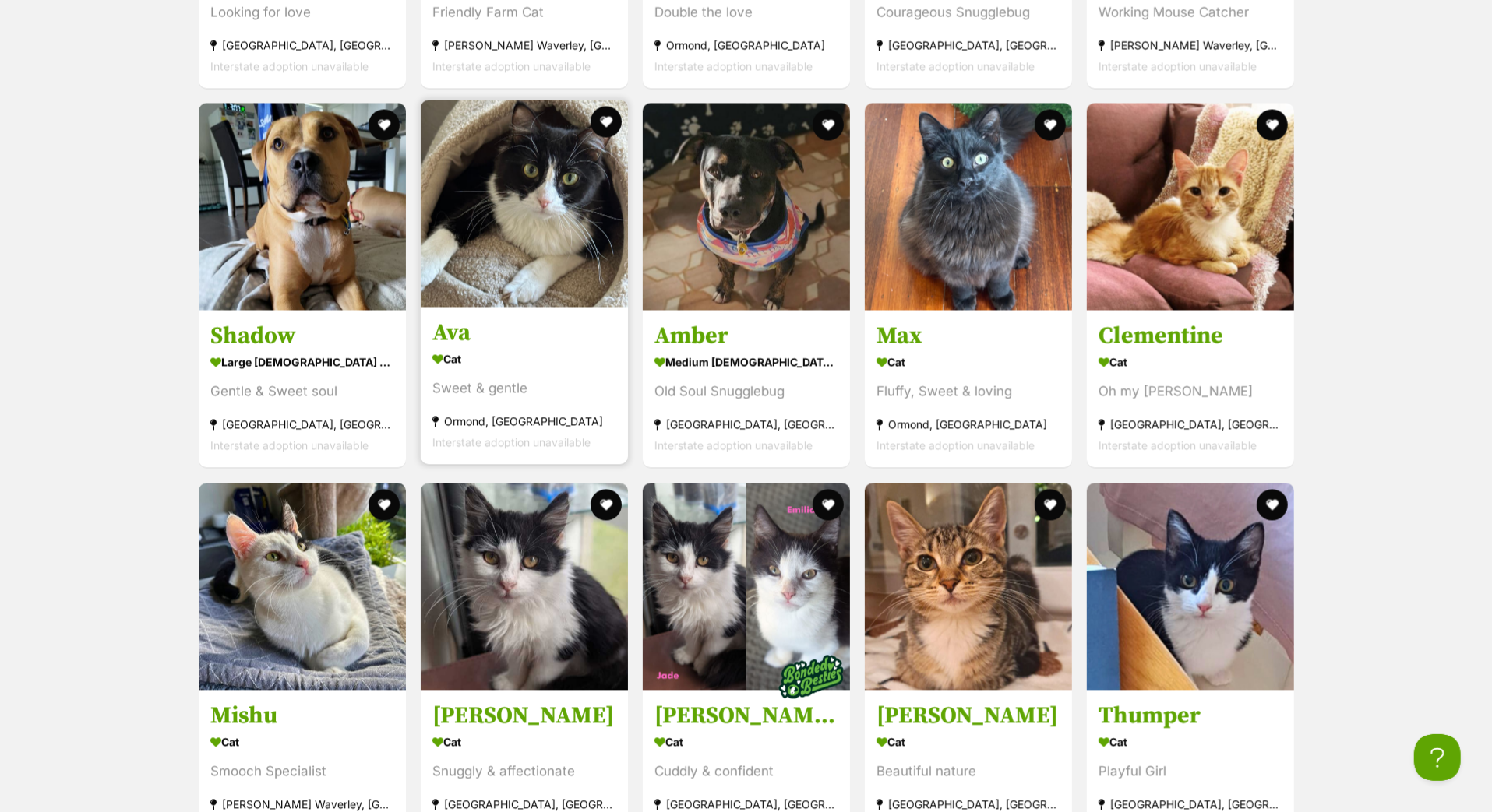
scroll to position [2495, 0]
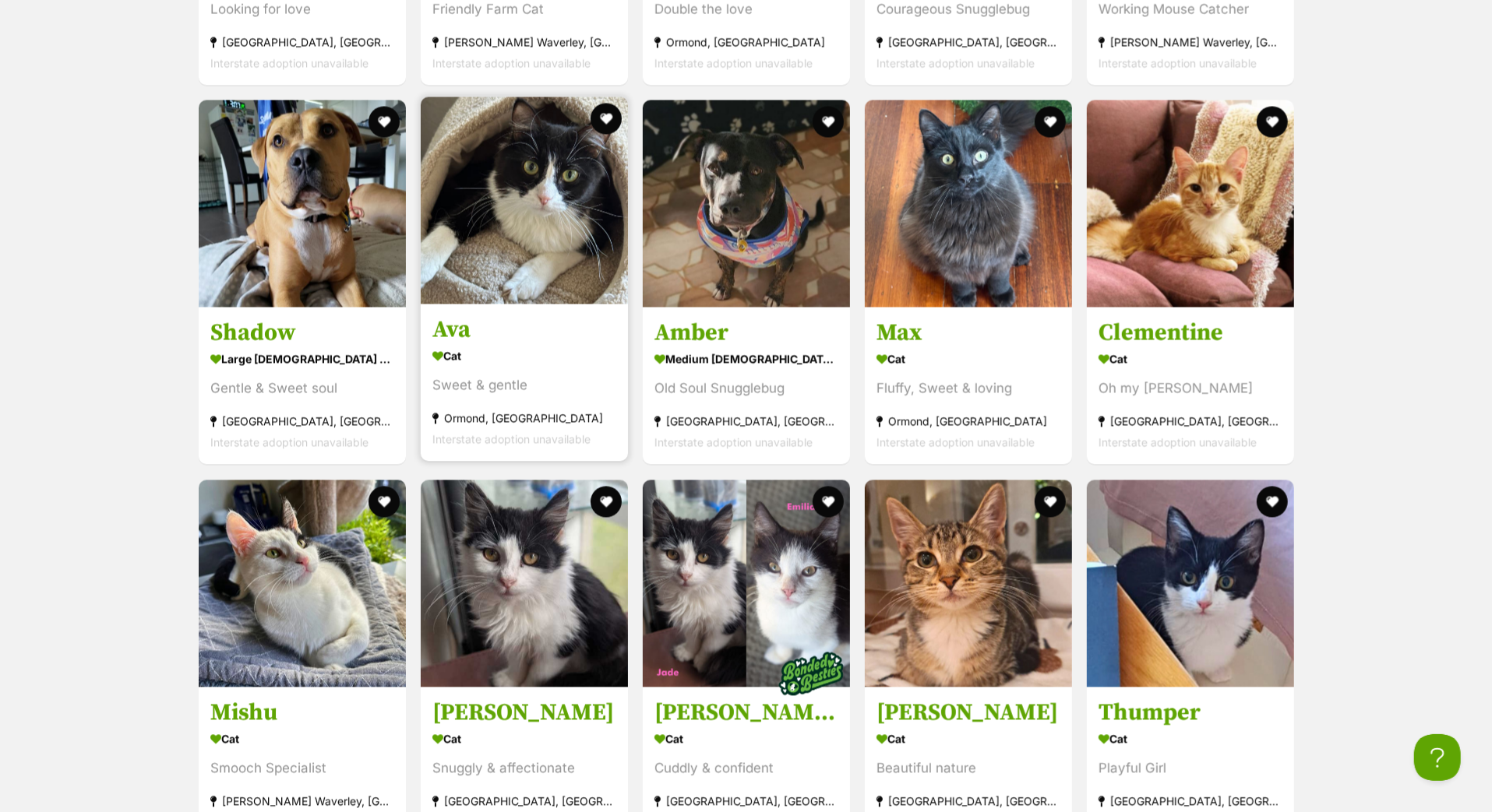
click at [466, 346] on h3 "Ava" at bounding box center [524, 331] width 184 height 30
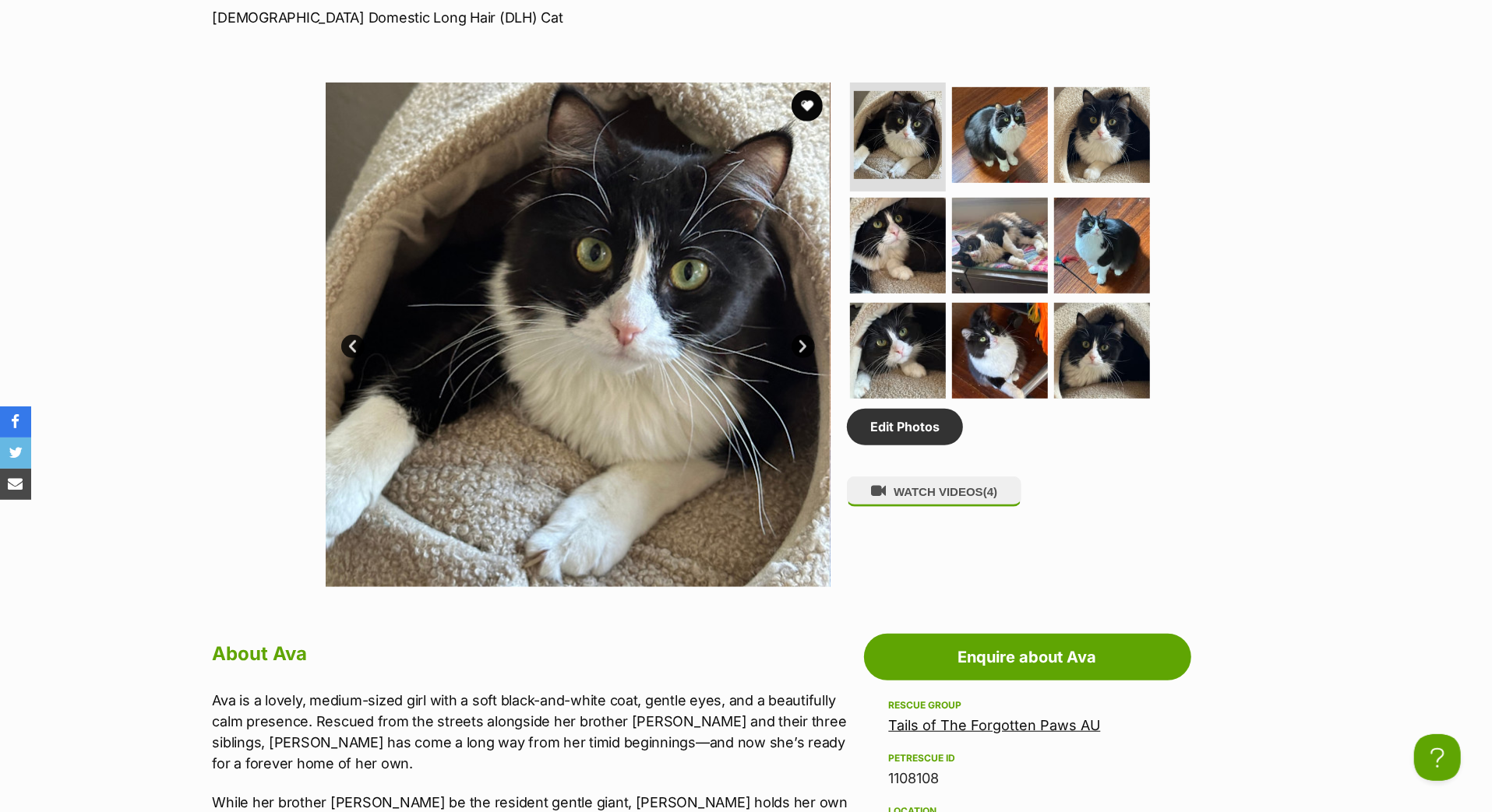
click at [801, 358] on link "Next" at bounding box center [803, 347] width 23 height 23
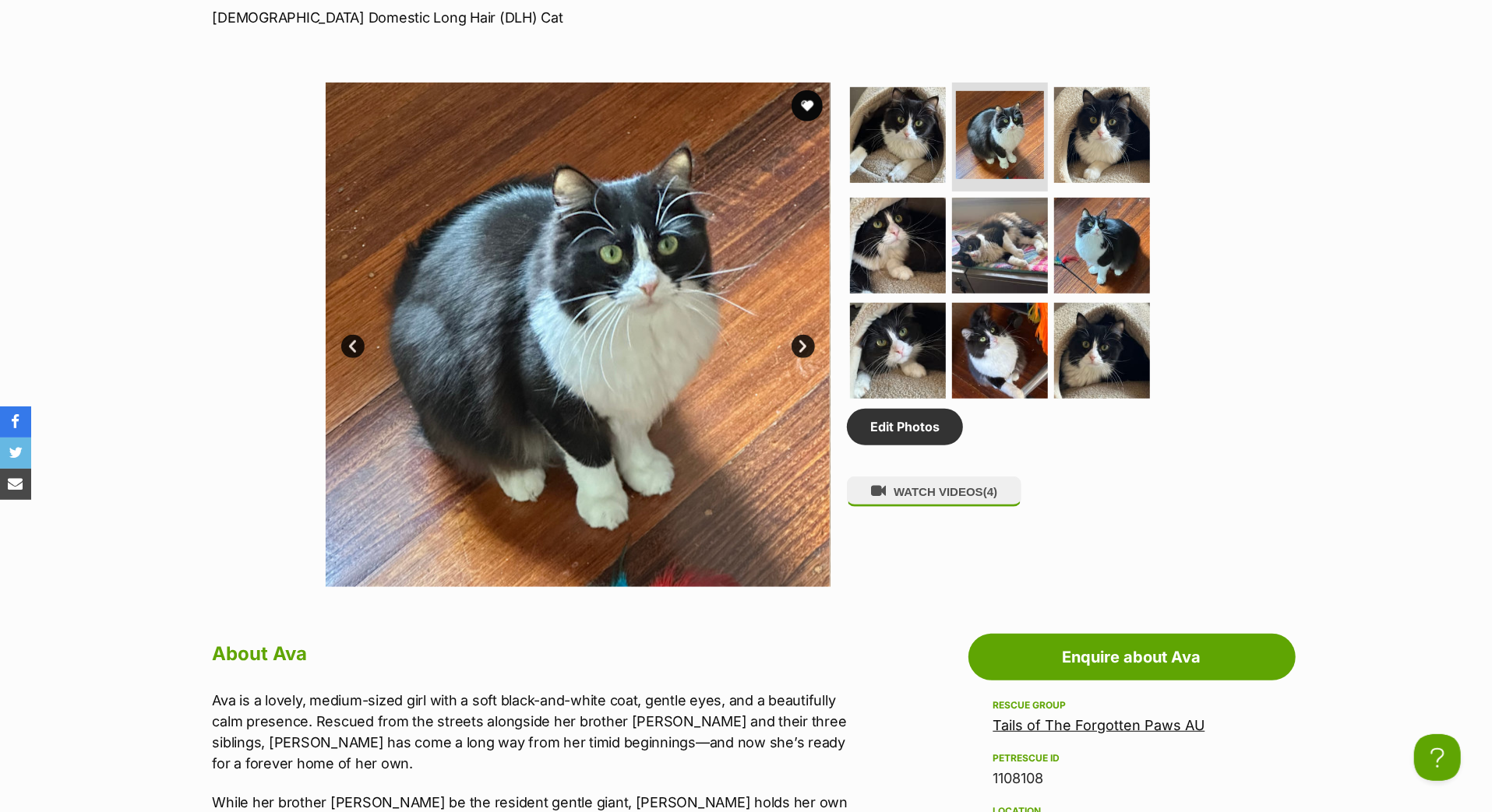
click at [802, 358] on link "Next" at bounding box center [803, 347] width 23 height 23
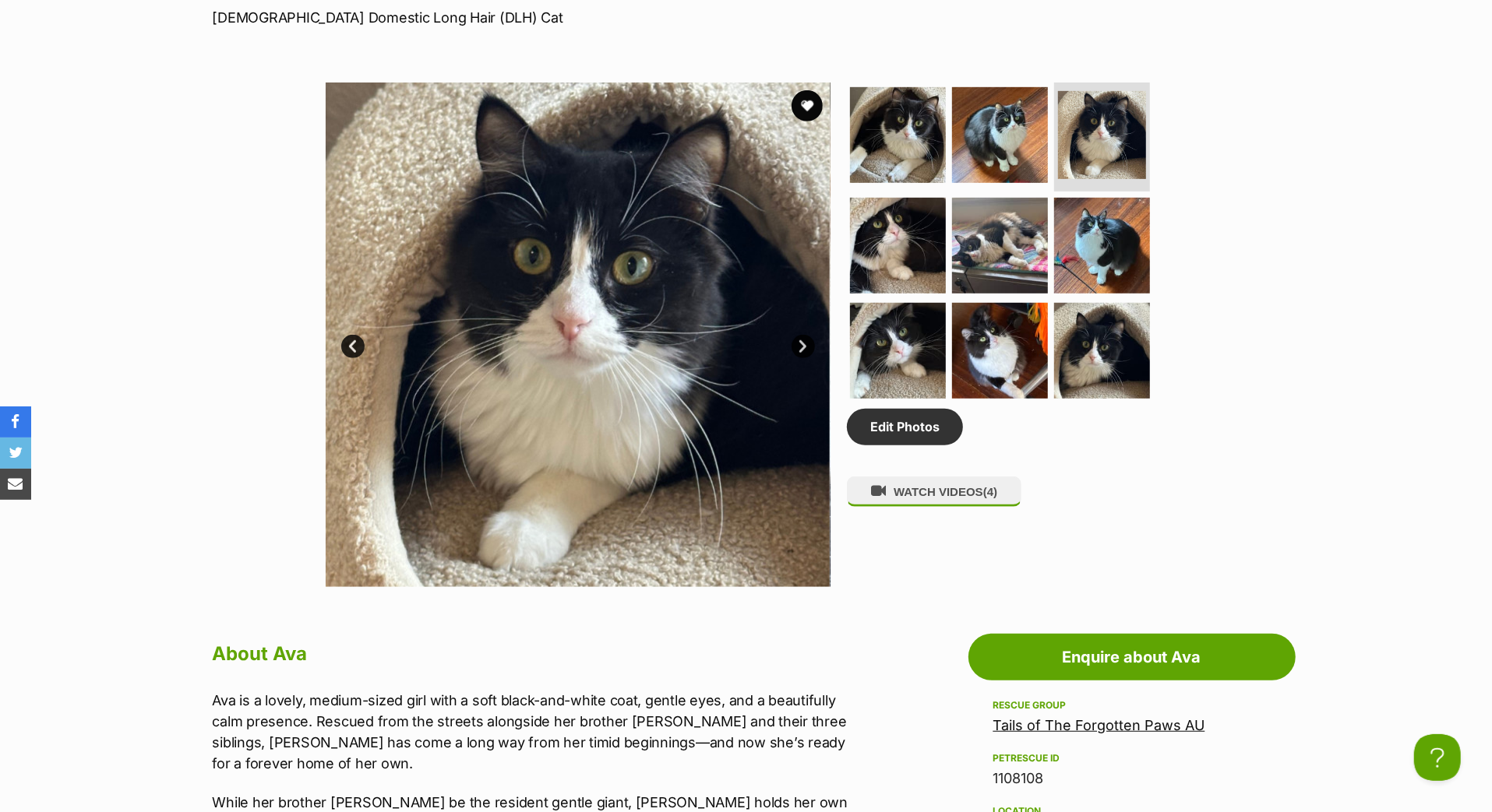
click at [798, 358] on link "Next" at bounding box center [803, 347] width 23 height 23
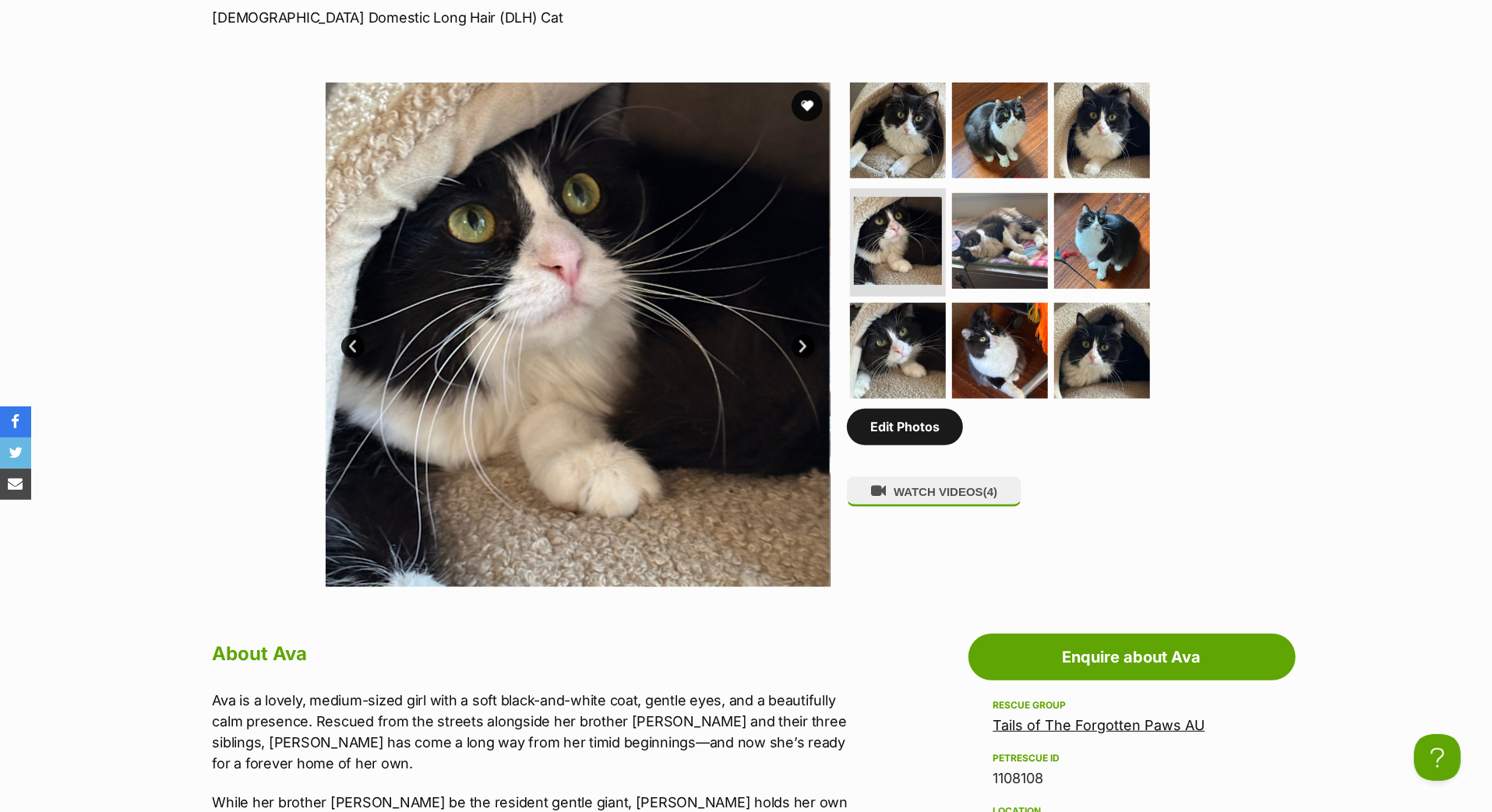
click at [884, 445] on link "Edit Photos" at bounding box center [905, 427] width 116 height 36
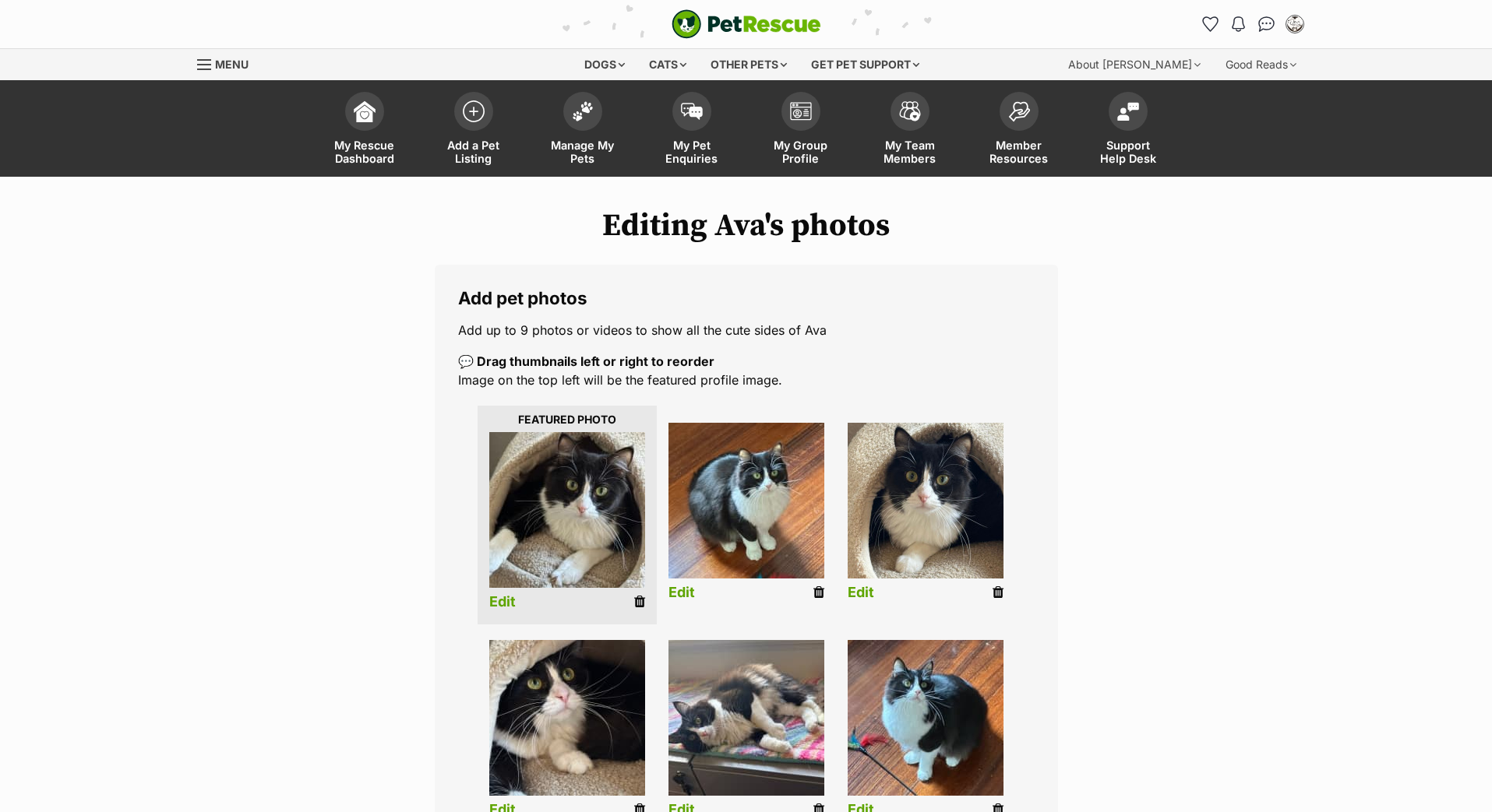
click at [687, 601] on link "Edit" at bounding box center [682, 593] width 27 height 16
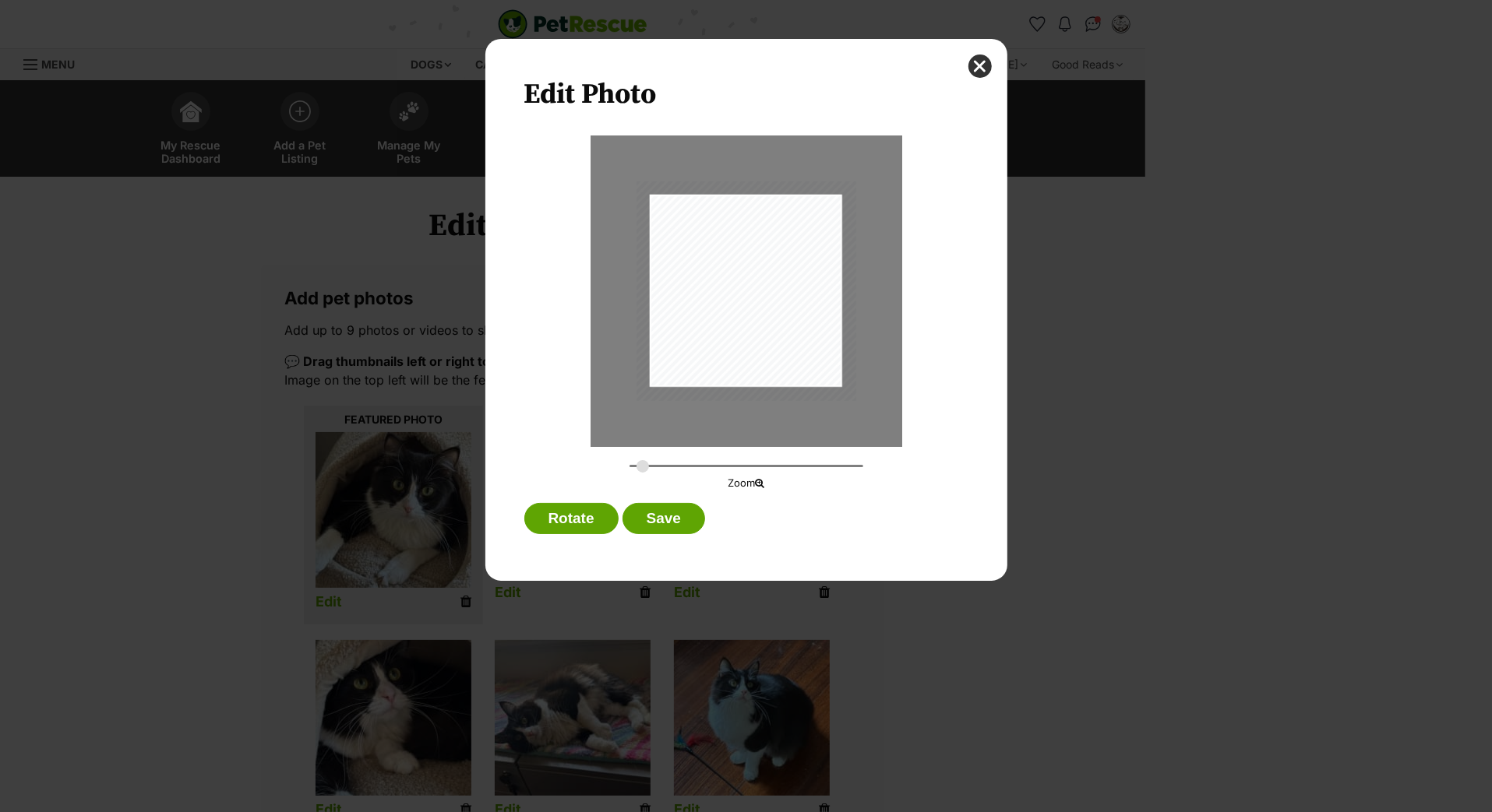
drag, startPoint x: 634, startPoint y: 468, endPoint x: 642, endPoint y: 471, distance: 8.5
click at [642, 471] on input "Dialog Window - Close (Press escape to close)" at bounding box center [746, 465] width 234 height 15
click at [710, 352] on div "Dialog Window - Close (Press escape to close)" at bounding box center [745, 287] width 220 height 219
type input "0.3439"
click at [648, 473] on input "Dialog Window - Close (Press escape to close)" at bounding box center [746, 465] width 234 height 15
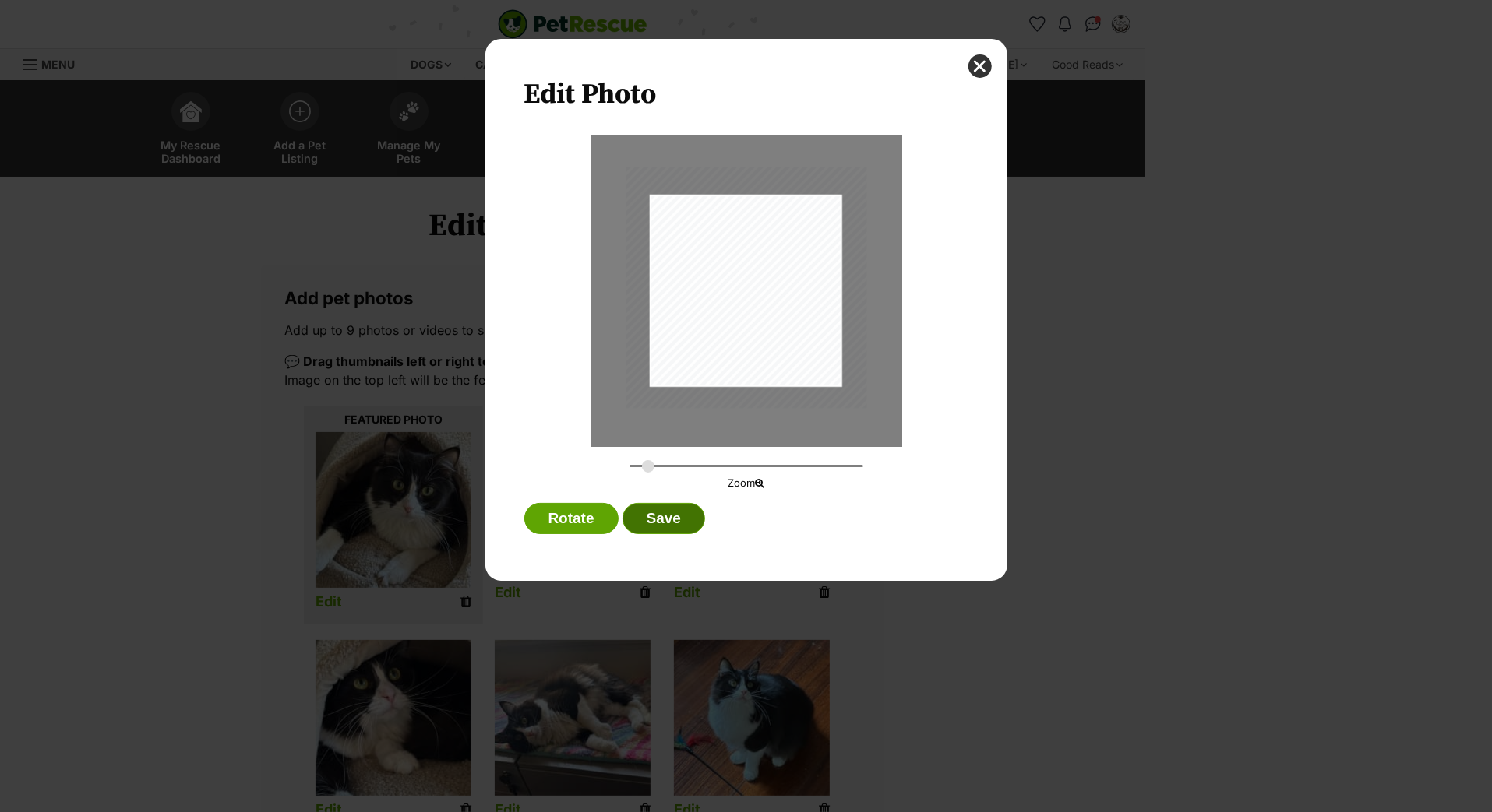
click at [666, 532] on button "Save" at bounding box center [664, 518] width 83 height 31
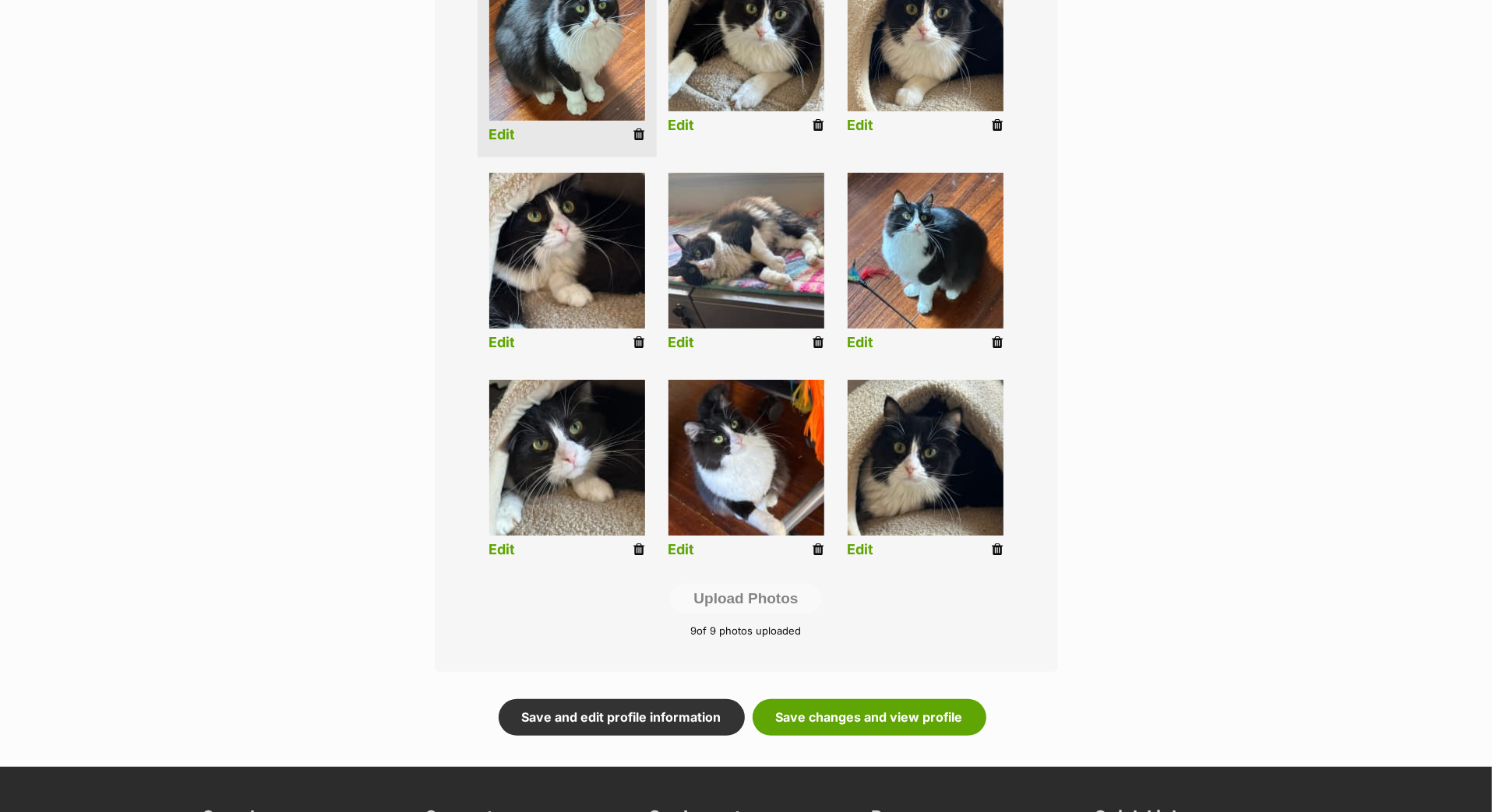
scroll to position [660, 0]
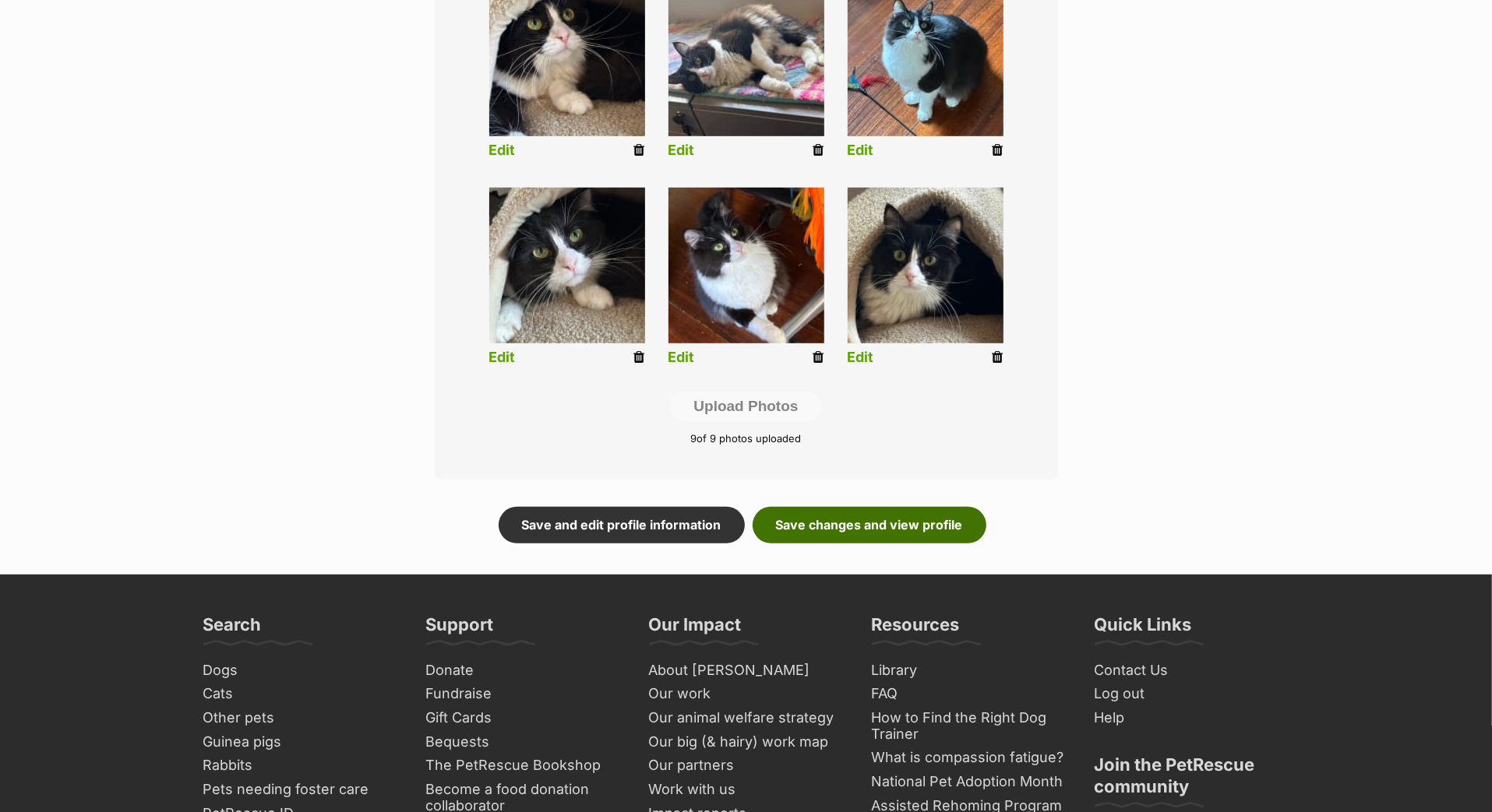
click at [808, 543] on link "Save changes and view profile" at bounding box center [869, 525] width 234 height 36
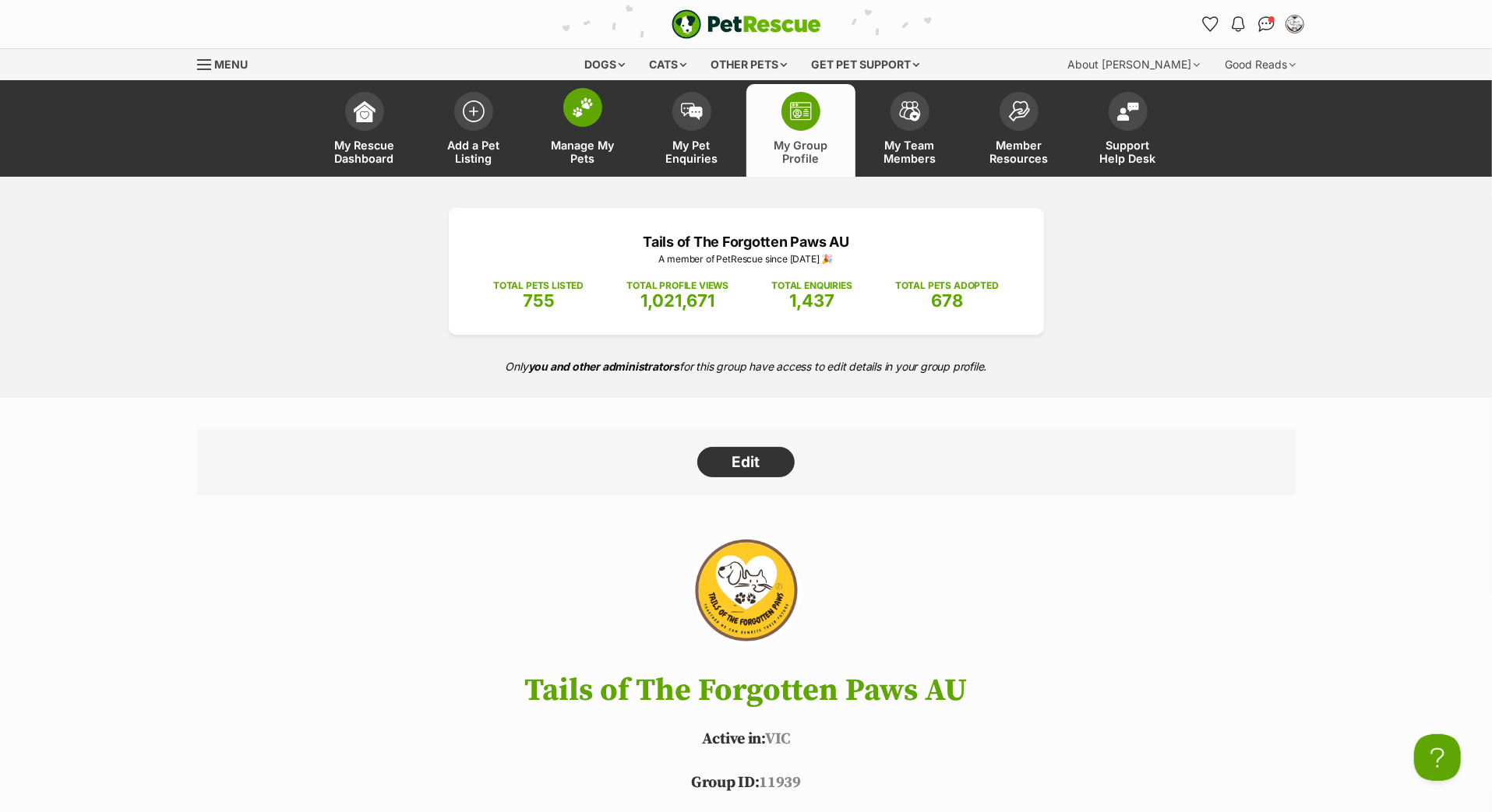
click at [586, 127] on span at bounding box center [583, 108] width 39 height 39
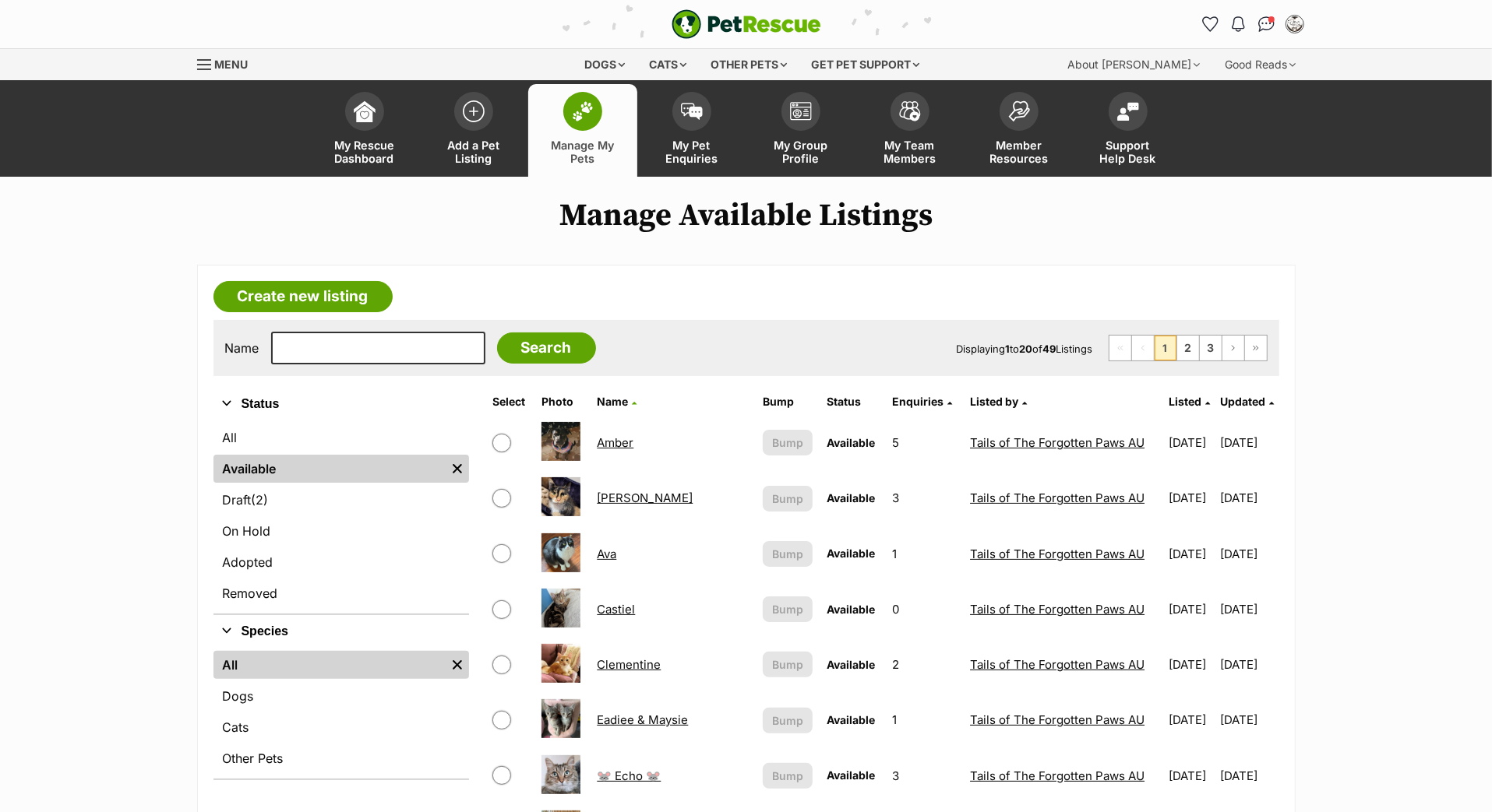
click at [1222, 408] on span "Updated" at bounding box center [1244, 401] width 45 height 13
